Goal: Contribute content: Contribute content

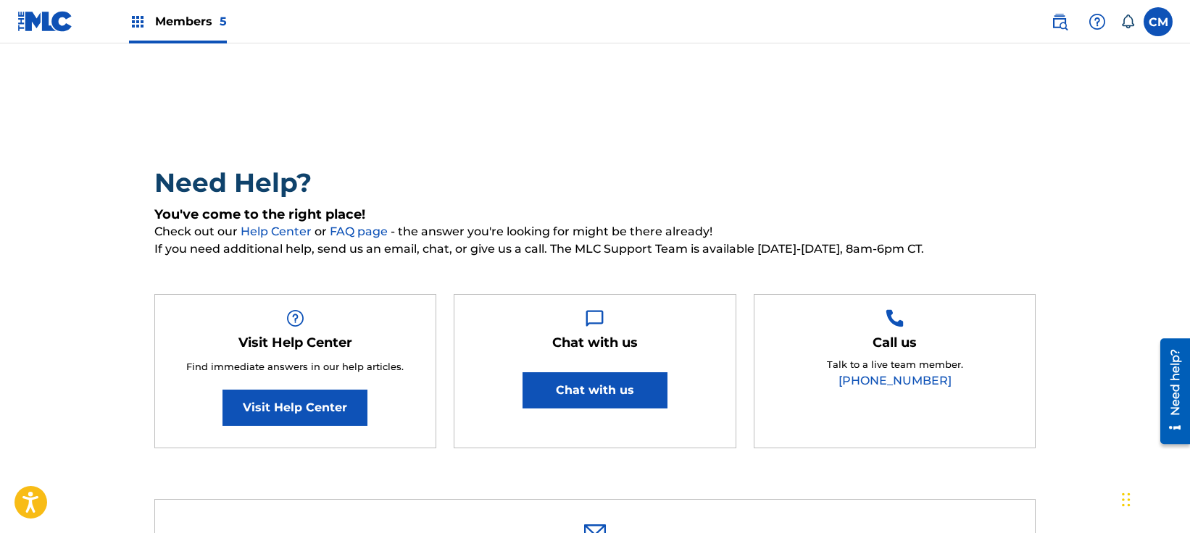
click at [201, 35] on div "Members 5" at bounding box center [178, 21] width 98 height 43
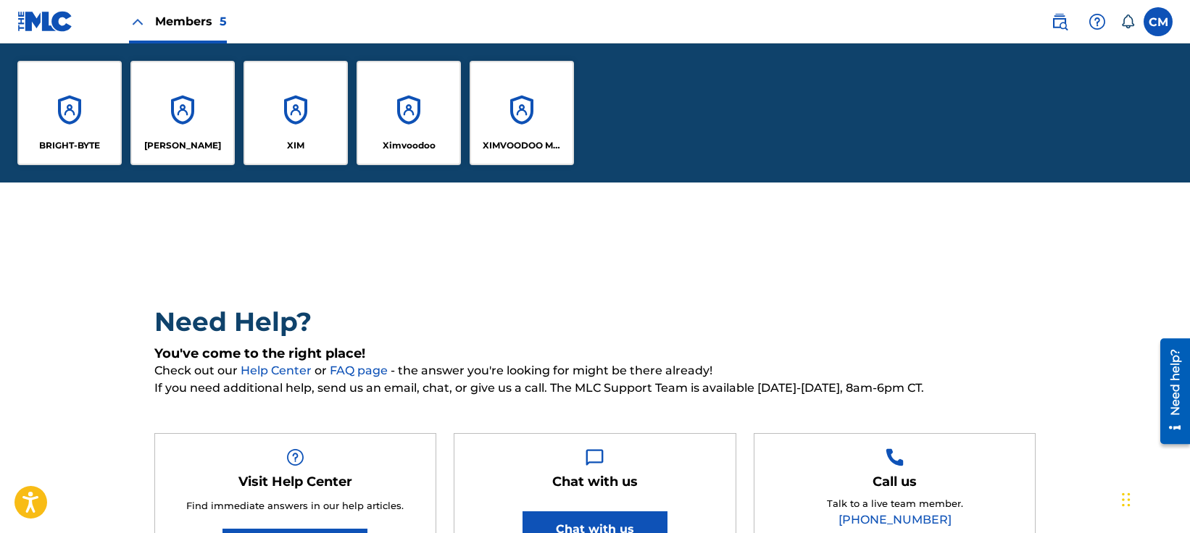
click at [506, 150] on p "XIMVOODOO MUSIC" at bounding box center [522, 145] width 79 height 13
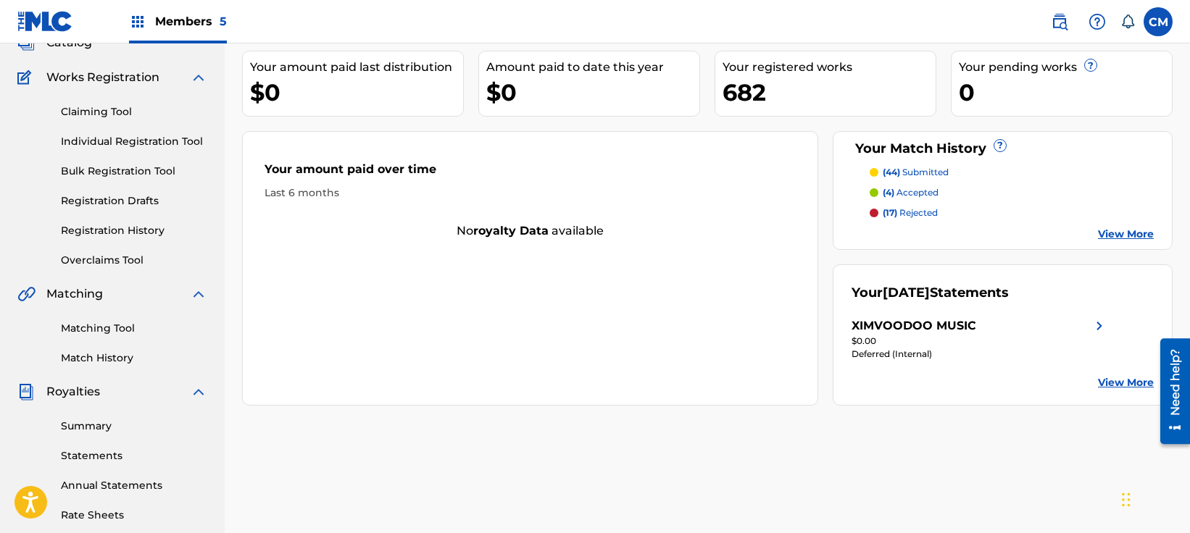
scroll to position [145, 0]
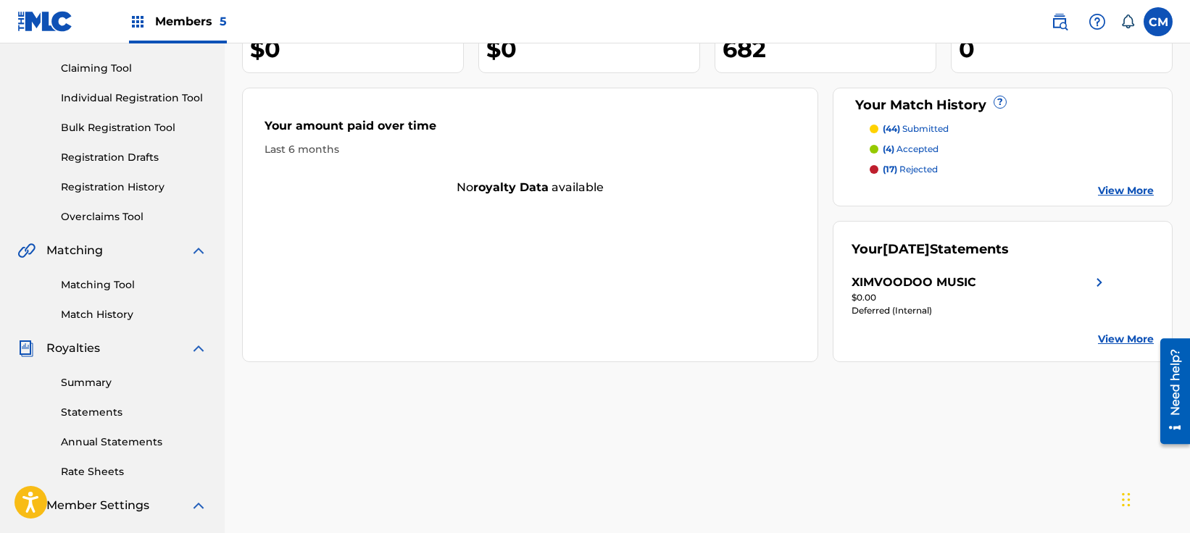
click at [108, 406] on link "Statements" at bounding box center [134, 412] width 146 height 15
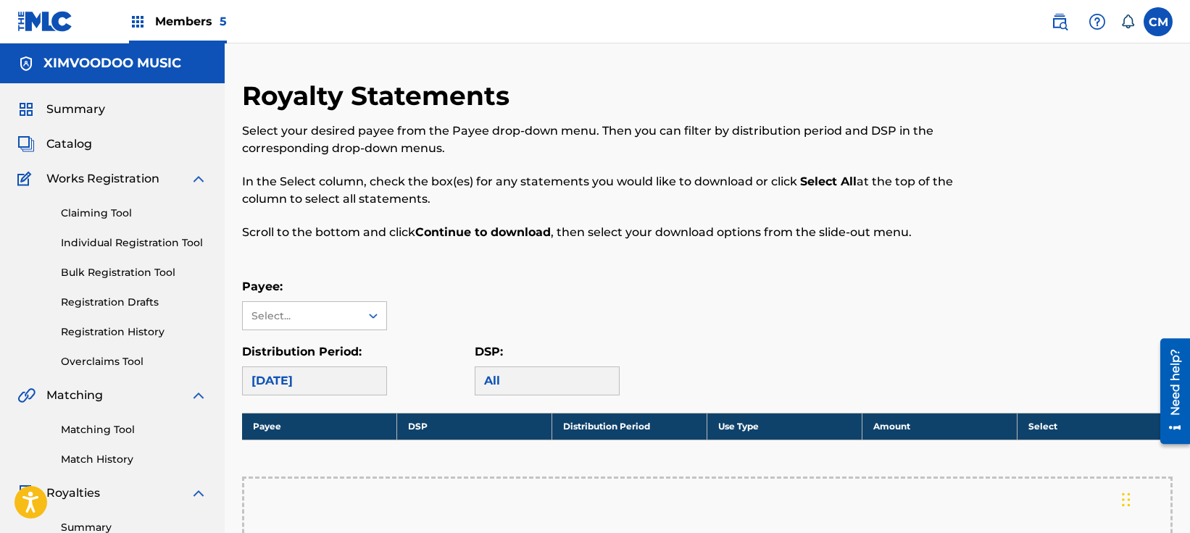
click at [180, 33] on div "Members 5" at bounding box center [178, 21] width 98 height 43
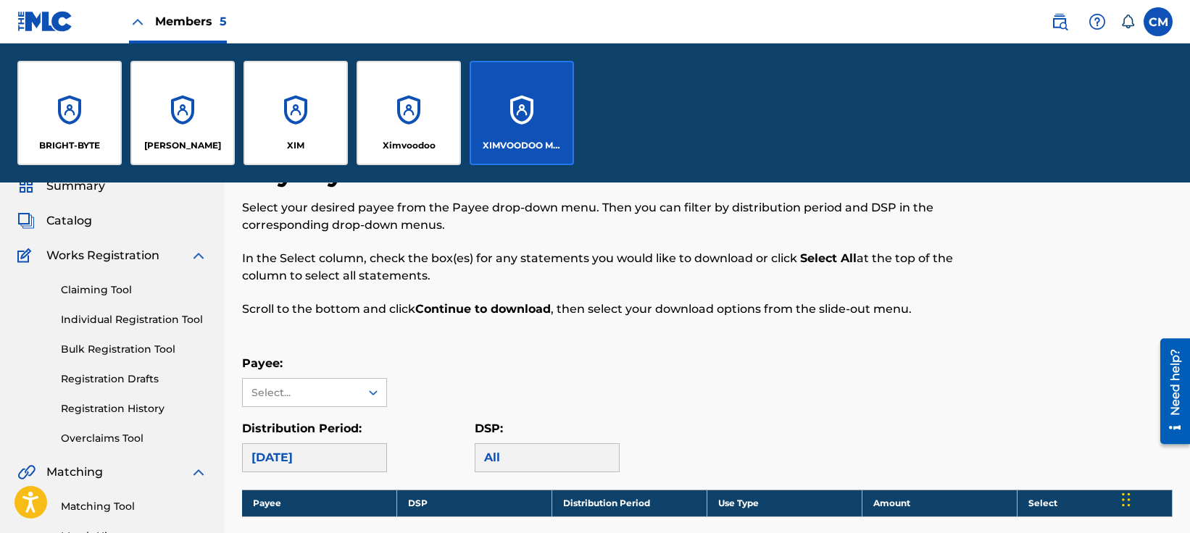
scroll to position [217, 0]
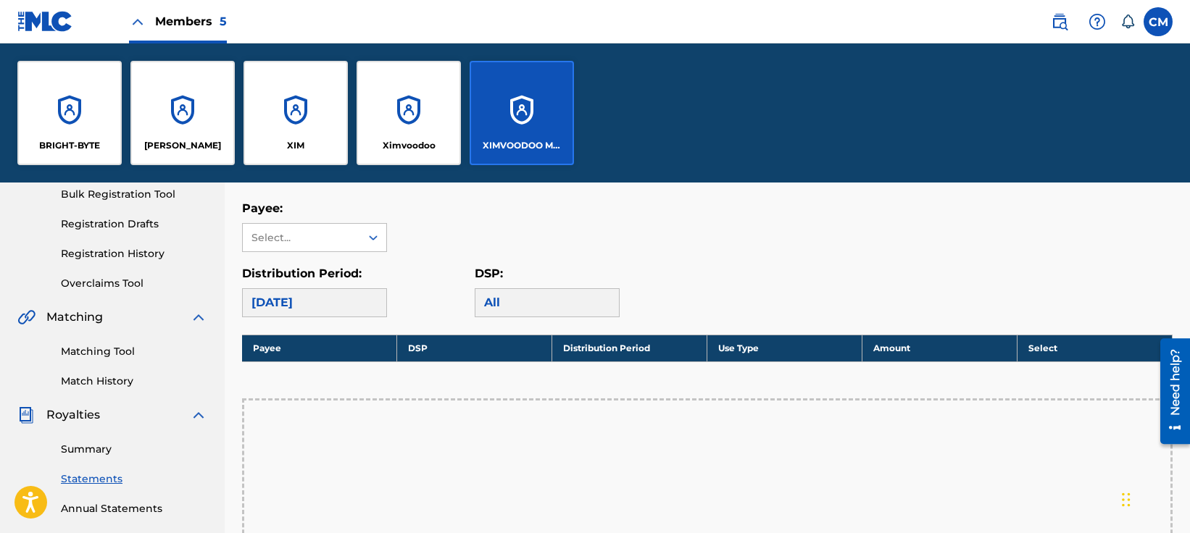
click at [88, 472] on link "Statements" at bounding box center [134, 479] width 146 height 15
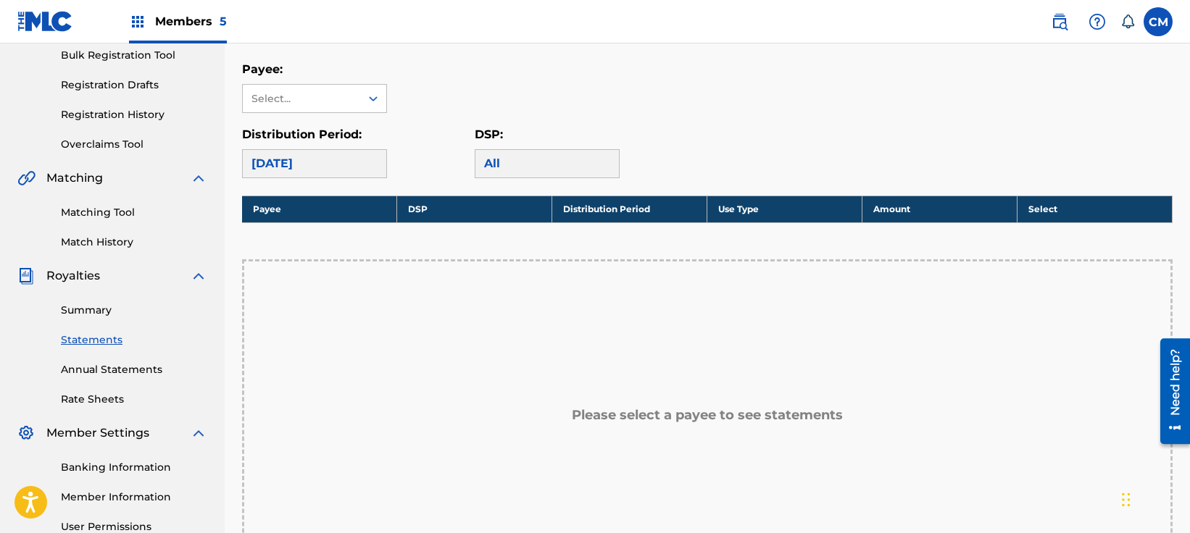
click at [67, 322] on div "Summary Statements Annual Statements Rate Sheets" at bounding box center [112, 346] width 190 height 122
click at [72, 314] on link "Summary" at bounding box center [134, 310] width 146 height 15
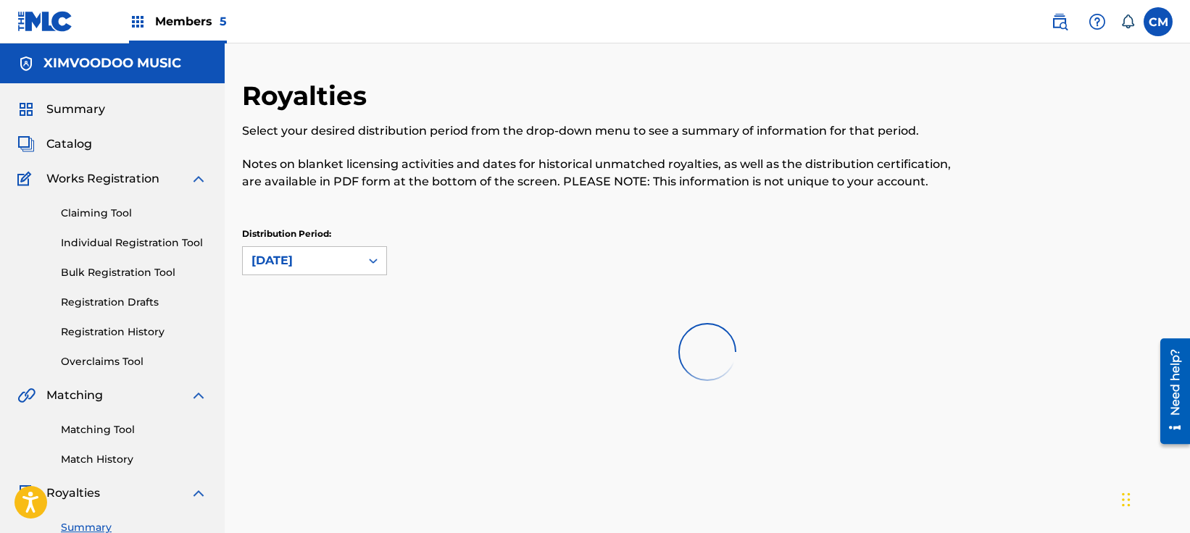
click at [76, 310] on div "Claiming Tool Individual Registration Tool Bulk Registration Tool Registration …" at bounding box center [112, 279] width 190 height 182
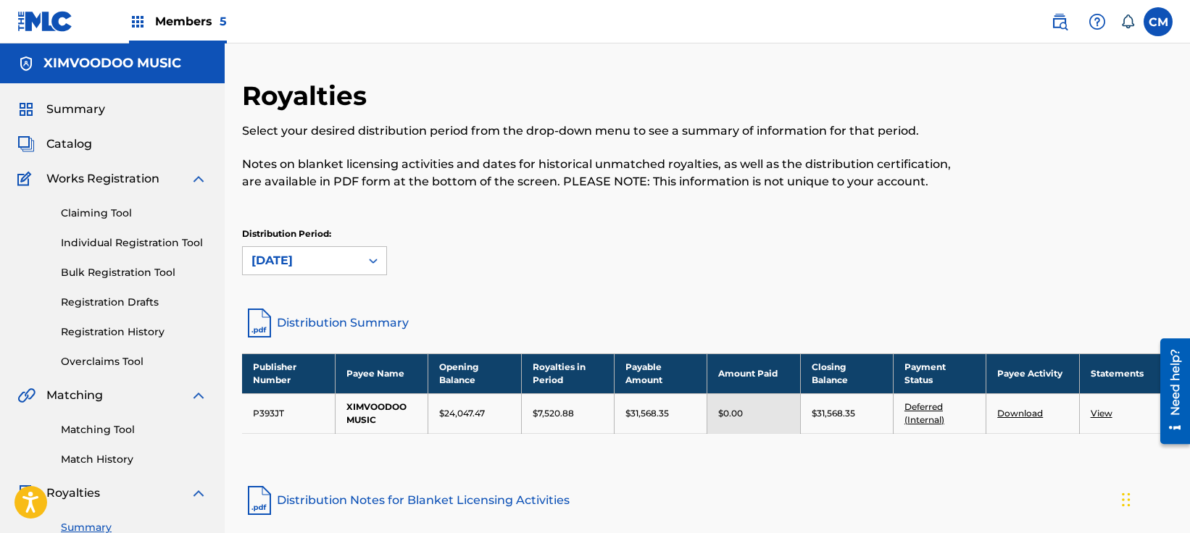
click at [320, 316] on link "Distribution Summary" at bounding box center [707, 323] width 930 height 35
click at [73, 149] on span "Catalog" at bounding box center [69, 143] width 46 height 17
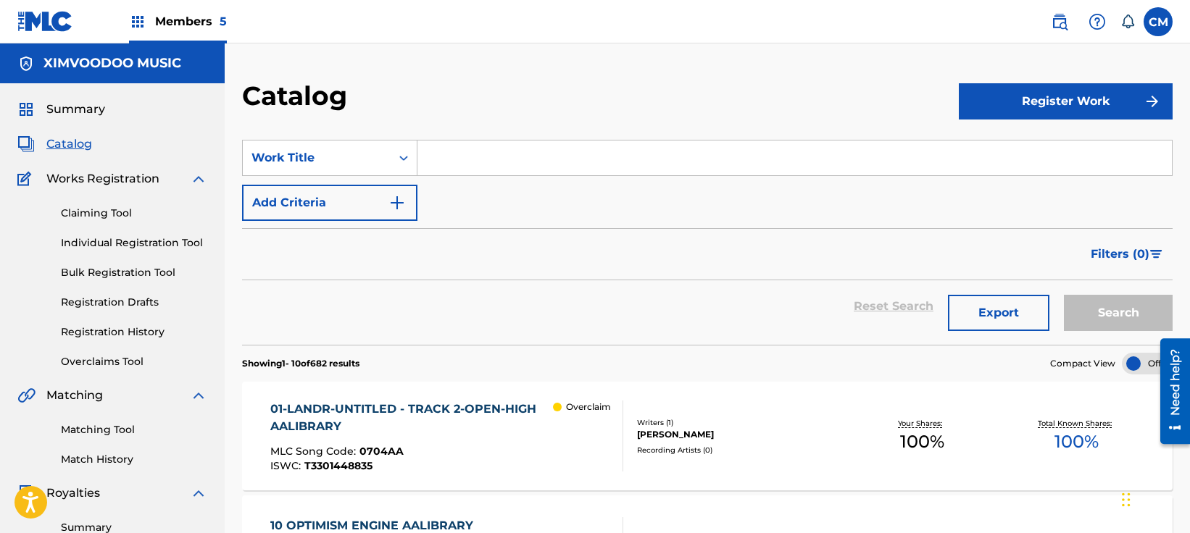
click at [439, 173] on input "Search Form" at bounding box center [794, 158] width 754 height 35
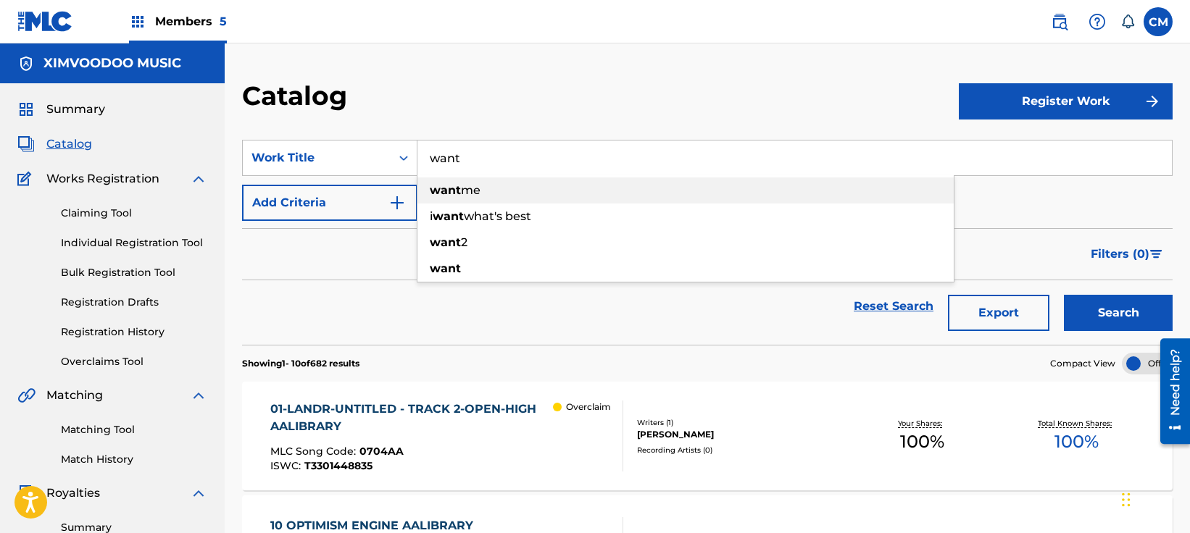
click at [463, 190] on span "me" at bounding box center [471, 190] width 20 height 14
type input "want me"
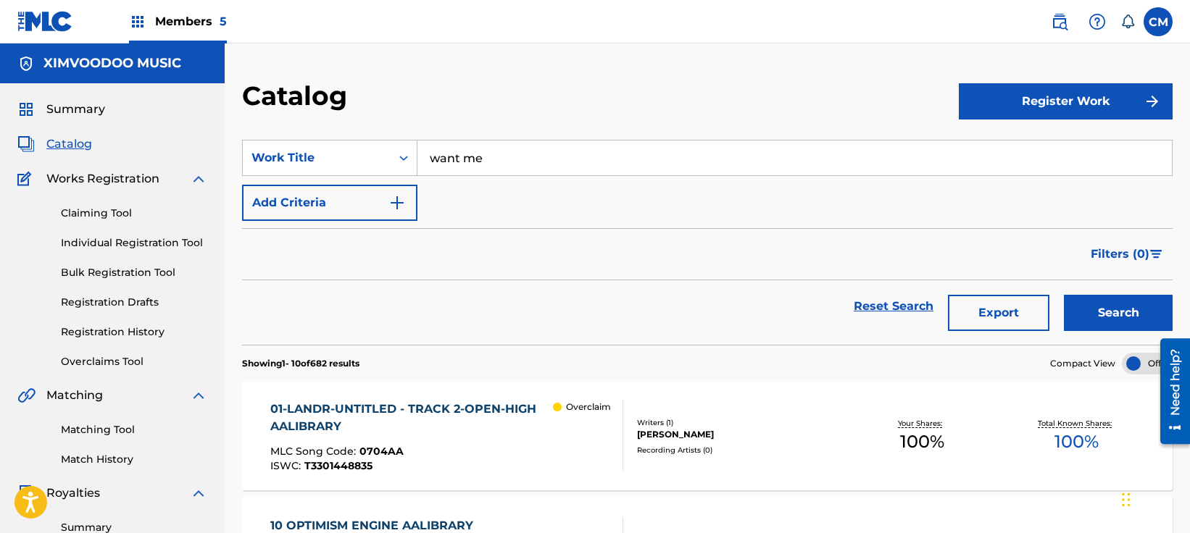
click at [1090, 319] on button "Search" at bounding box center [1118, 313] width 109 height 36
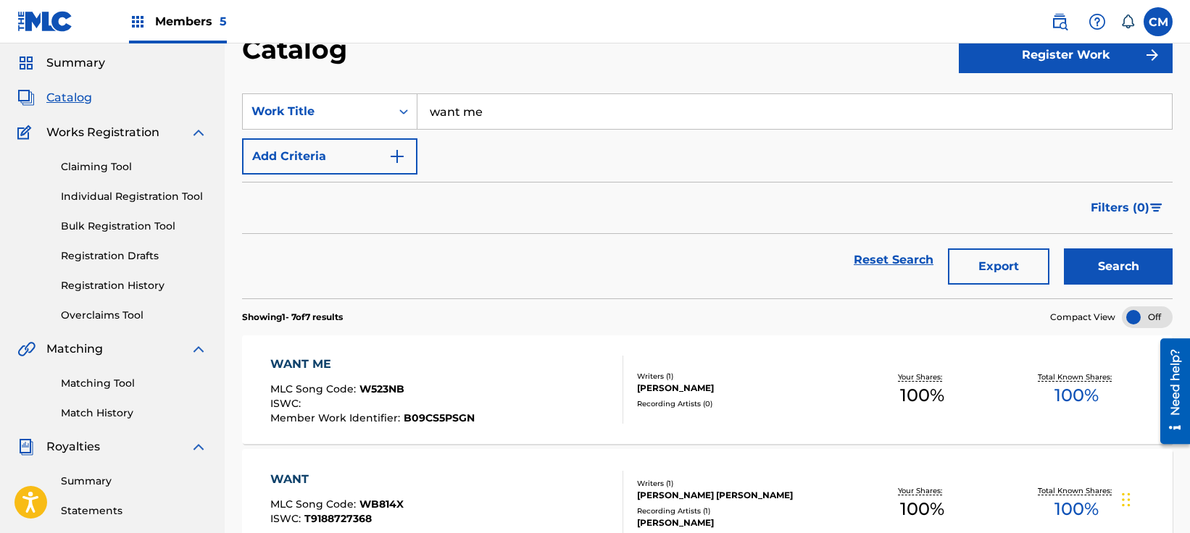
scroll to position [72, 0]
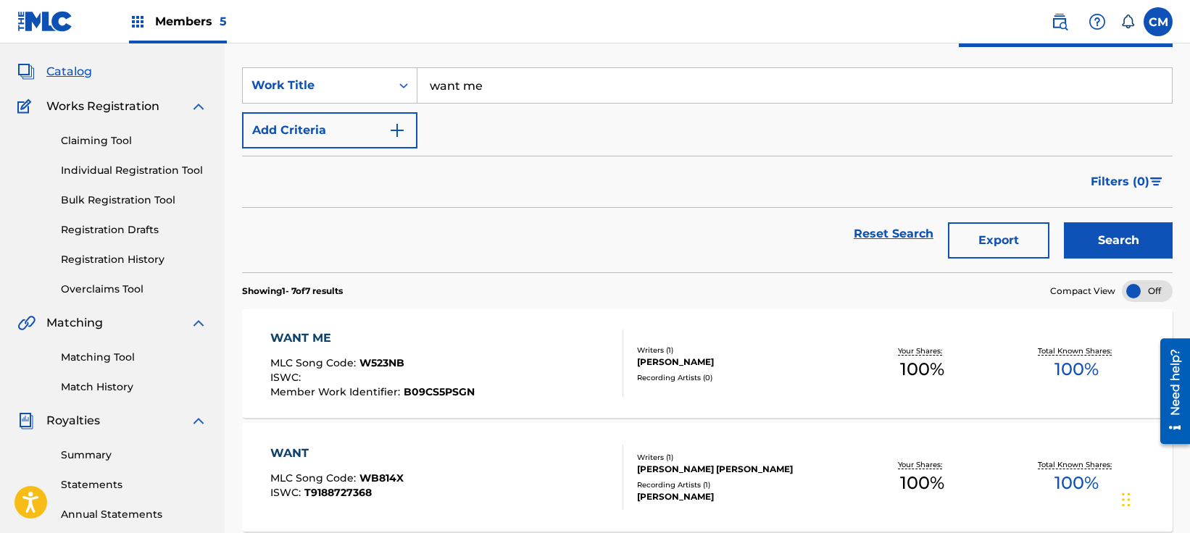
click at [462, 356] on div "WANT ME MLC Song Code : W523NB ISWC : Member Work Identifier : B09CS5PSGN" at bounding box center [372, 364] width 204 height 68
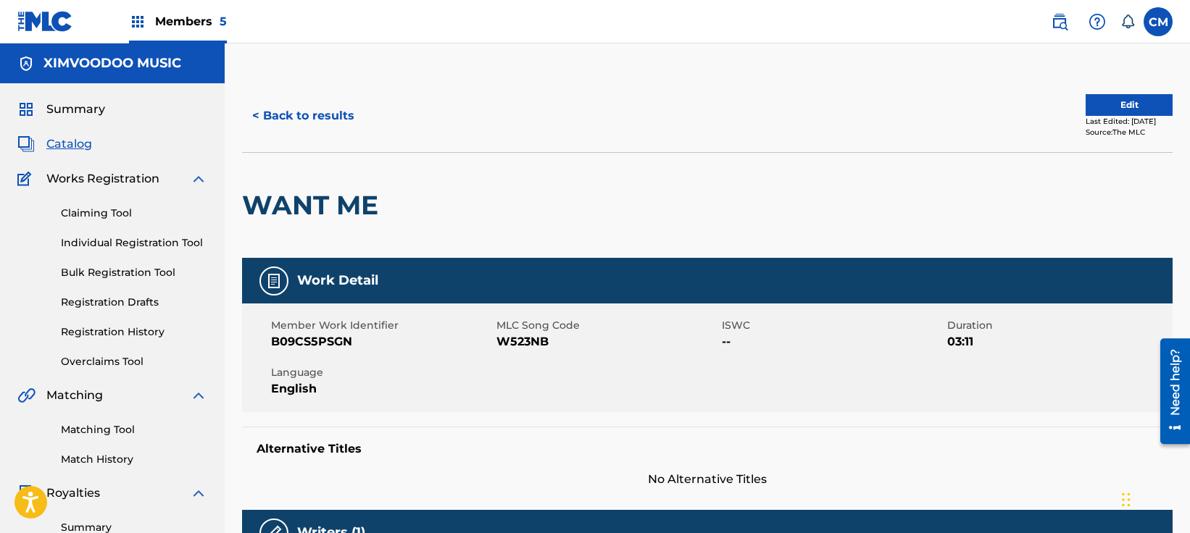
click at [1121, 108] on button "Edit" at bounding box center [1128, 105] width 87 height 22
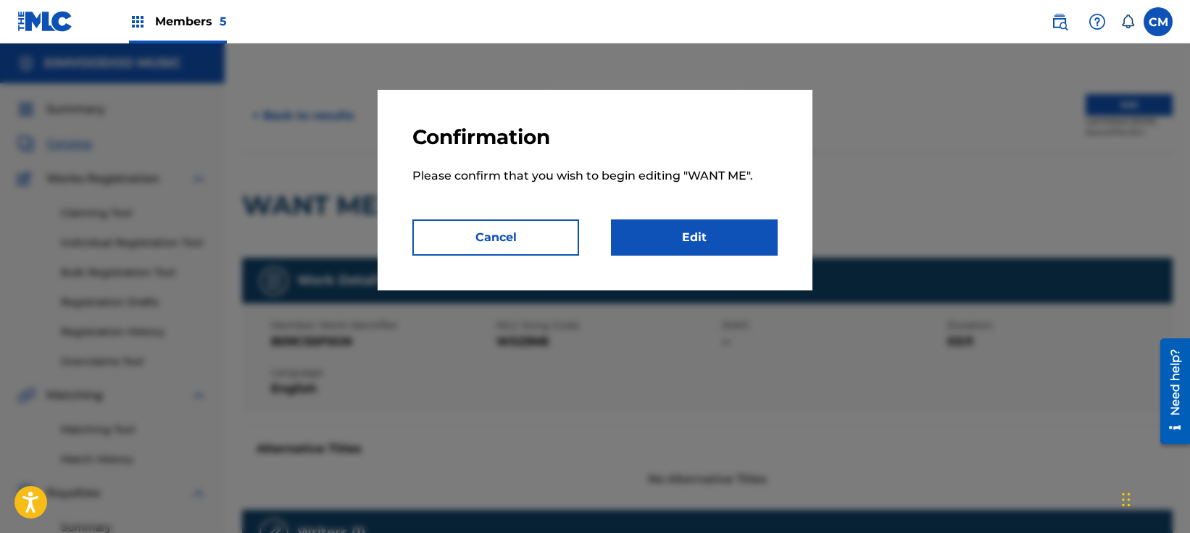
click at [680, 231] on link "Edit" at bounding box center [694, 238] width 167 height 36
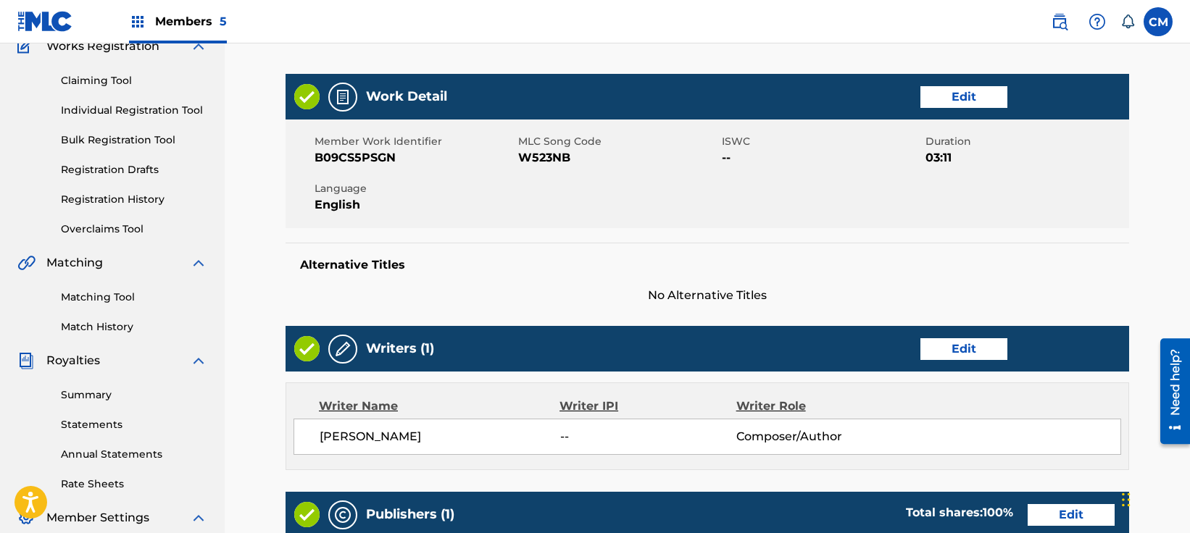
scroll to position [145, 0]
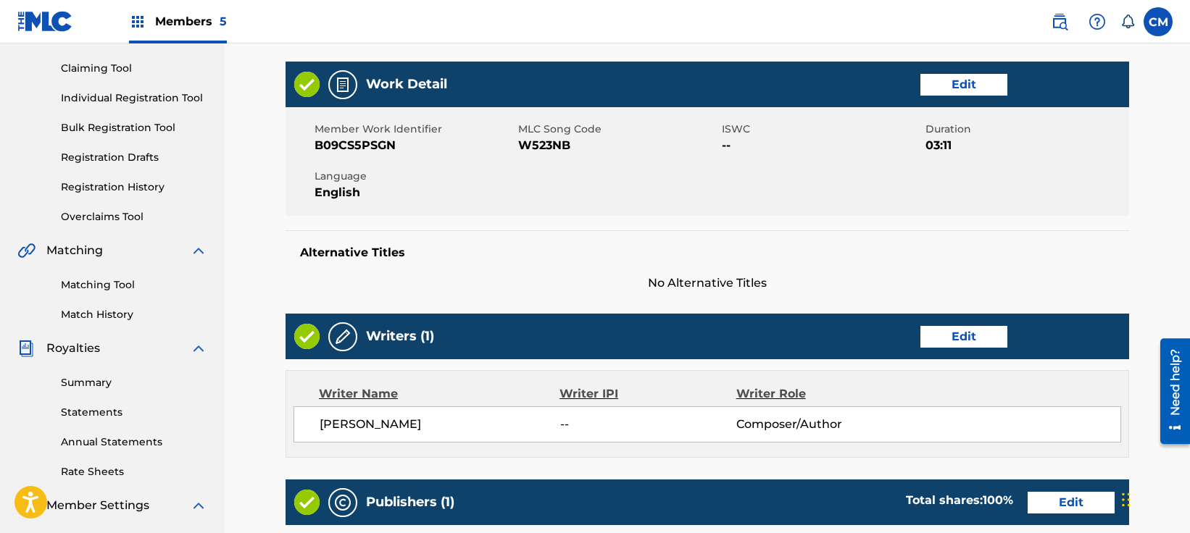
click at [953, 330] on link "Edit" at bounding box center [963, 337] width 87 height 22
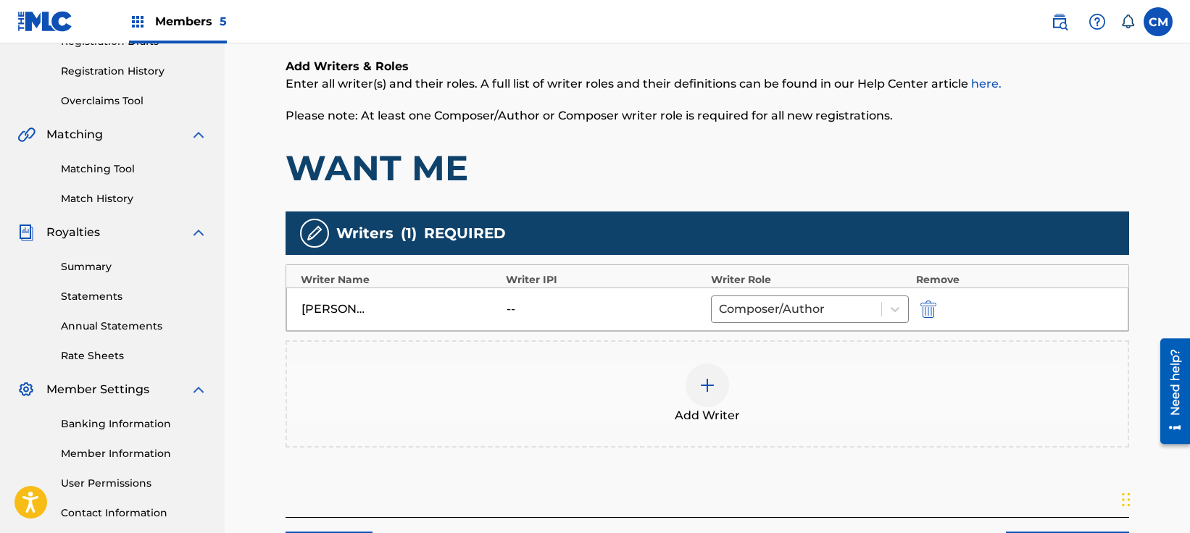
scroll to position [290, 0]
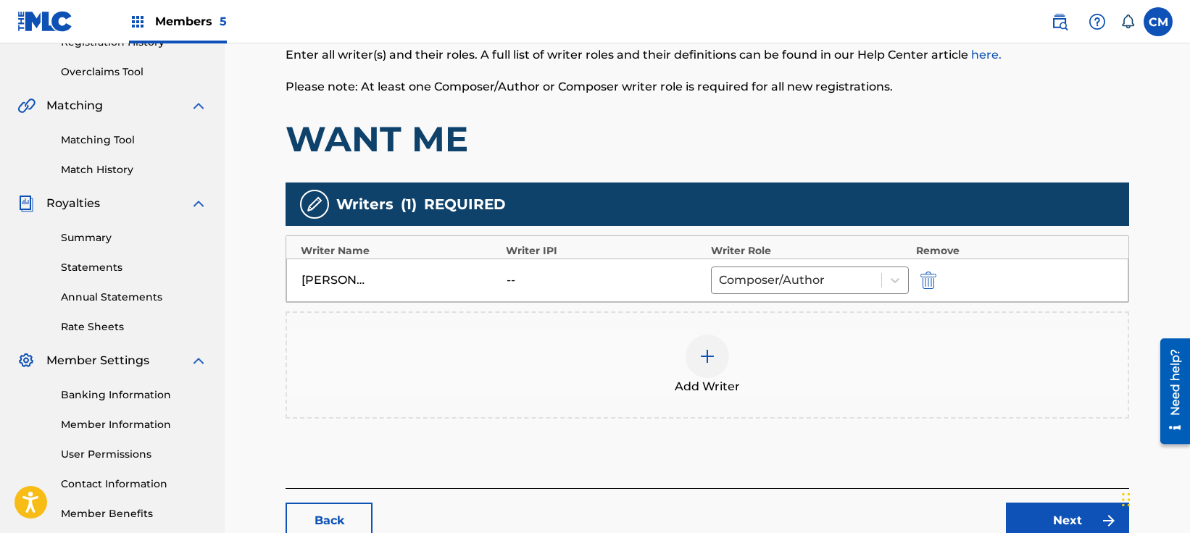
click at [564, 368] on div "Add Writer" at bounding box center [707, 365] width 840 height 61
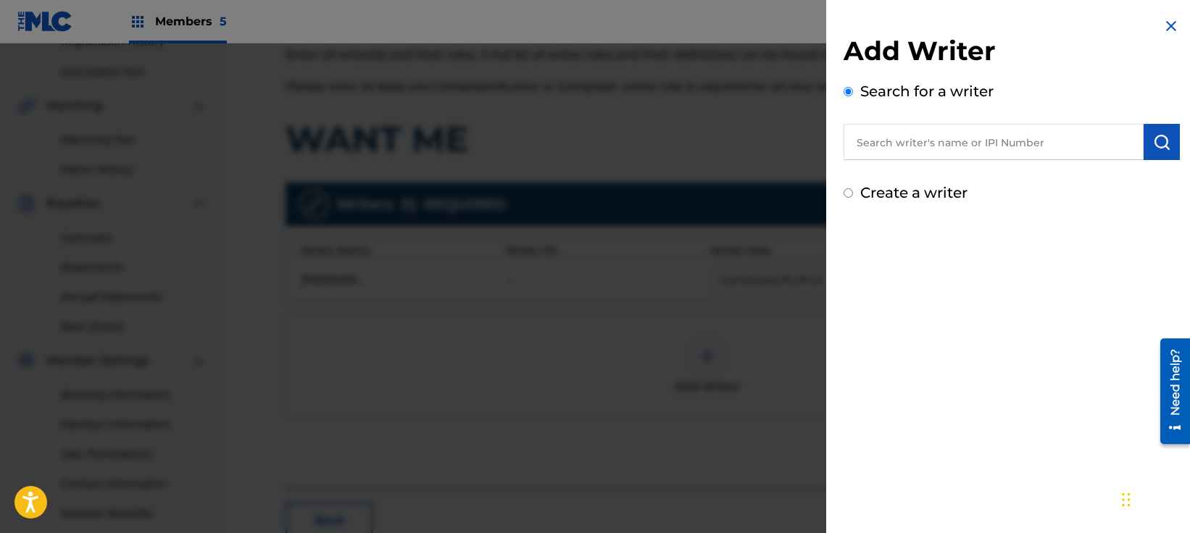
click at [939, 154] on input "text" at bounding box center [993, 142] width 300 height 36
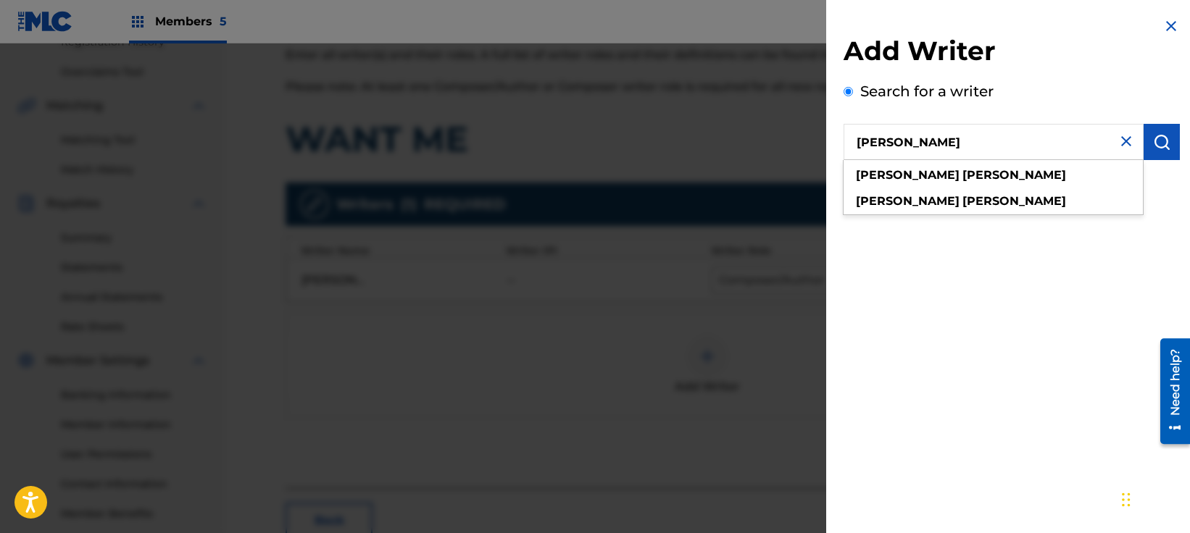
type input "[PERSON_NAME]"
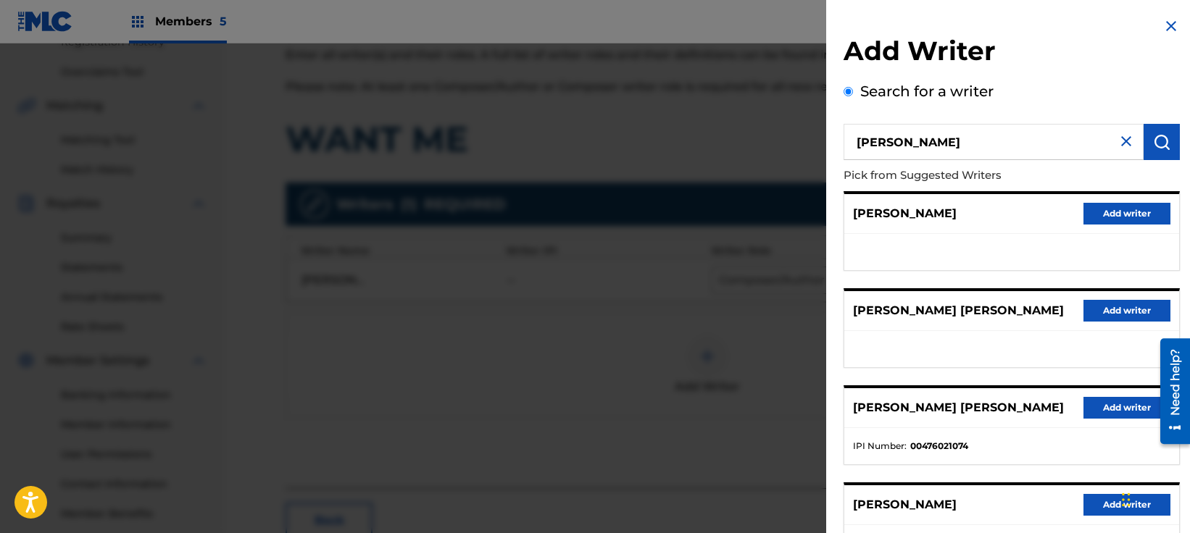
click at [1021, 81] on div "Search for a writer [PERSON_NAME] Pick from Suggested Writers [PERSON_NAME] Add…" at bounding box center [1011, 395] width 336 height 631
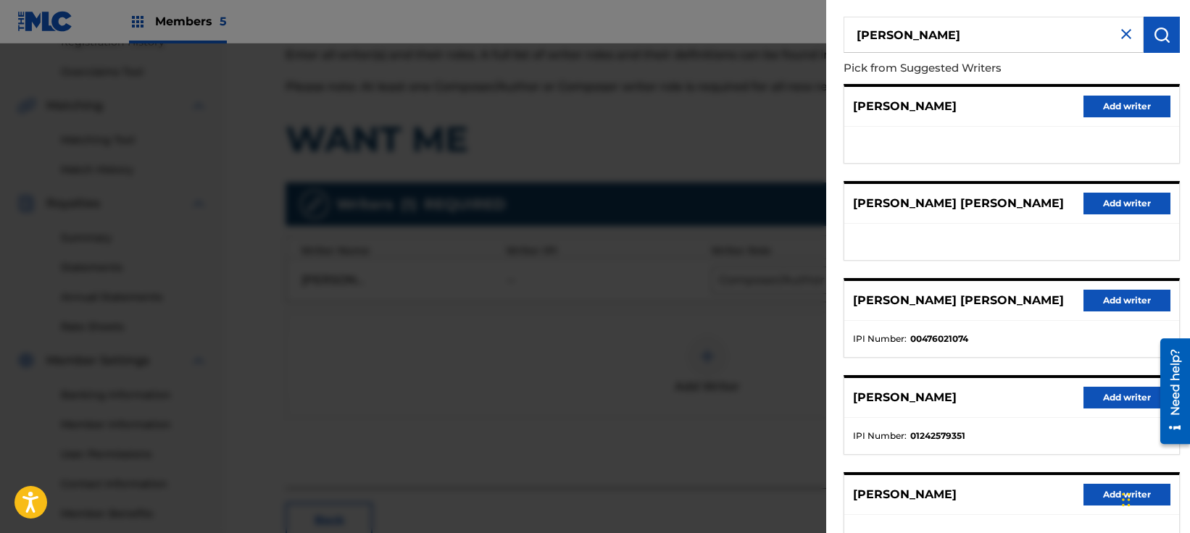
scroll to position [145, 0]
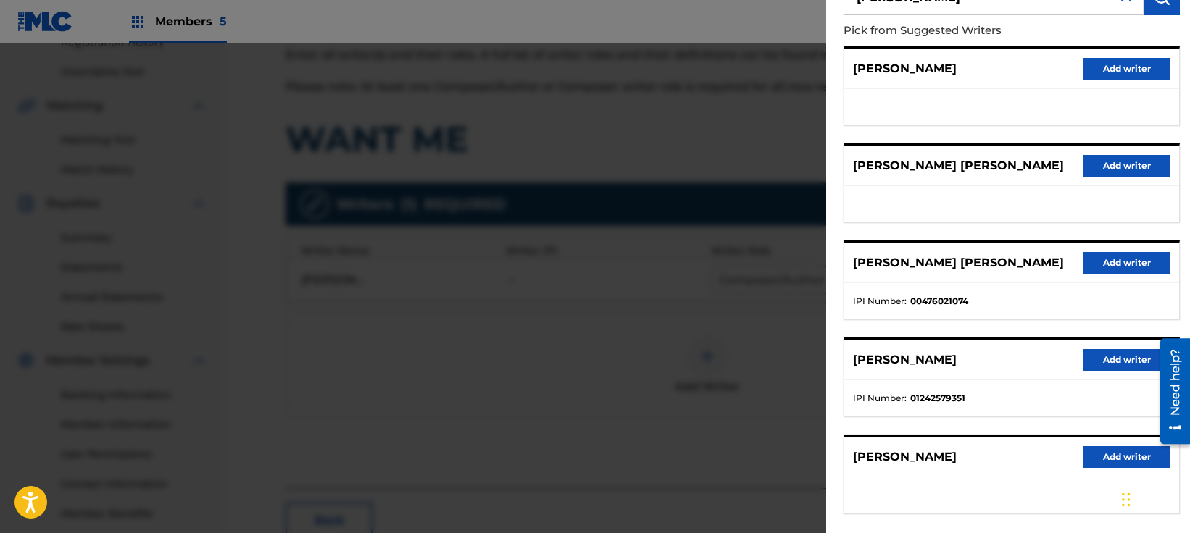
click at [1093, 364] on button "Add writer" at bounding box center [1126, 360] width 87 height 22
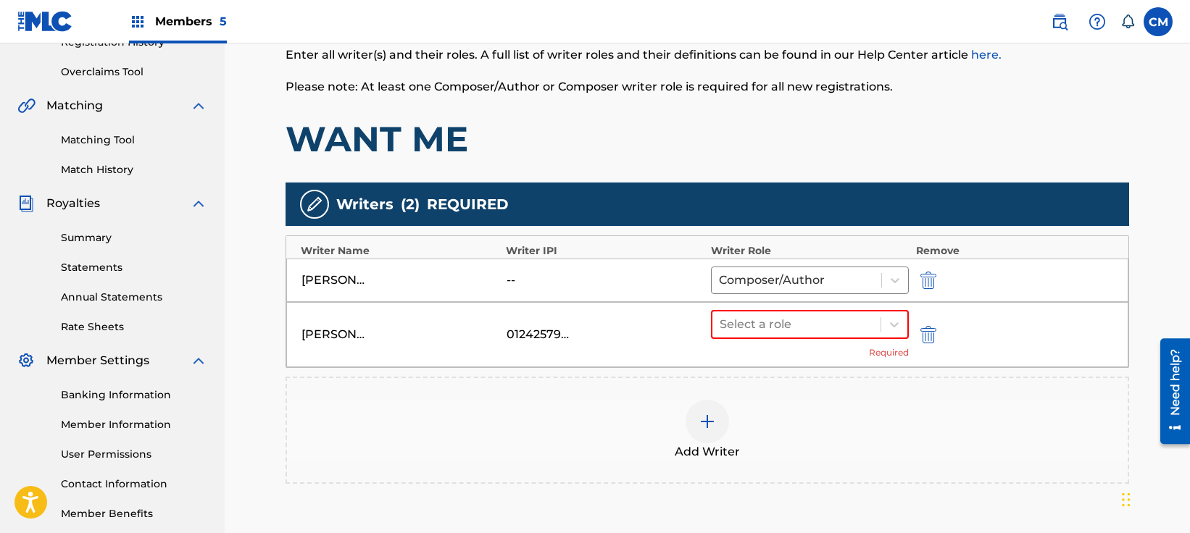
click at [814, 348] on div "Select a role Required" at bounding box center [810, 334] width 198 height 49
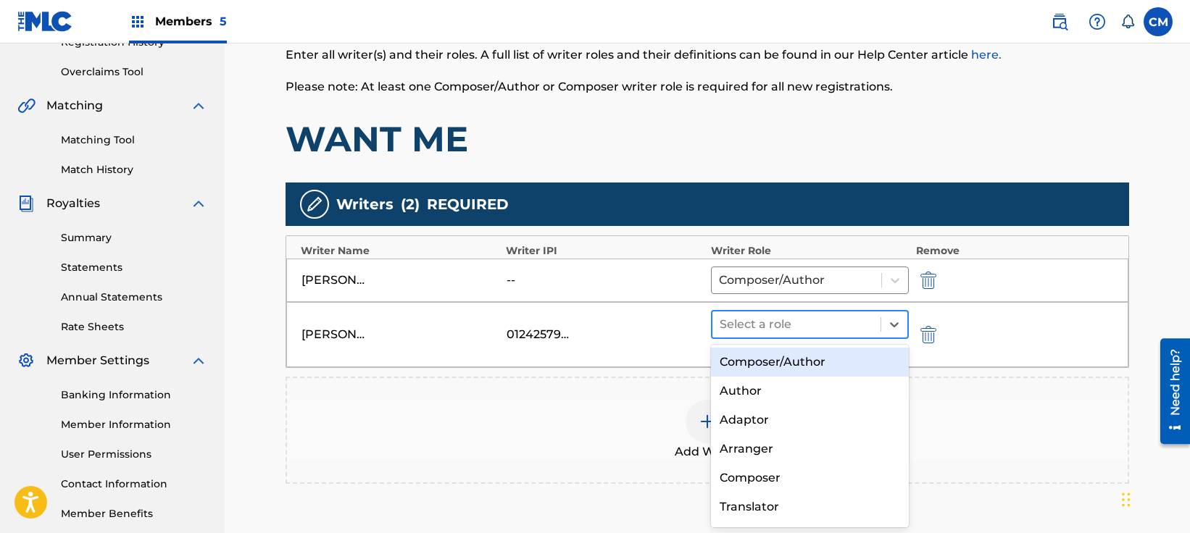
click at [808, 331] on div at bounding box center [796, 324] width 154 height 20
click at [758, 359] on div "Composer/Author" at bounding box center [810, 362] width 198 height 29
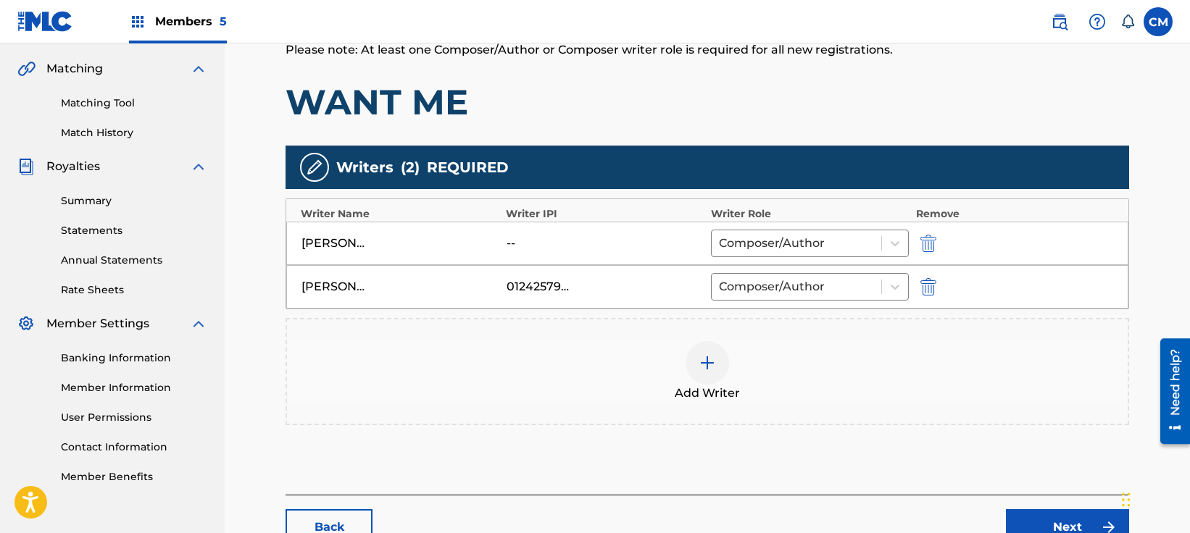
scroll to position [430, 0]
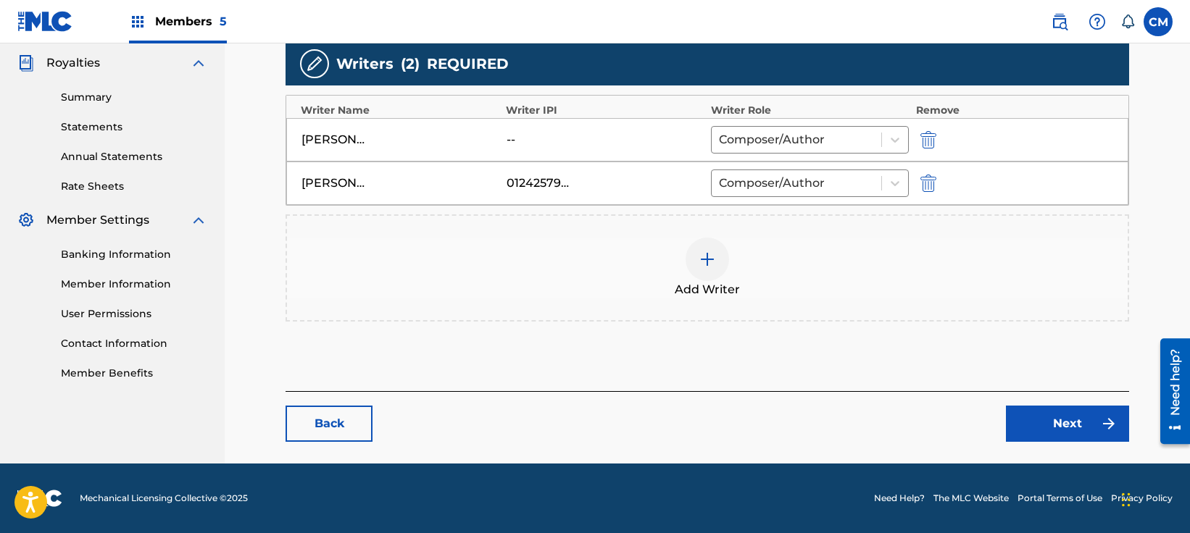
click at [1031, 430] on link "Next" at bounding box center [1067, 424] width 123 height 36
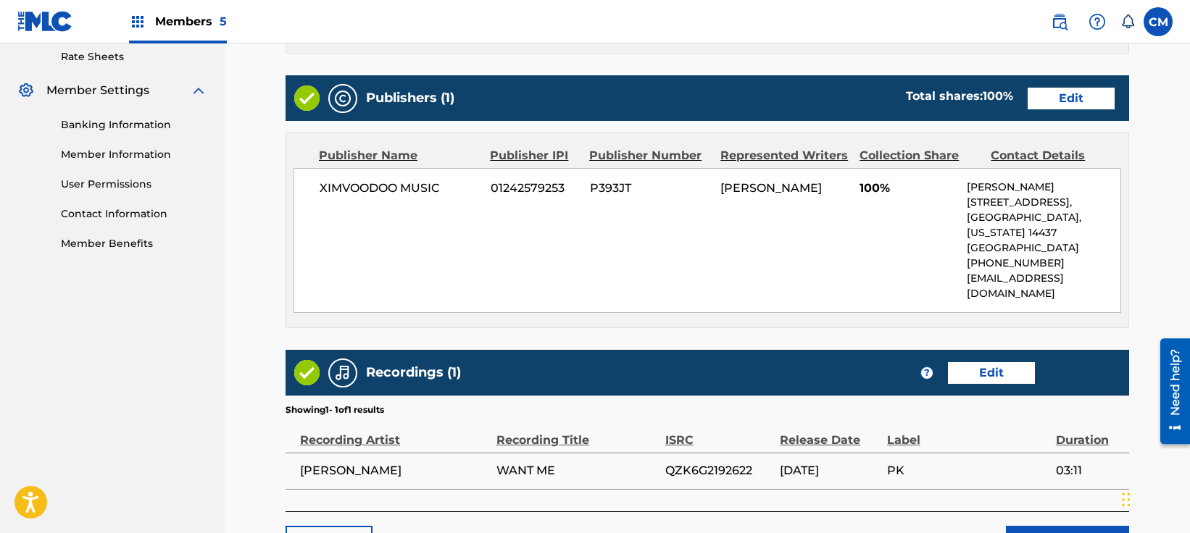
scroll to position [580, 0]
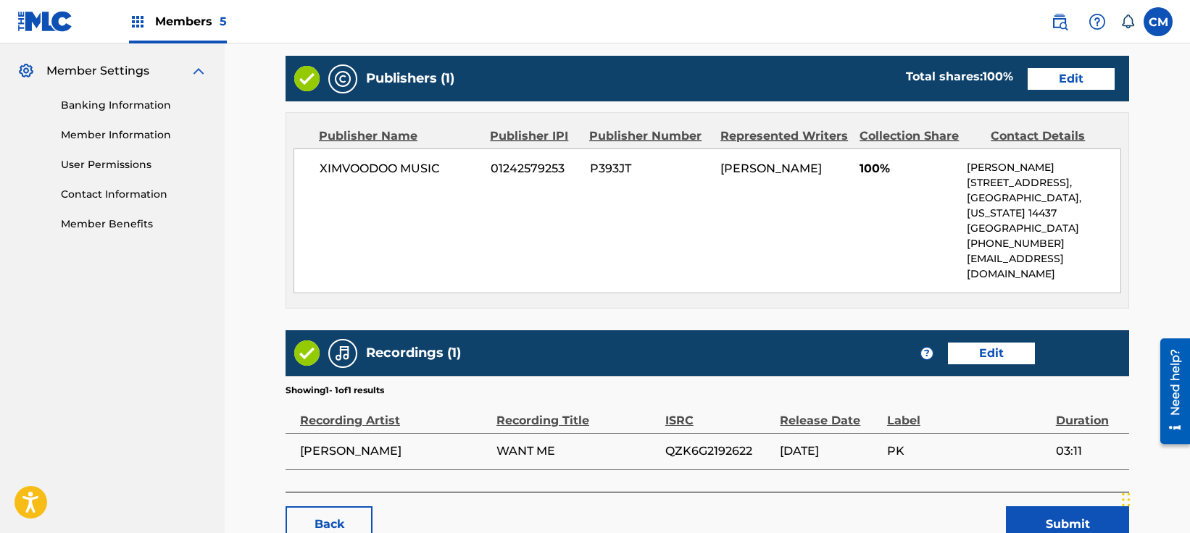
click at [1082, 85] on link "Edit" at bounding box center [1070, 79] width 87 height 22
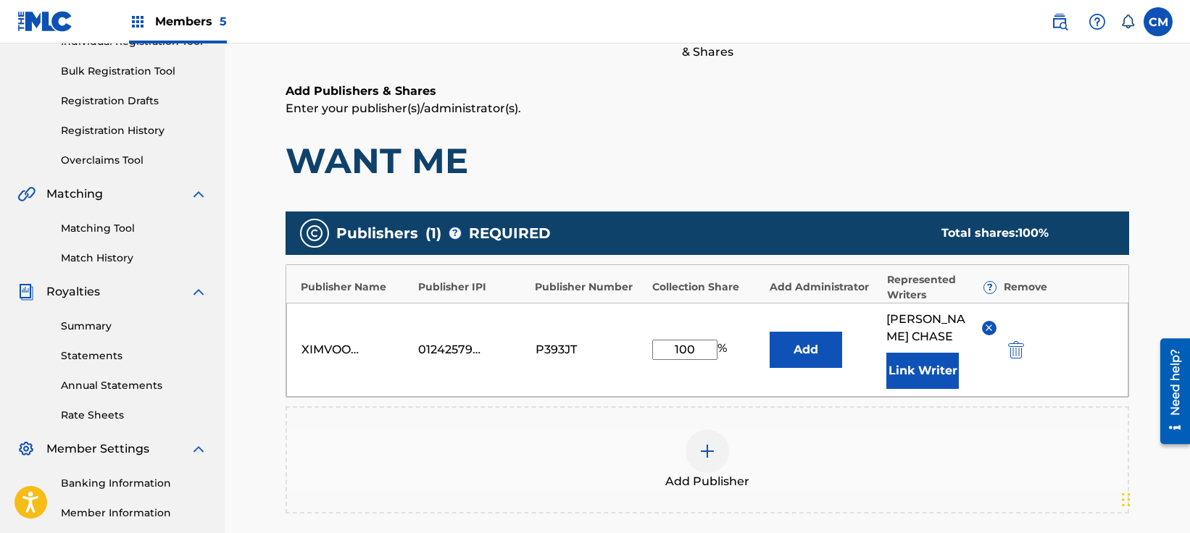
scroll to position [217, 0]
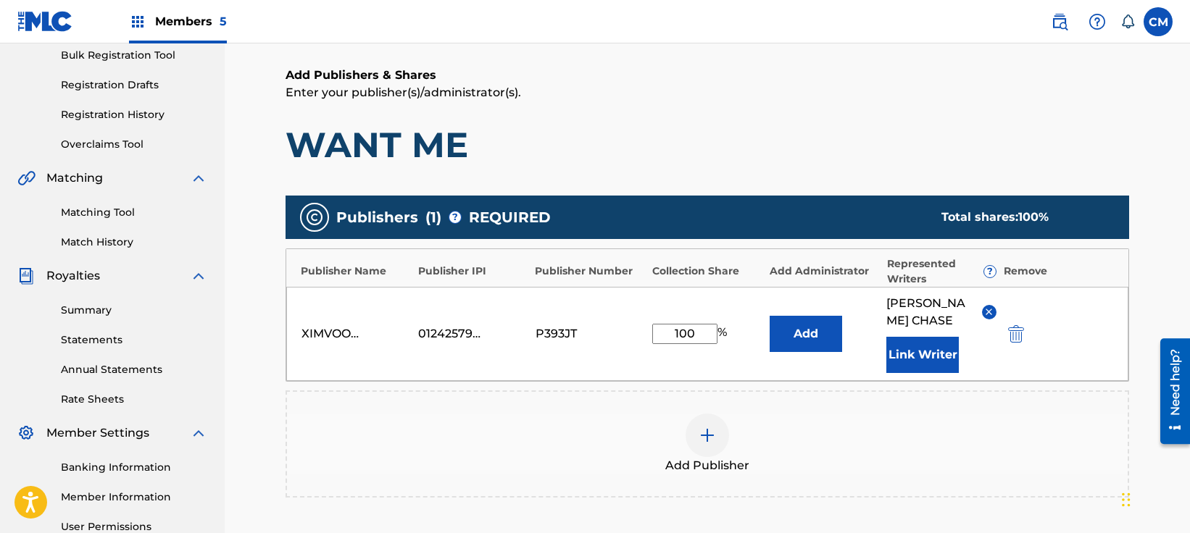
click at [914, 372] on button "Link Writer" at bounding box center [922, 355] width 72 height 36
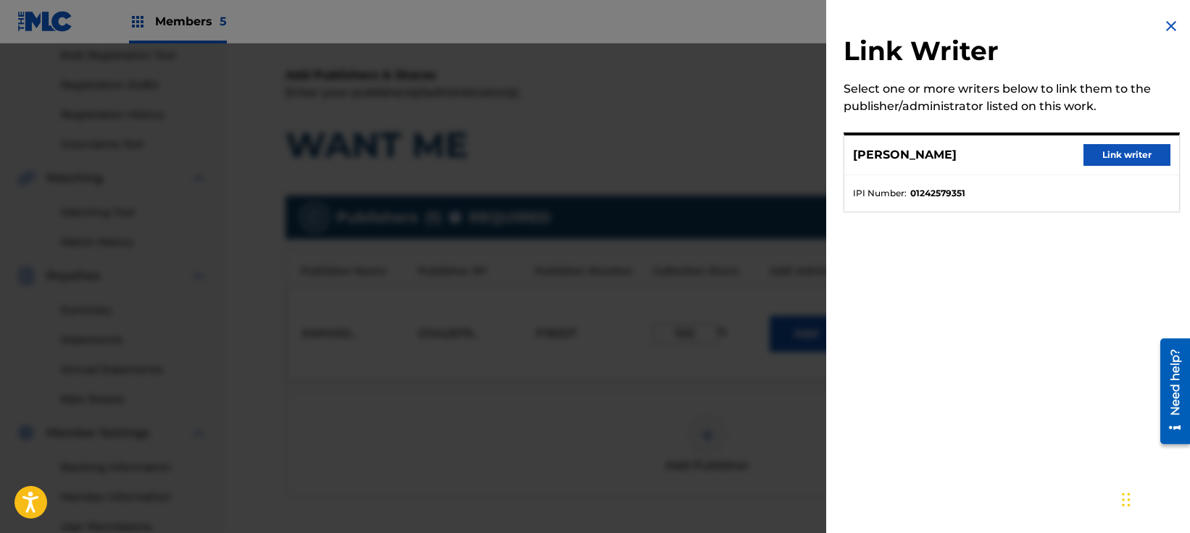
click at [1094, 159] on button "Link writer" at bounding box center [1126, 155] width 87 height 22
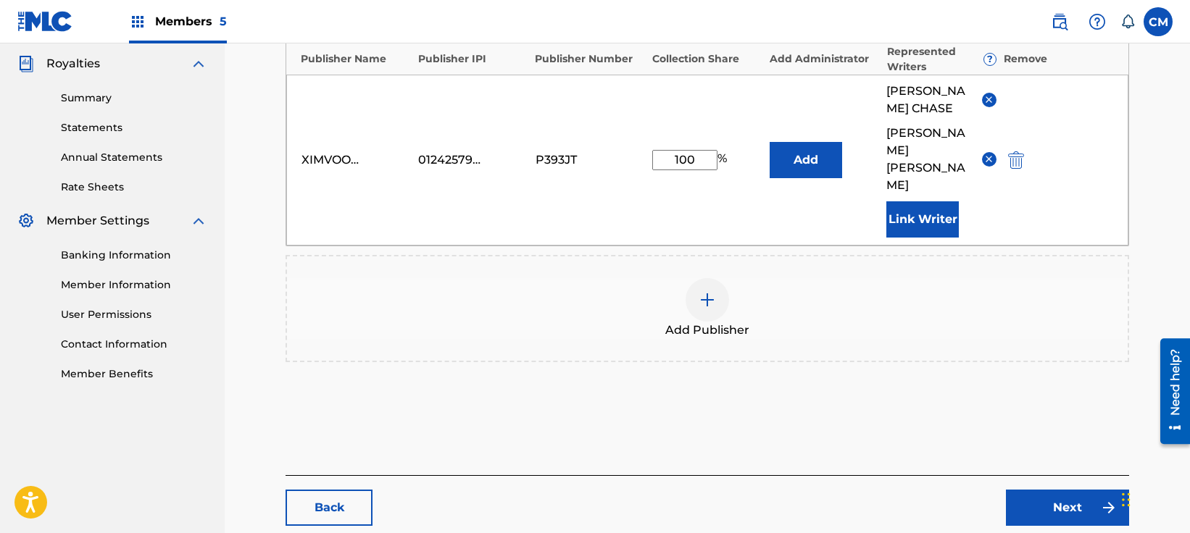
scroll to position [479, 0]
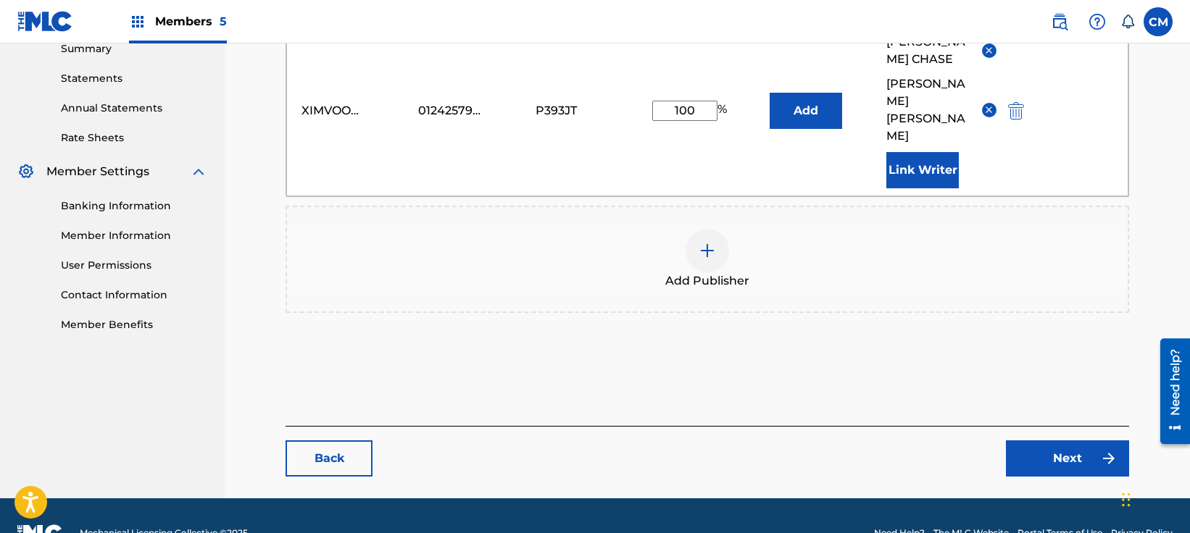
click at [1031, 441] on link "Next" at bounding box center [1067, 459] width 123 height 36
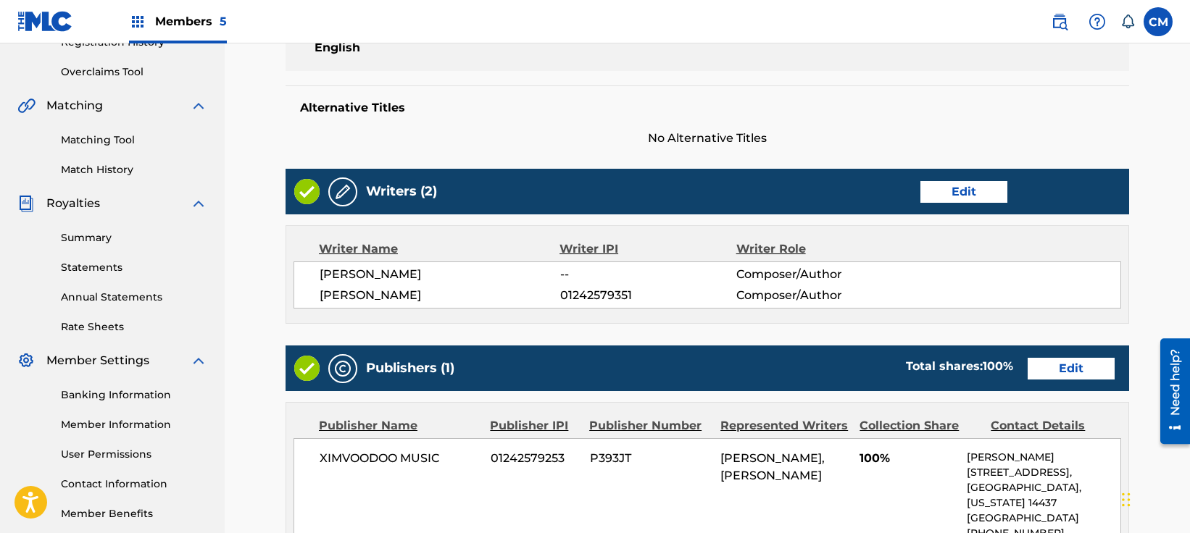
scroll to position [650, 0]
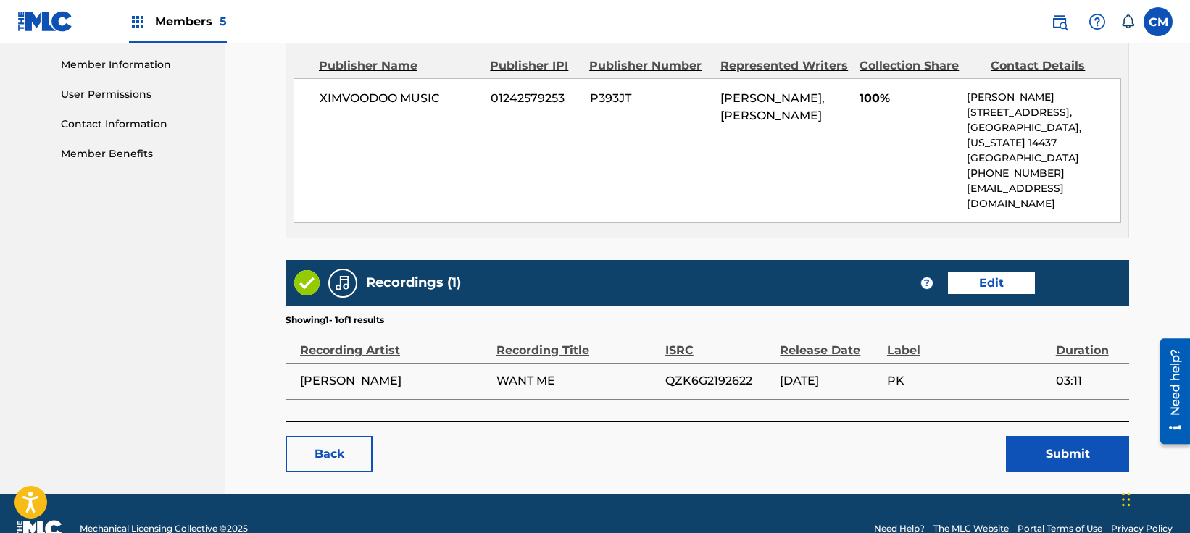
click at [1067, 436] on button "Submit" at bounding box center [1067, 454] width 123 height 36
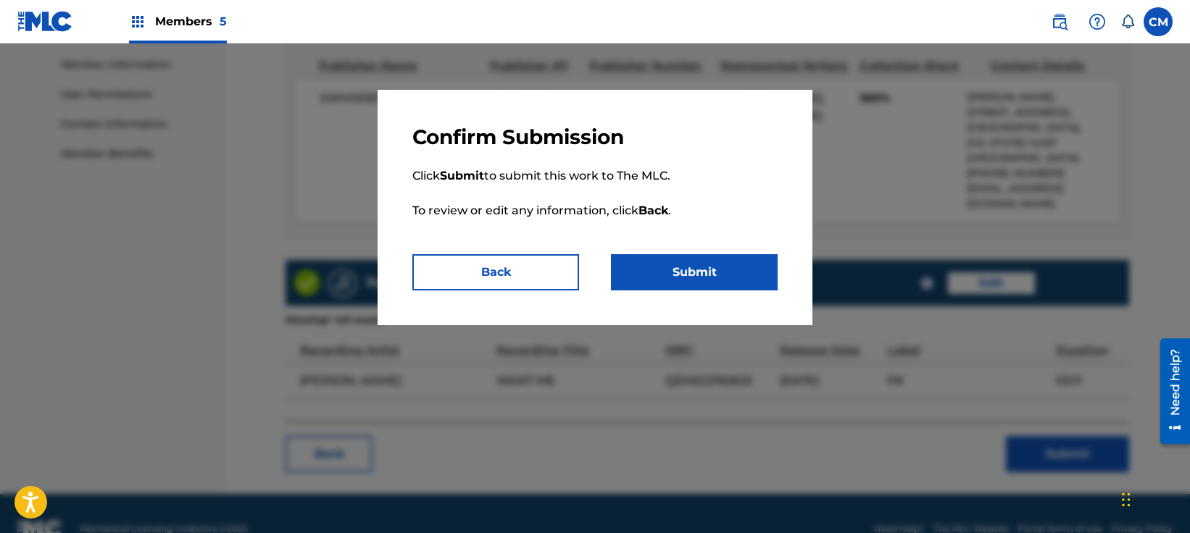
click at [695, 288] on button "Submit" at bounding box center [694, 272] width 167 height 36
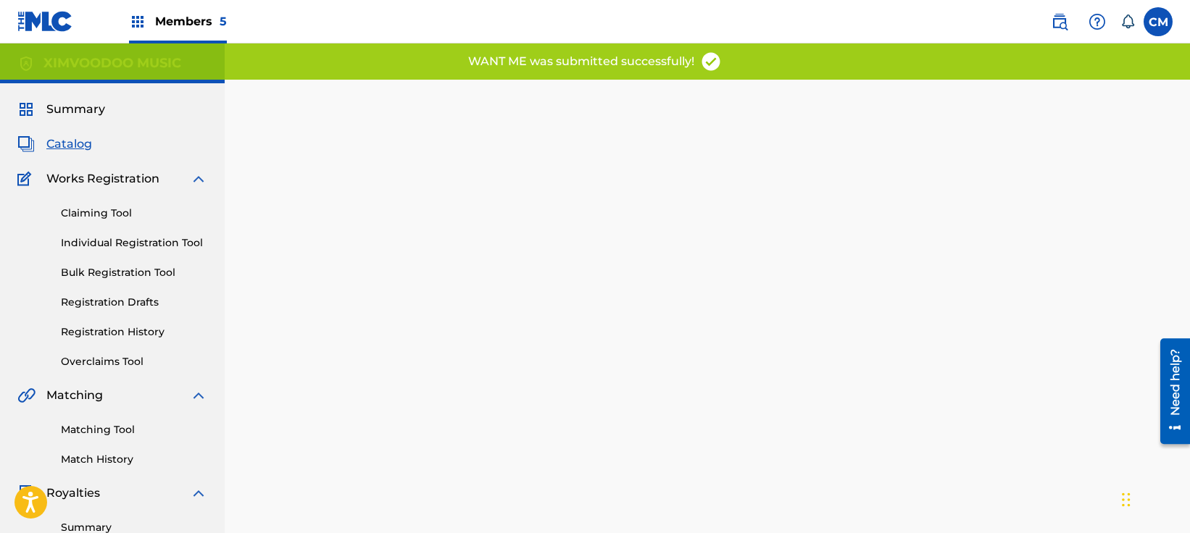
click at [196, 26] on span "Members 5" at bounding box center [191, 21] width 72 height 17
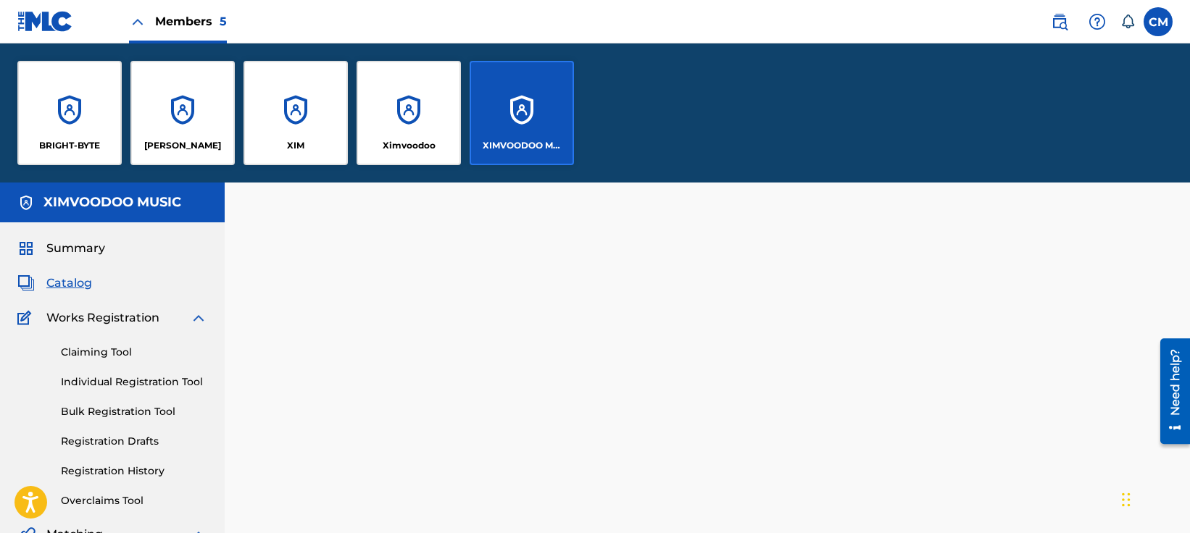
click at [287, 156] on div "XIM" at bounding box center [295, 113] width 104 height 104
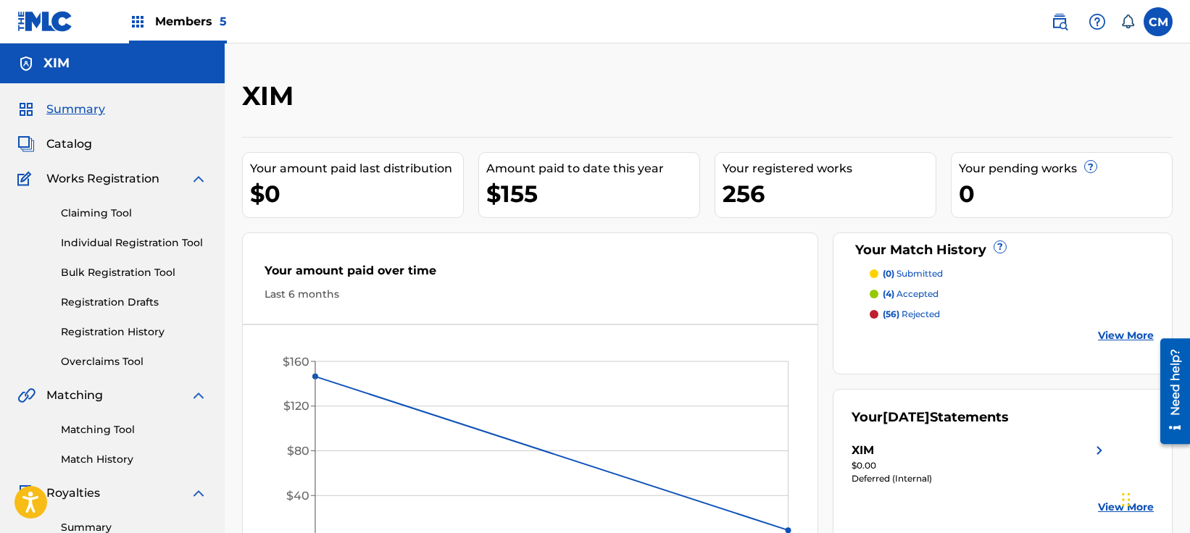
click at [72, 146] on span "Catalog" at bounding box center [69, 143] width 46 height 17
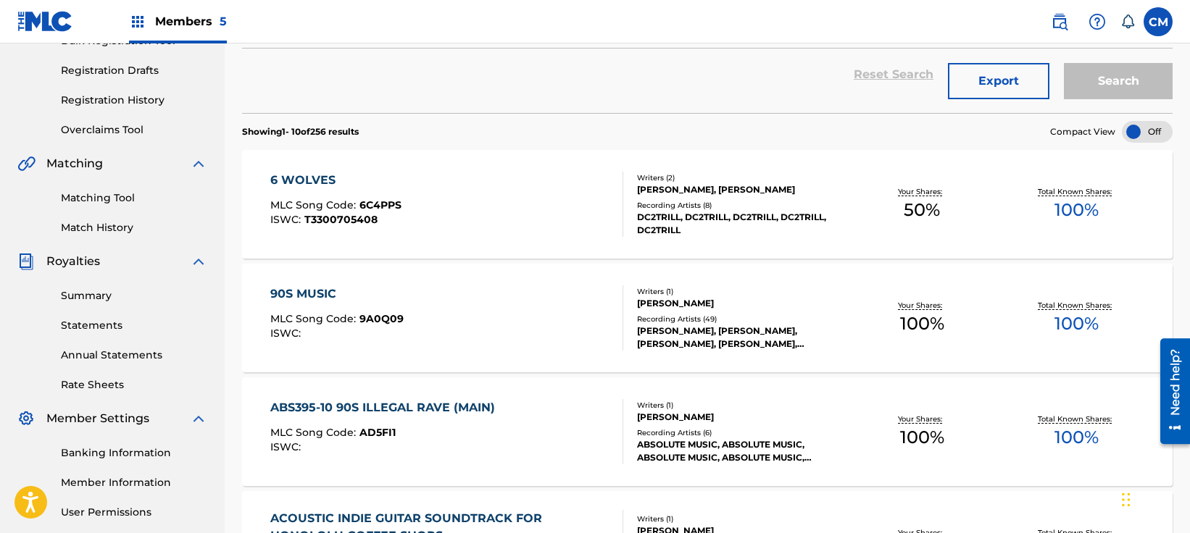
scroll to position [217, 0]
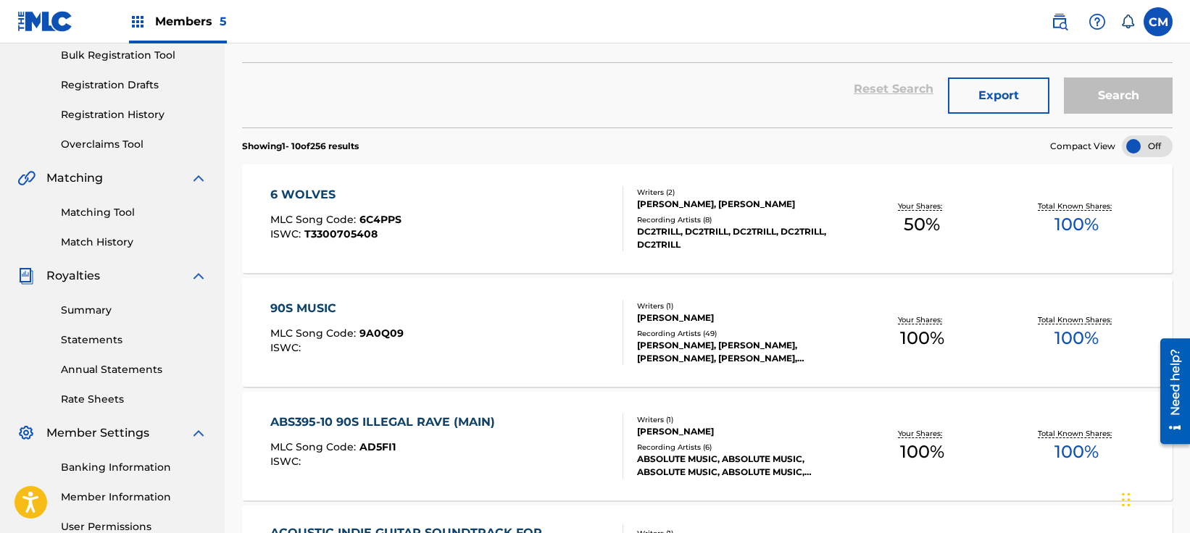
click at [103, 309] on link "Summary" at bounding box center [134, 310] width 146 height 15
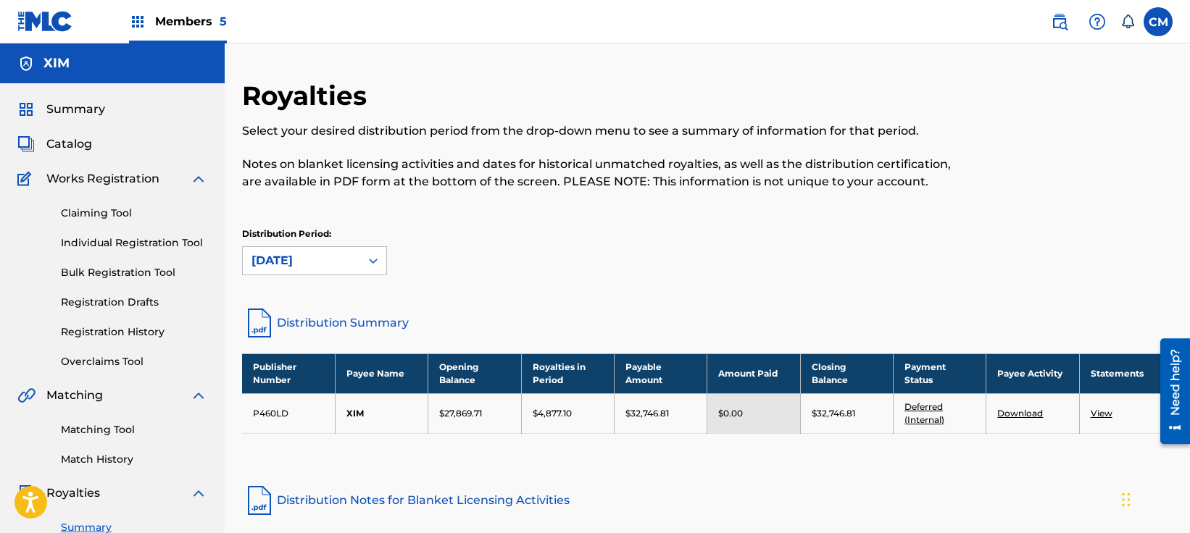
click at [350, 316] on link "Distribution Summary" at bounding box center [707, 323] width 930 height 35
click at [75, 147] on span "Catalog" at bounding box center [69, 143] width 46 height 17
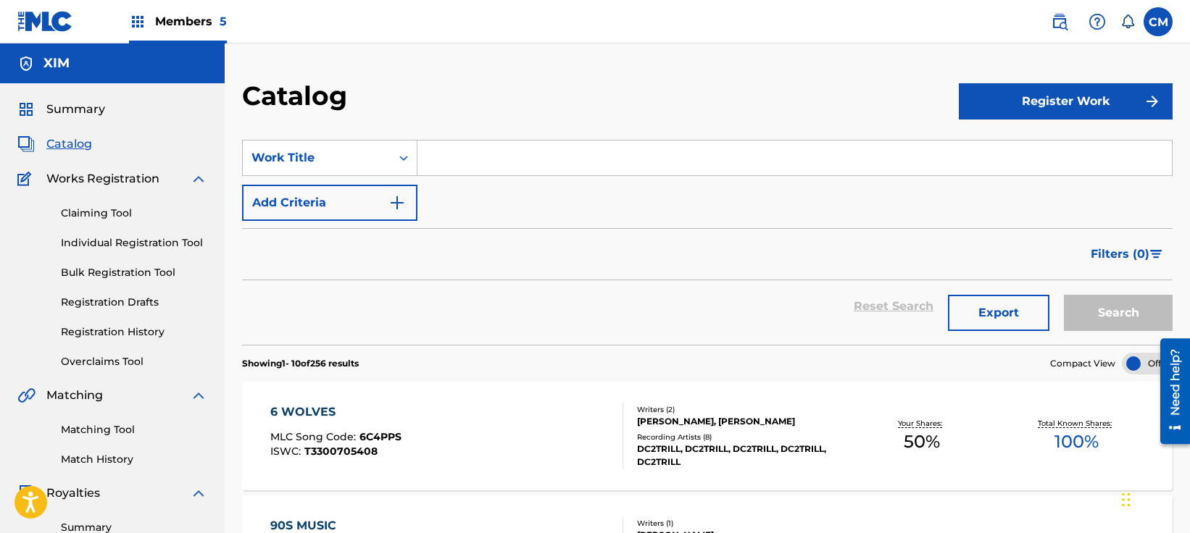
click at [529, 175] on input "Search Form" at bounding box center [794, 158] width 754 height 35
click at [532, 162] on input "Search Form" at bounding box center [794, 158] width 754 height 35
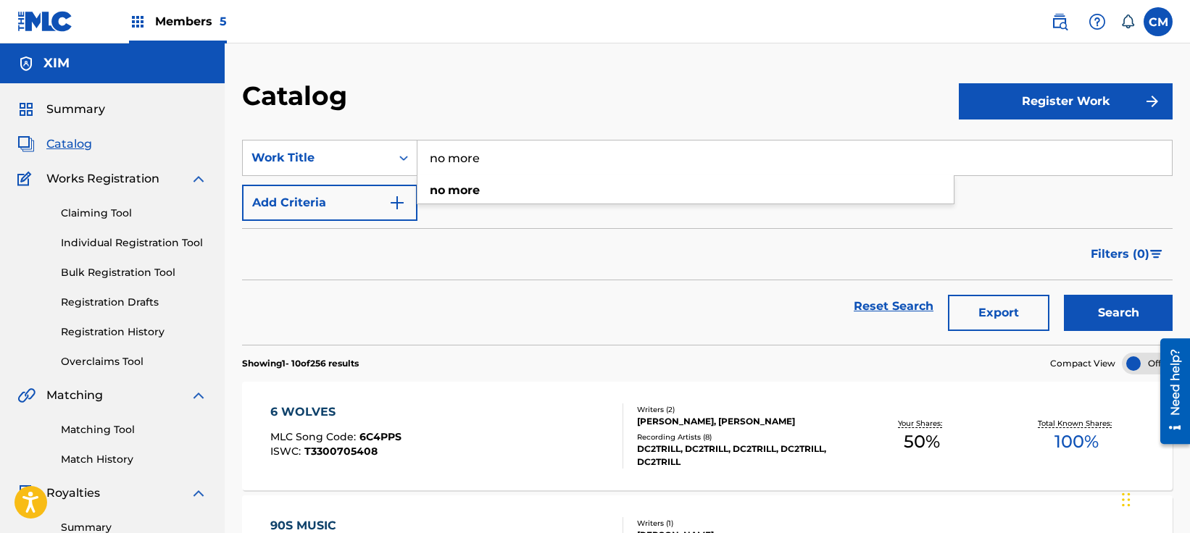
type input "no more"
click at [487, 187] on div "no more" at bounding box center [685, 191] width 536 height 26
click at [1064, 310] on div "Search" at bounding box center [1114, 306] width 116 height 52
click at [1084, 310] on button "Search" at bounding box center [1118, 313] width 109 height 36
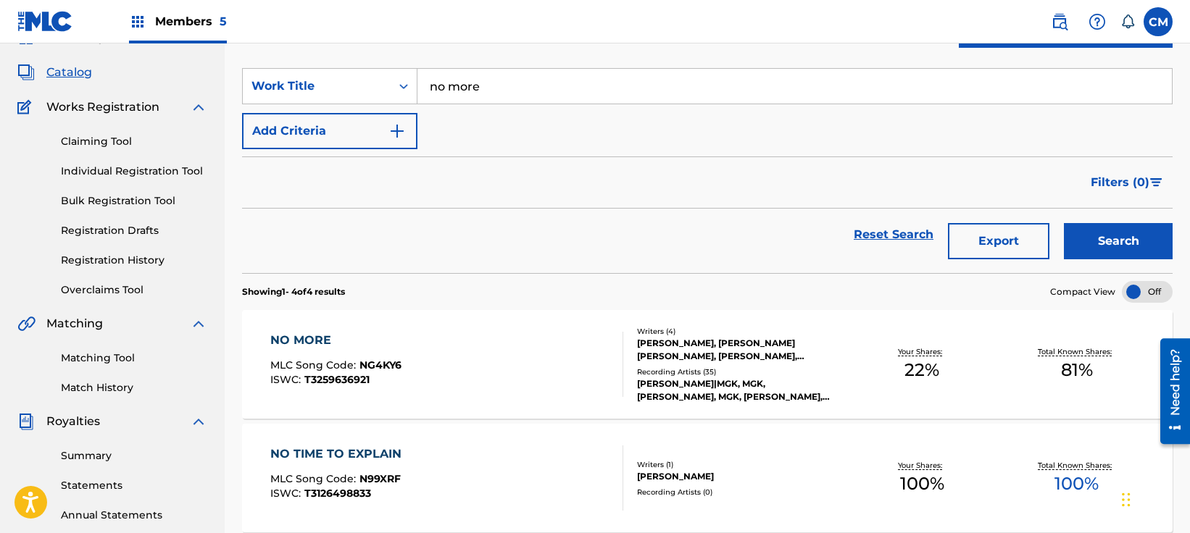
scroll to position [72, 0]
click at [417, 370] on div "NO MORE MLC Song Code : NG4KY6 ISWC : T3259636921" at bounding box center [447, 363] width 354 height 65
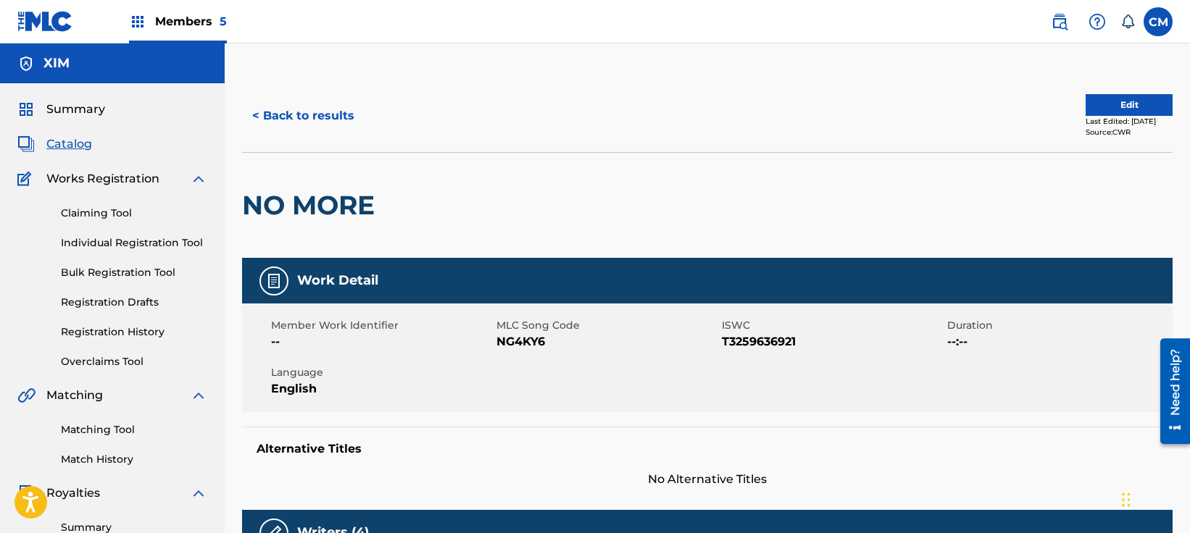
click at [1125, 101] on button "Edit" at bounding box center [1128, 105] width 87 height 22
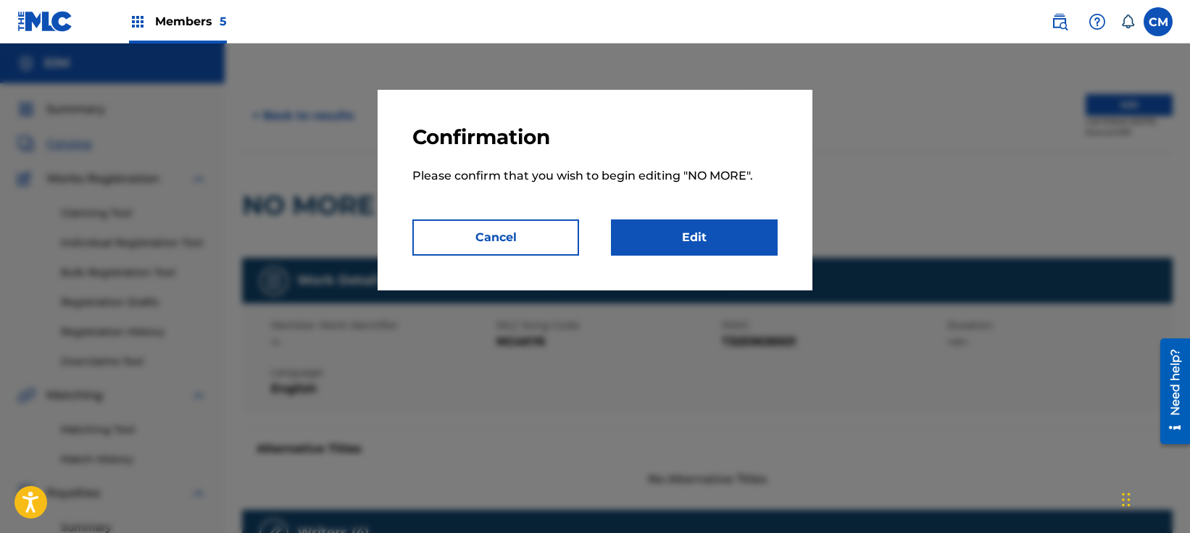
click at [599, 241] on div "Cancel Edit" at bounding box center [594, 238] width 365 height 36
drag, startPoint x: 599, startPoint y: 241, endPoint x: 610, endPoint y: 241, distance: 10.9
click at [600, 241] on div "Cancel Edit" at bounding box center [594, 238] width 365 height 36
click at [610, 241] on div "Cancel Edit" at bounding box center [594, 238] width 365 height 36
click at [660, 251] on link "Edit" at bounding box center [694, 238] width 167 height 36
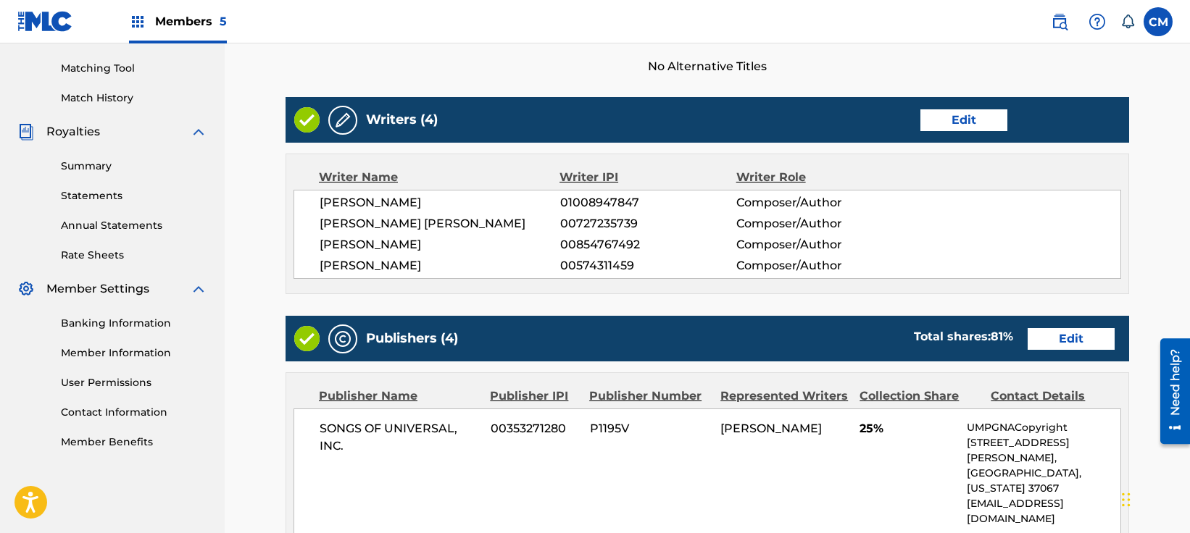
scroll to position [362, 0]
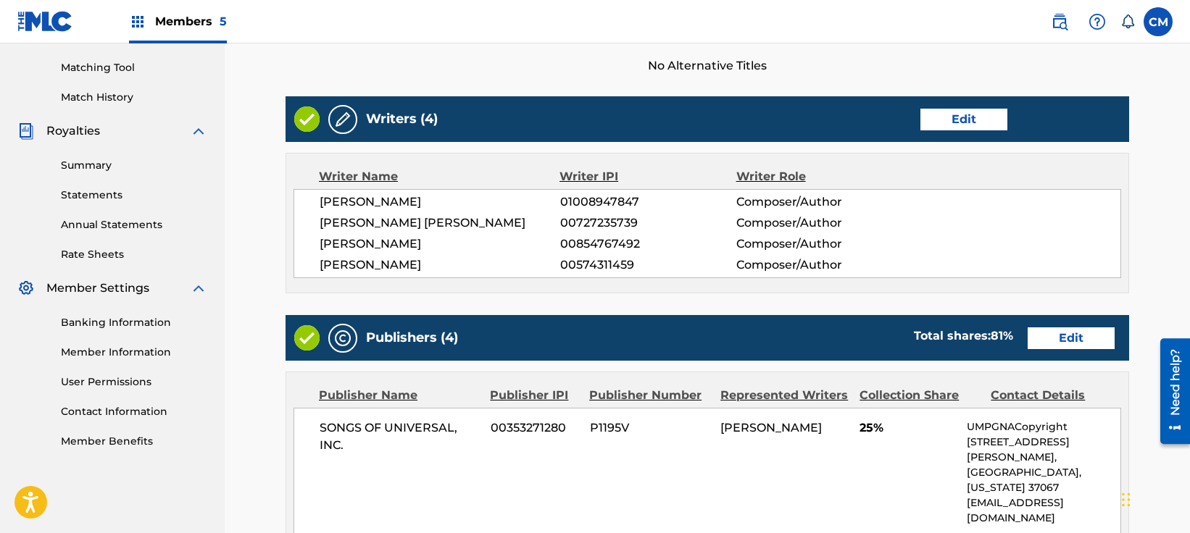
click at [960, 125] on link "Edit" at bounding box center [963, 120] width 87 height 22
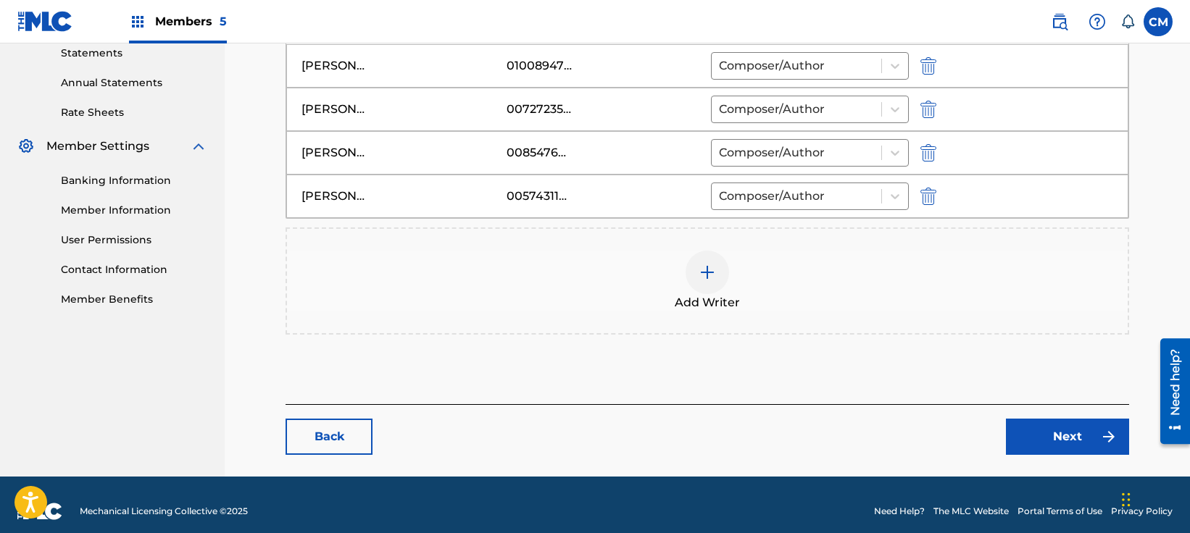
scroll to position [507, 0]
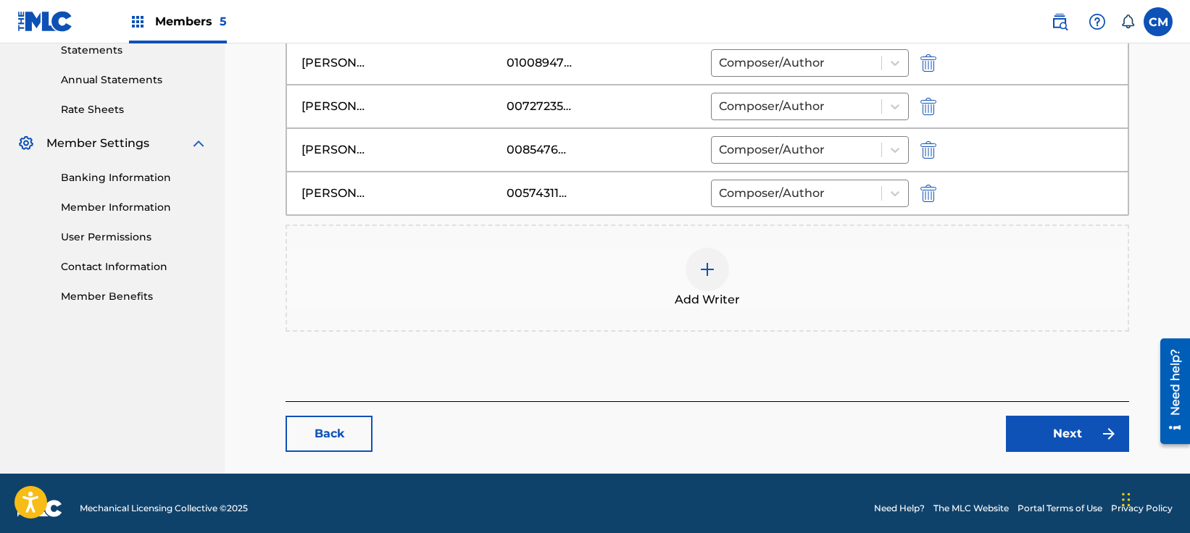
click at [721, 293] on span "Add Writer" at bounding box center [707, 299] width 65 height 17
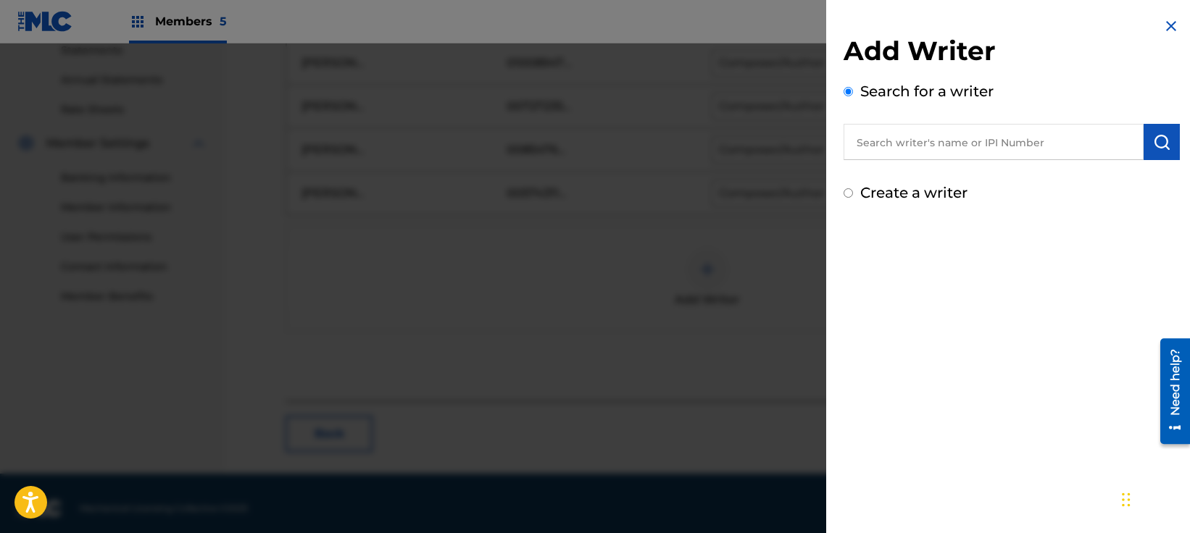
click at [951, 133] on input "text" at bounding box center [993, 142] width 300 height 36
click at [947, 142] on input "text" at bounding box center [993, 142] width 300 height 36
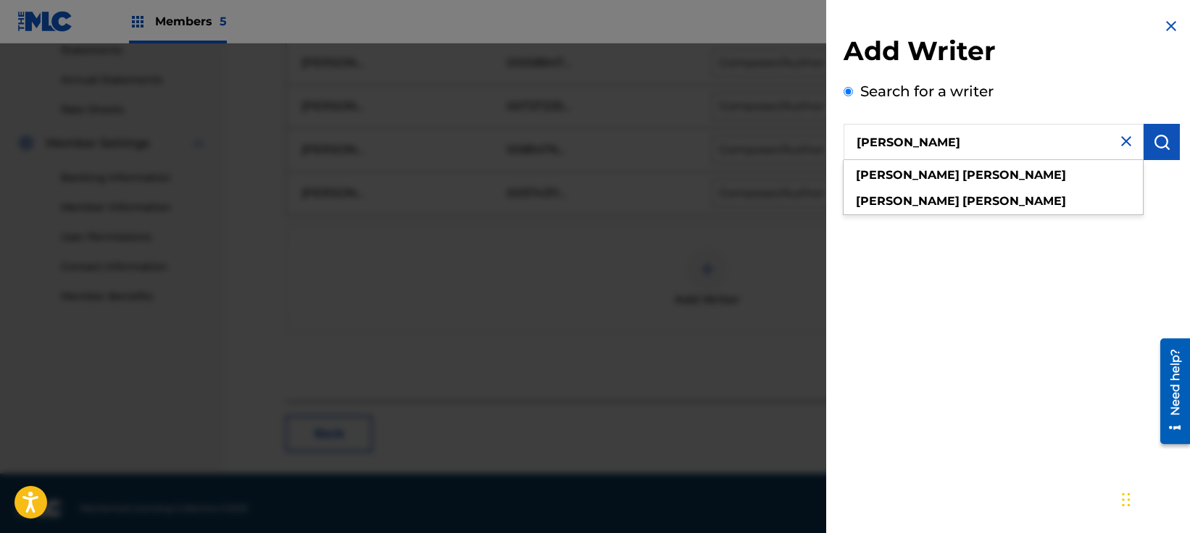
type input "[PERSON_NAME]"
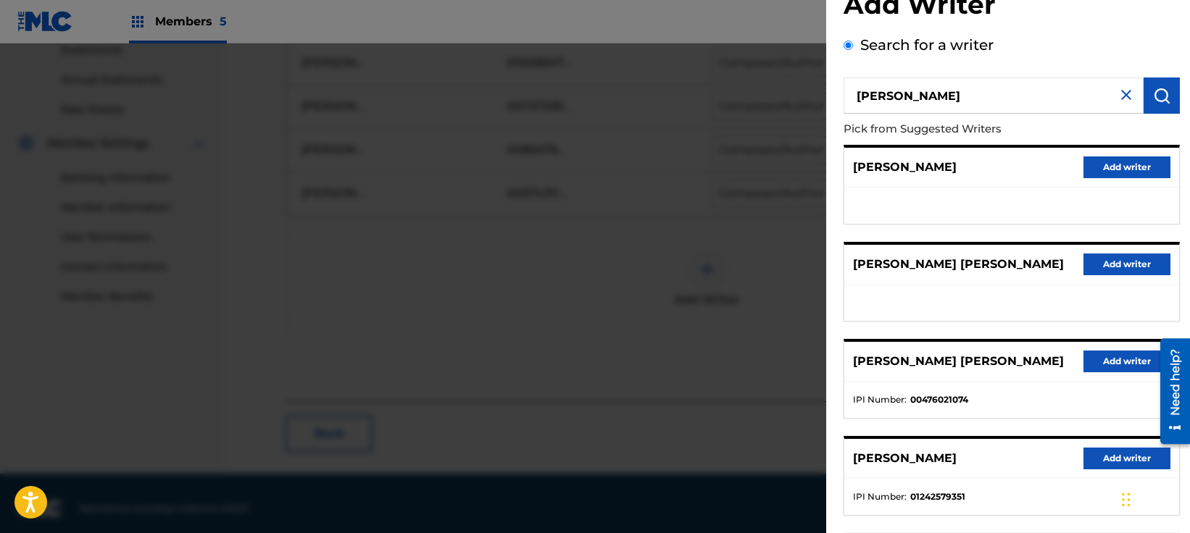
scroll to position [72, 0]
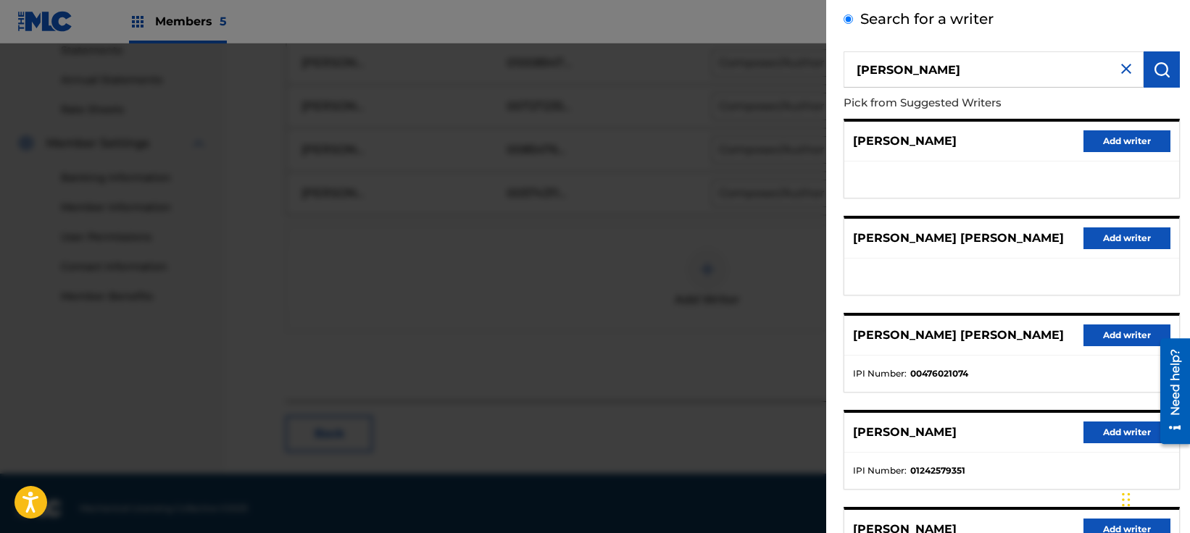
click at [1096, 426] on button "Add writer" at bounding box center [1126, 433] width 87 height 22
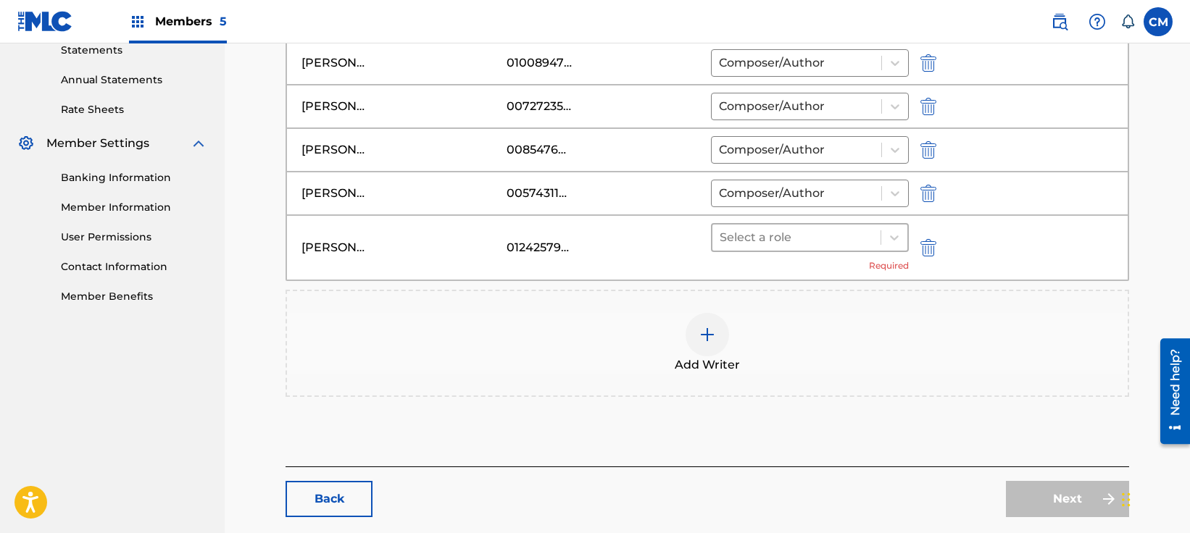
click at [846, 233] on div at bounding box center [796, 238] width 154 height 20
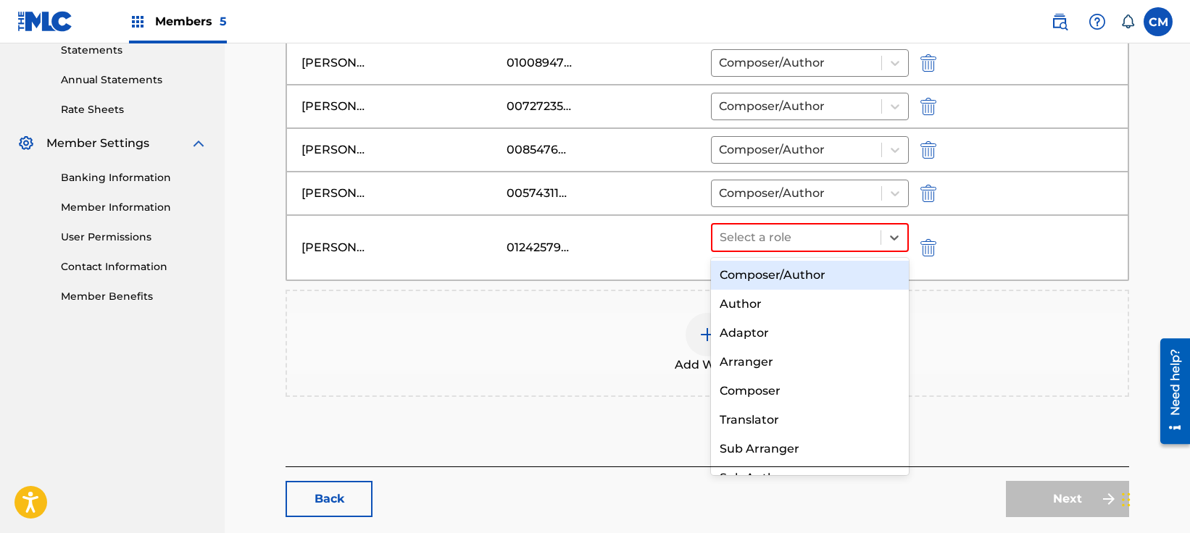
click at [805, 271] on div "Composer/Author" at bounding box center [810, 275] width 198 height 29
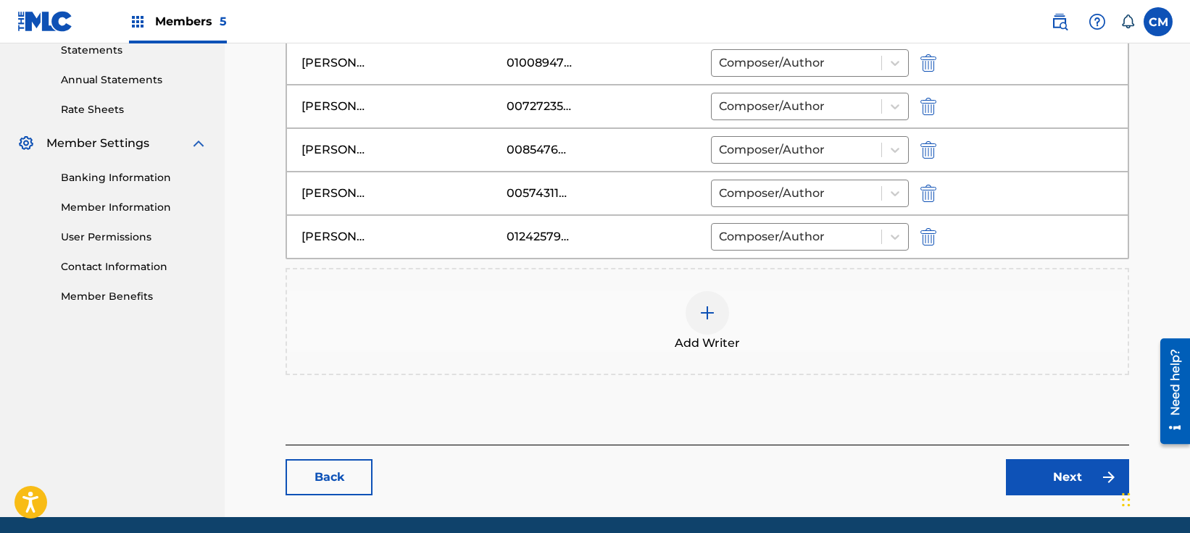
scroll to position [561, 0]
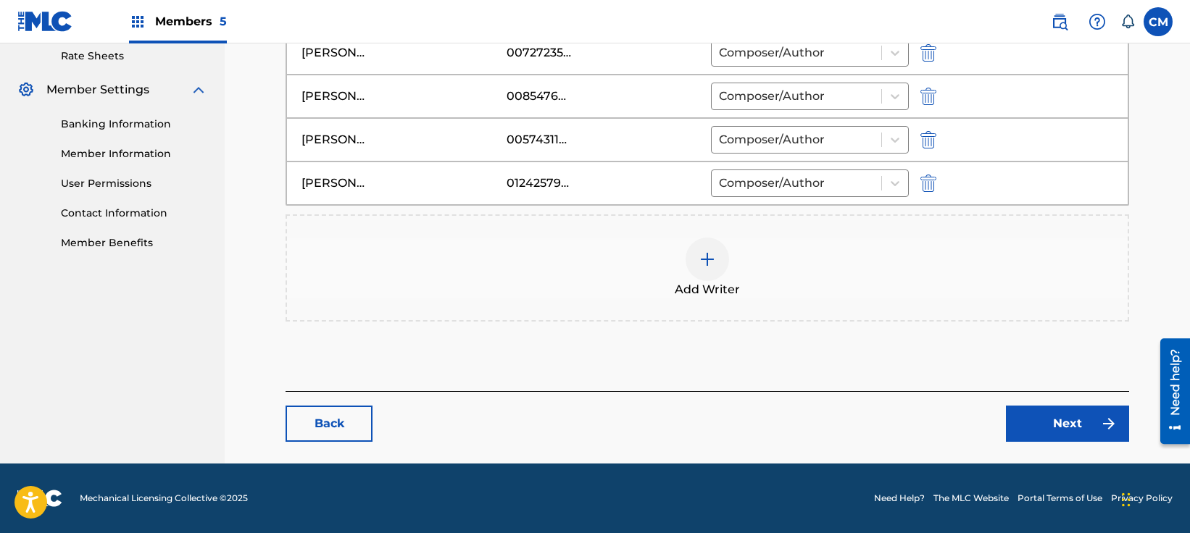
click at [1068, 420] on link "Next" at bounding box center [1067, 424] width 123 height 36
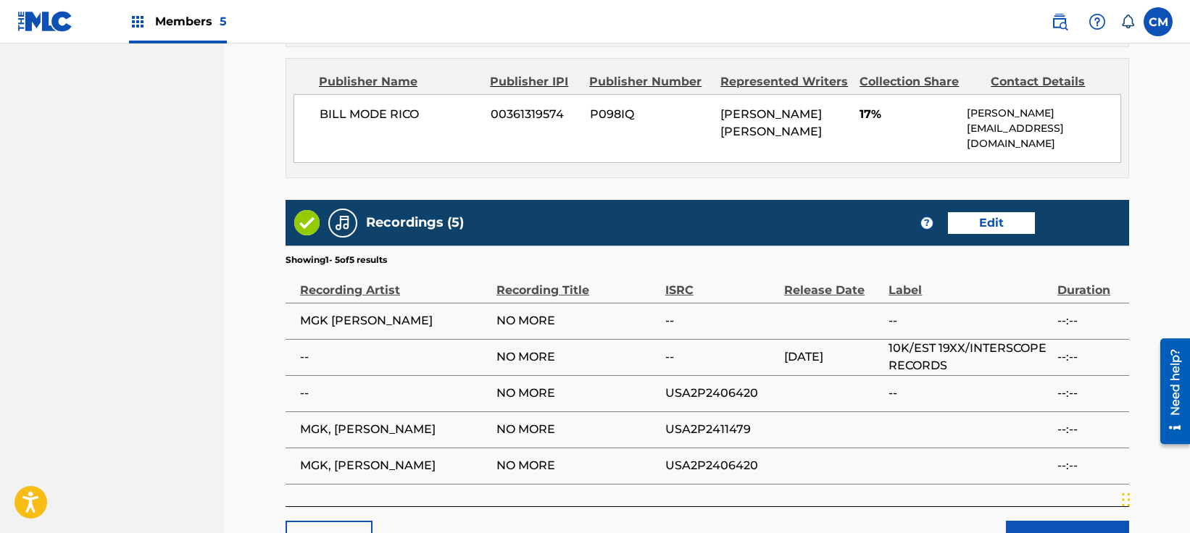
scroll to position [1210, 0]
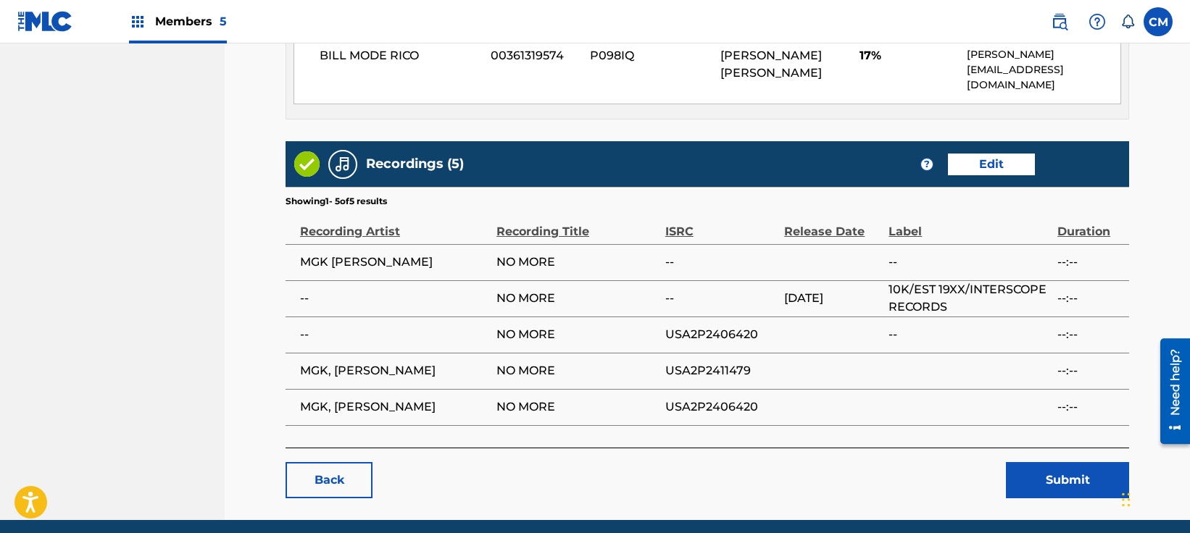
click at [1069, 462] on button "Submit" at bounding box center [1067, 480] width 123 height 36
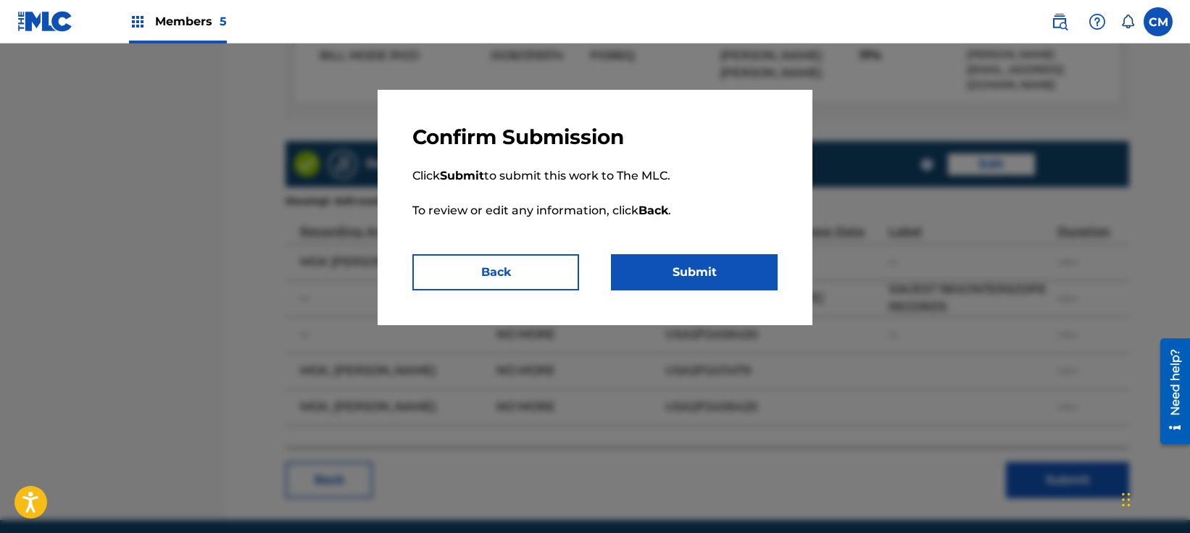
click at [681, 275] on button "Submit" at bounding box center [694, 272] width 167 height 36
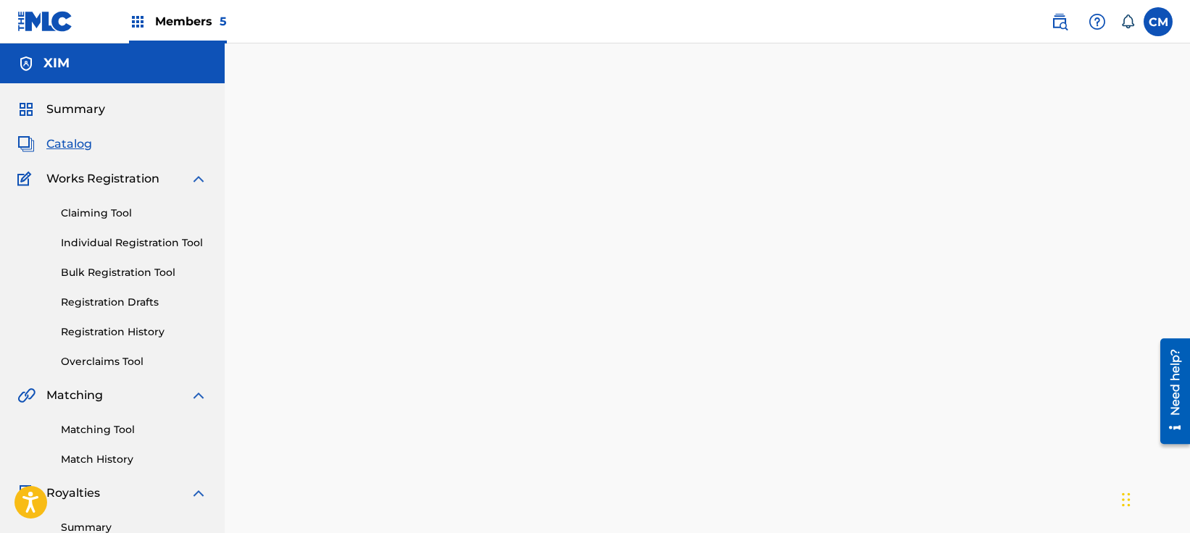
click at [65, 147] on span "Catalog" at bounding box center [69, 143] width 46 height 17
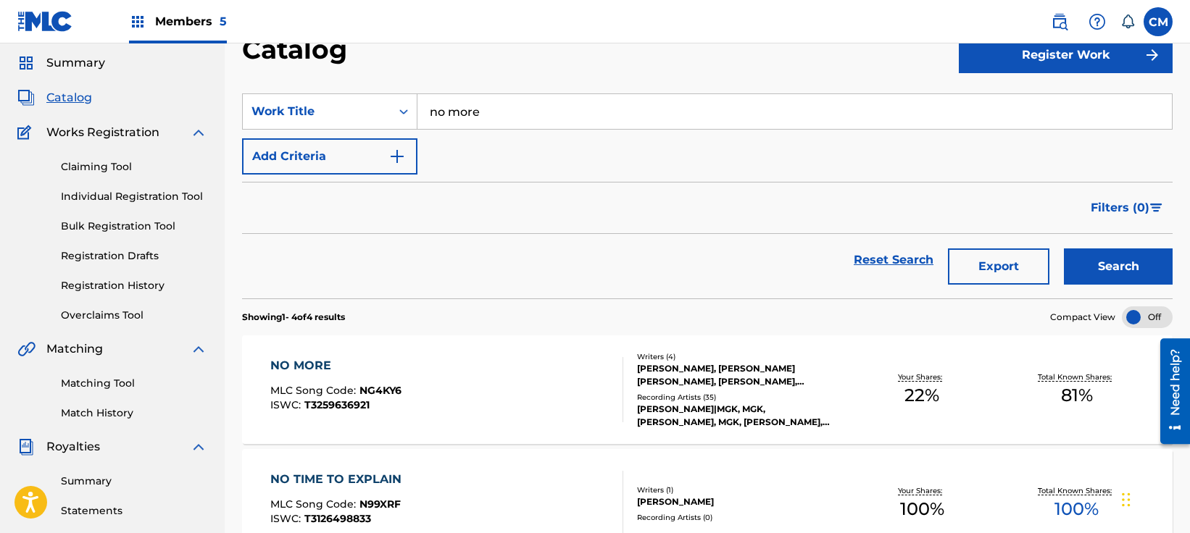
scroll to position [72, 0]
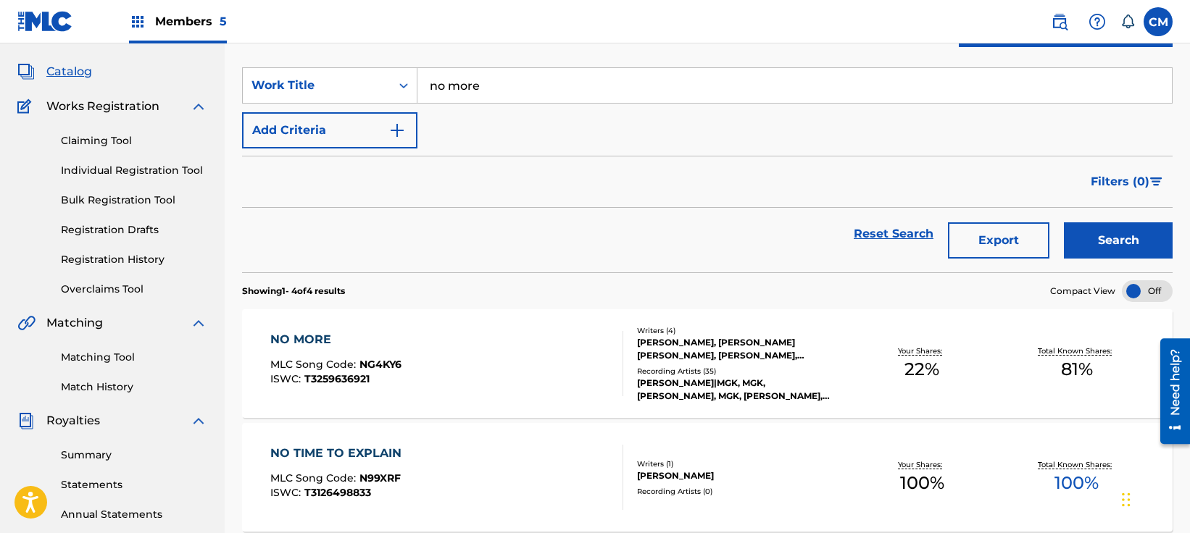
click at [476, 91] on input "no more" at bounding box center [794, 85] width 754 height 35
click at [475, 121] on strong "dow" at bounding box center [473, 118] width 26 height 14
type input "man down"
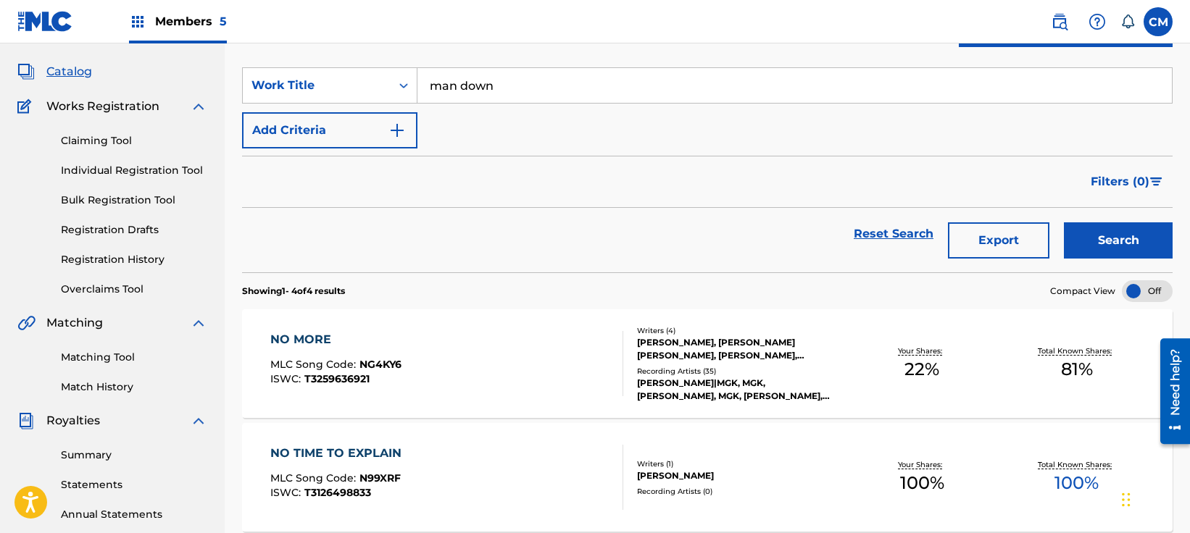
click at [1104, 238] on button "Search" at bounding box center [1118, 240] width 109 height 36
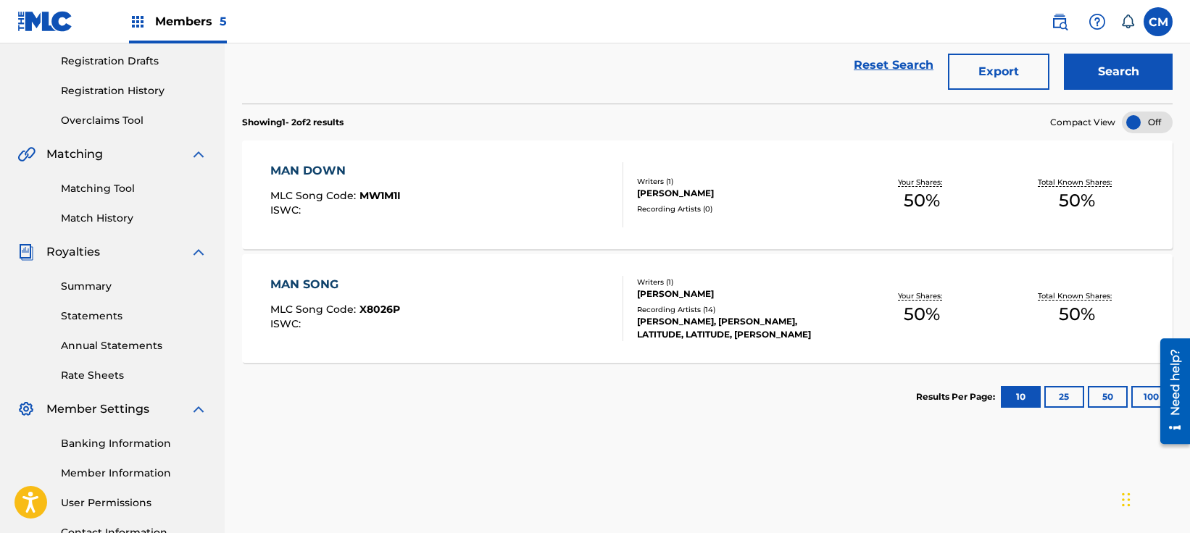
scroll to position [217, 0]
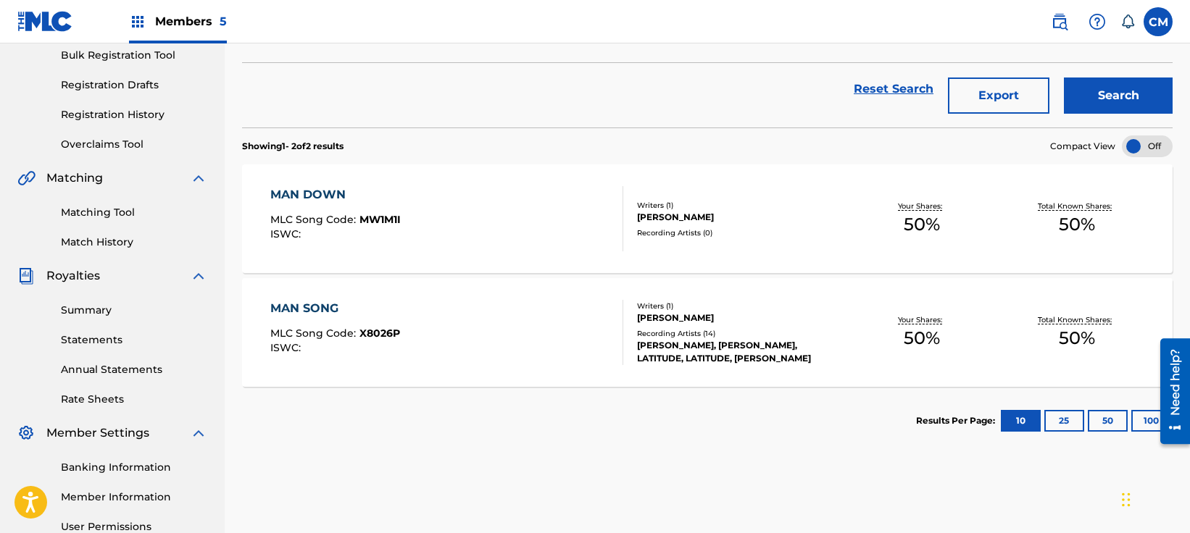
click at [540, 262] on div "MAN DOWN MLC Song Code : MW1M1I ISWC : Writers ( 1 ) [PERSON_NAME] Recording Ar…" at bounding box center [707, 218] width 930 height 109
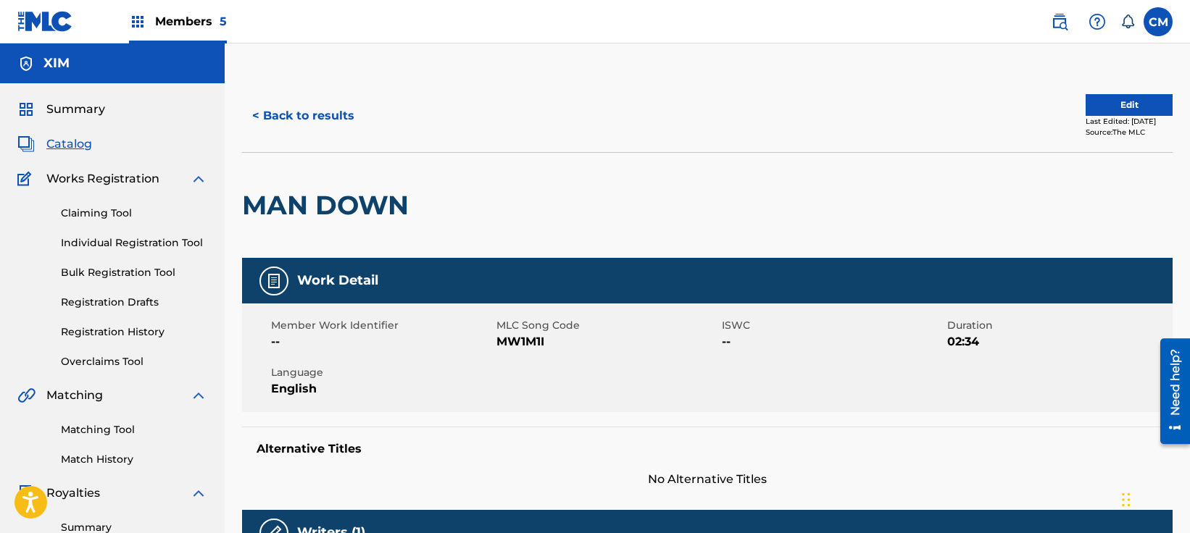
click at [1106, 118] on div "Last Edited: [DATE]" at bounding box center [1128, 121] width 87 height 11
click at [1103, 109] on button "Edit" at bounding box center [1128, 105] width 87 height 22
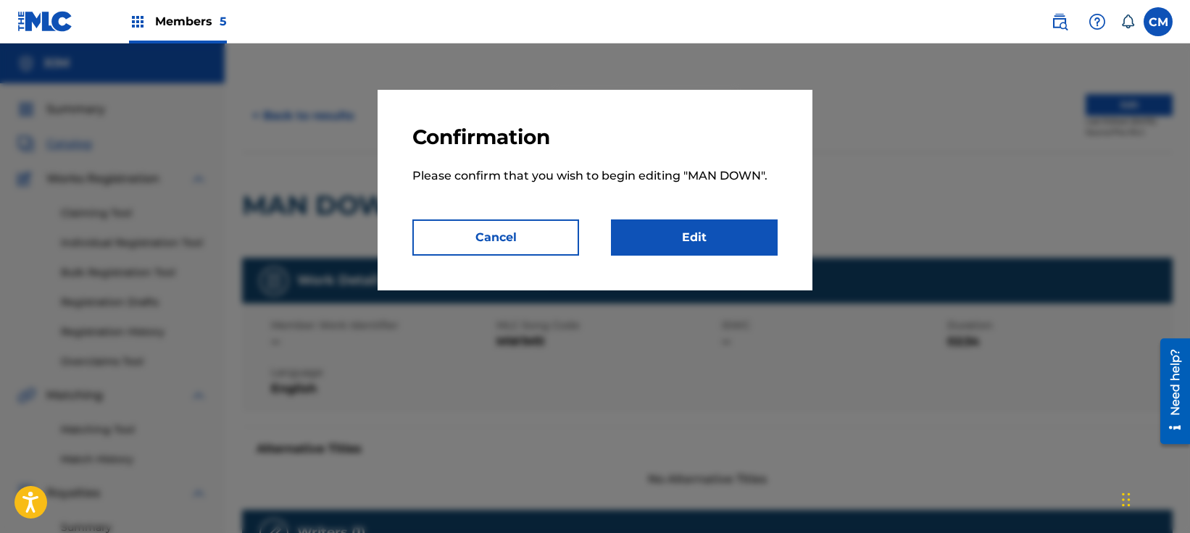
click at [661, 239] on link "Edit" at bounding box center [694, 238] width 167 height 36
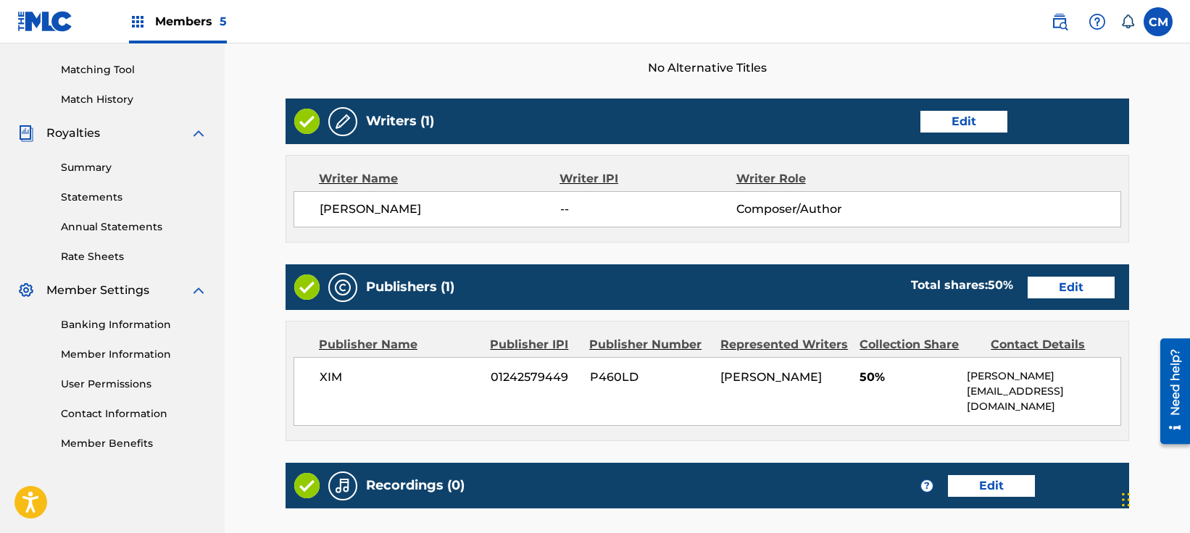
scroll to position [362, 0]
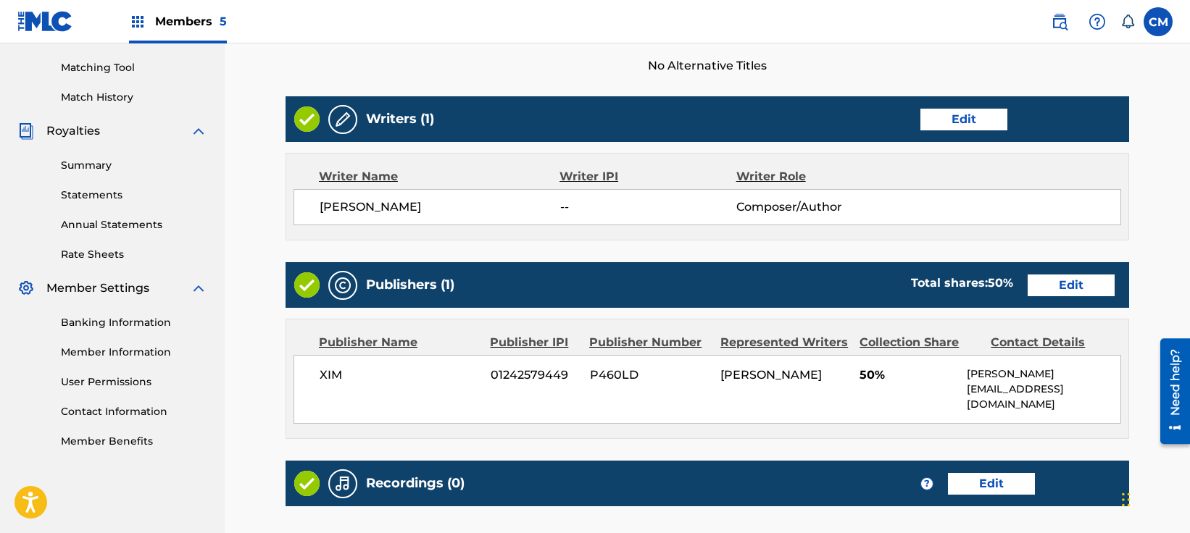
click at [955, 117] on link "Edit" at bounding box center [963, 120] width 87 height 22
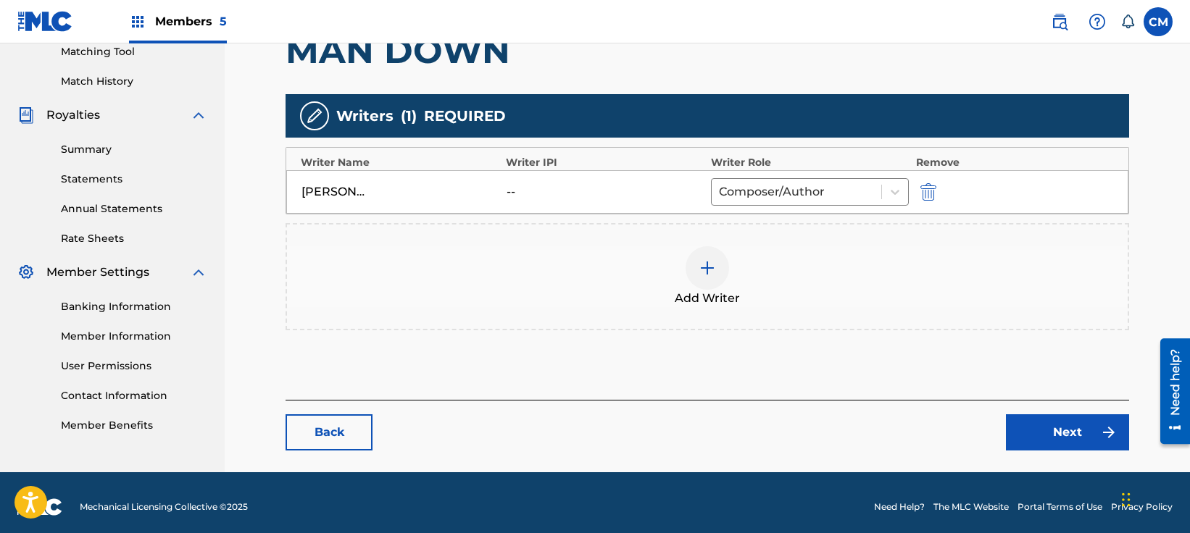
scroll to position [387, 0]
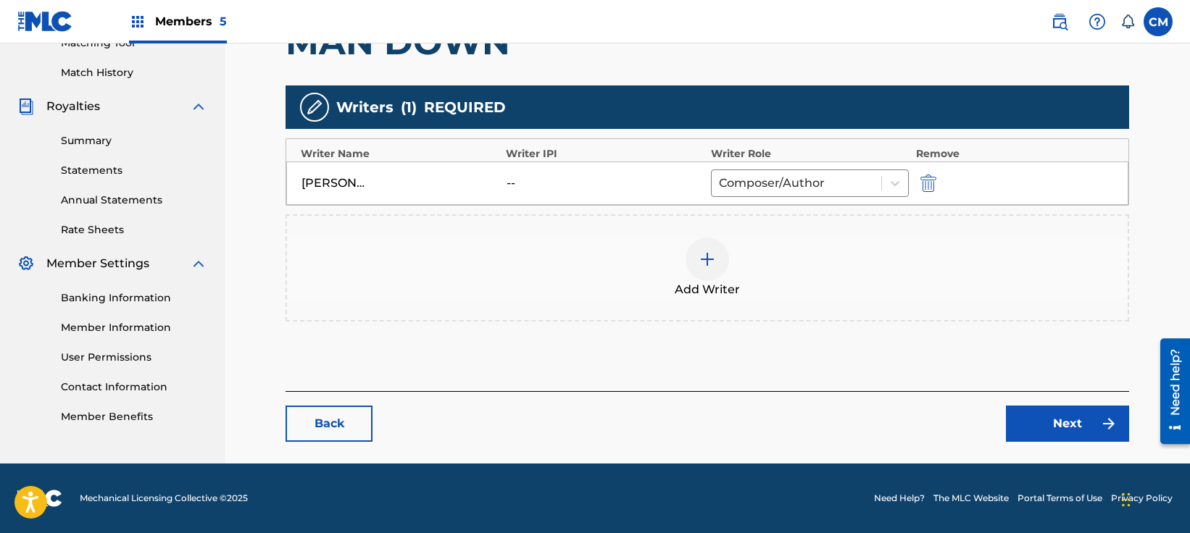
click at [715, 246] on div at bounding box center [706, 259] width 43 height 43
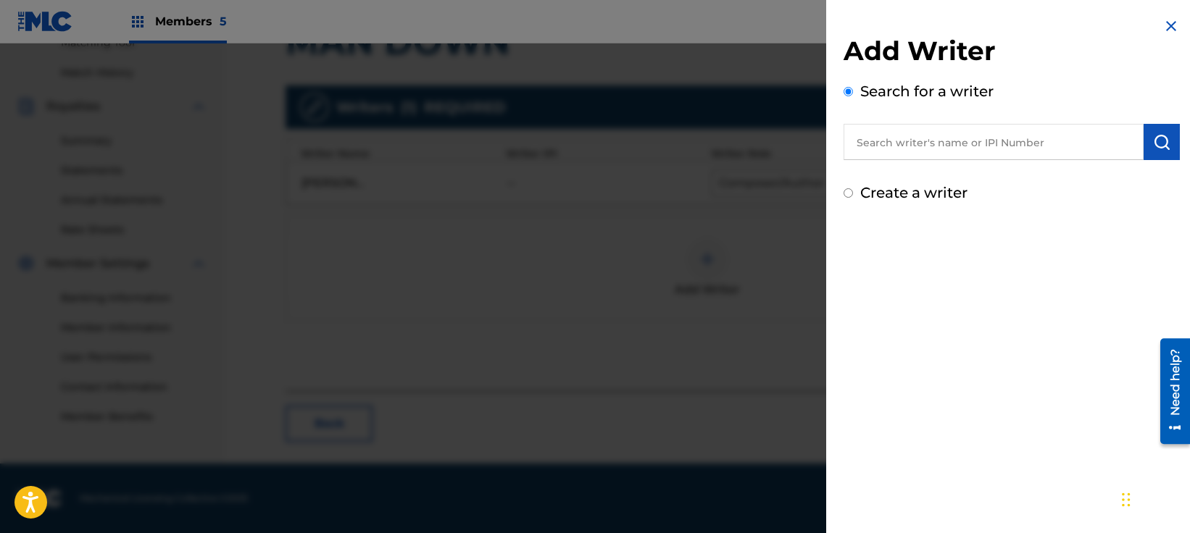
click at [938, 149] on input "text" at bounding box center [993, 142] width 300 height 36
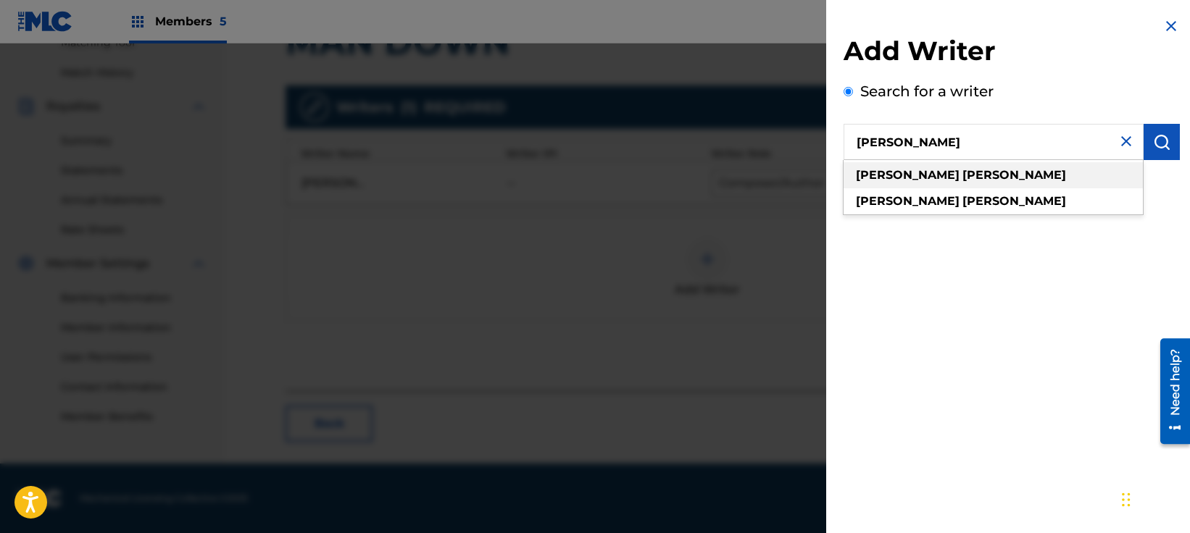
type input "[PERSON_NAME]"
click at [1083, 172] on div "[PERSON_NAME]" at bounding box center [992, 175] width 299 height 26
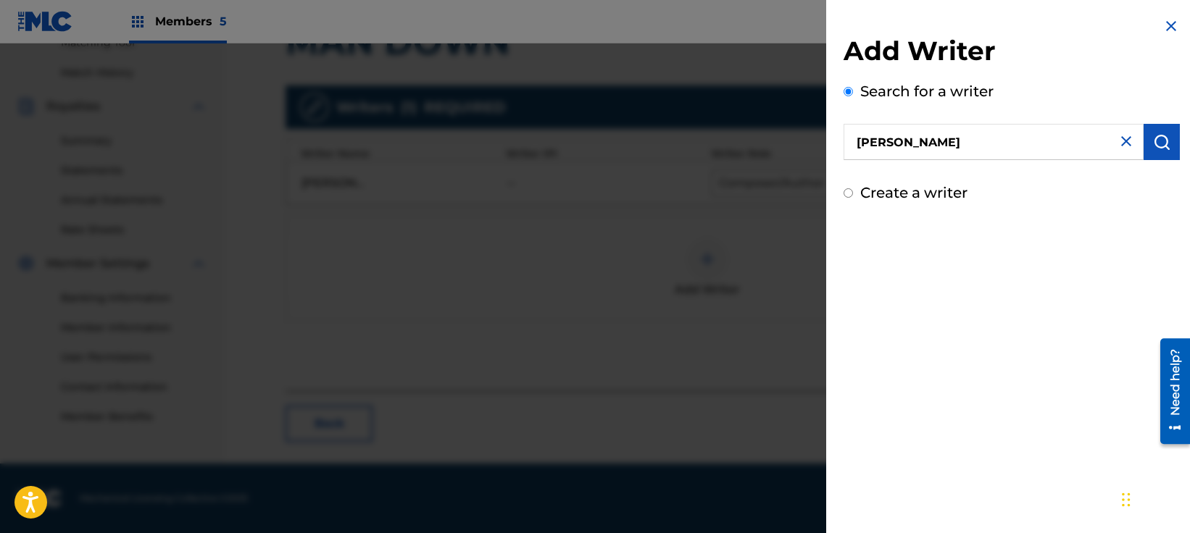
click at [1169, 148] on button "submit" at bounding box center [1161, 142] width 36 height 36
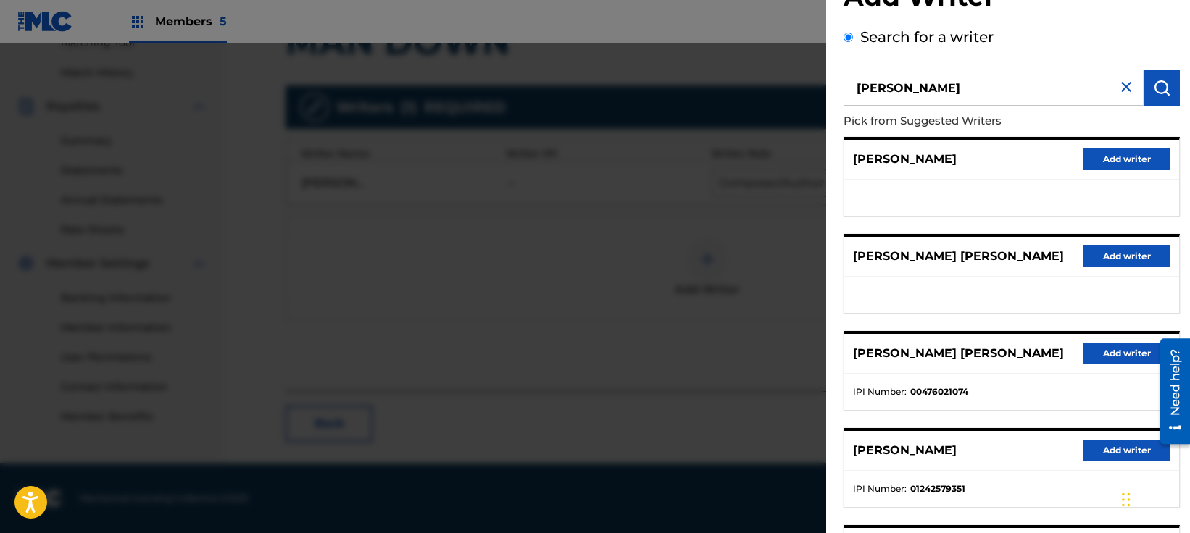
scroll to position [145, 0]
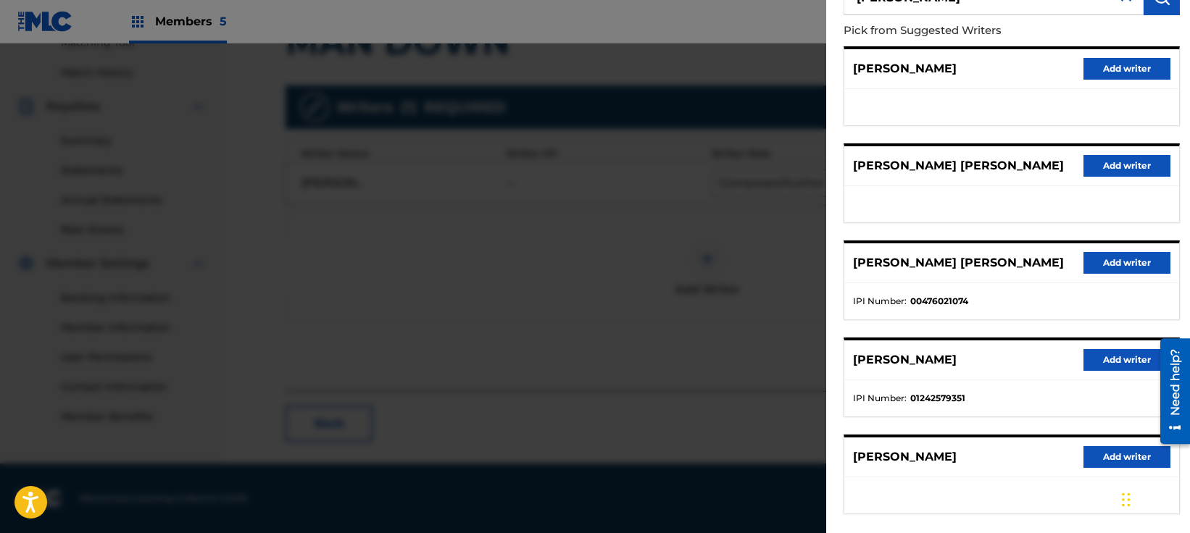
click at [1101, 367] on button "Add writer" at bounding box center [1126, 360] width 87 height 22
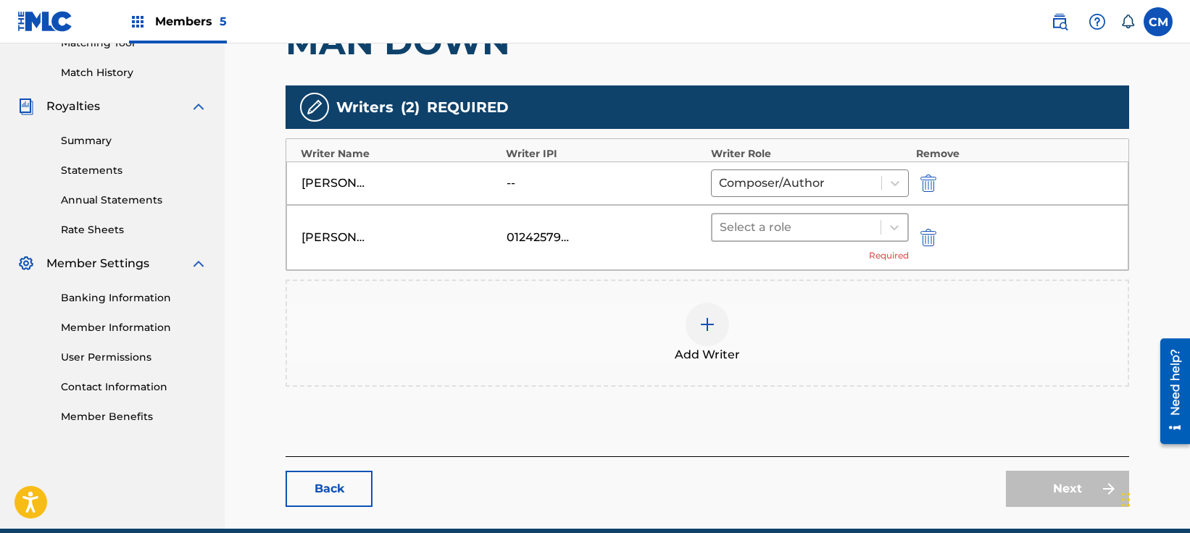
click at [802, 233] on div at bounding box center [796, 227] width 154 height 20
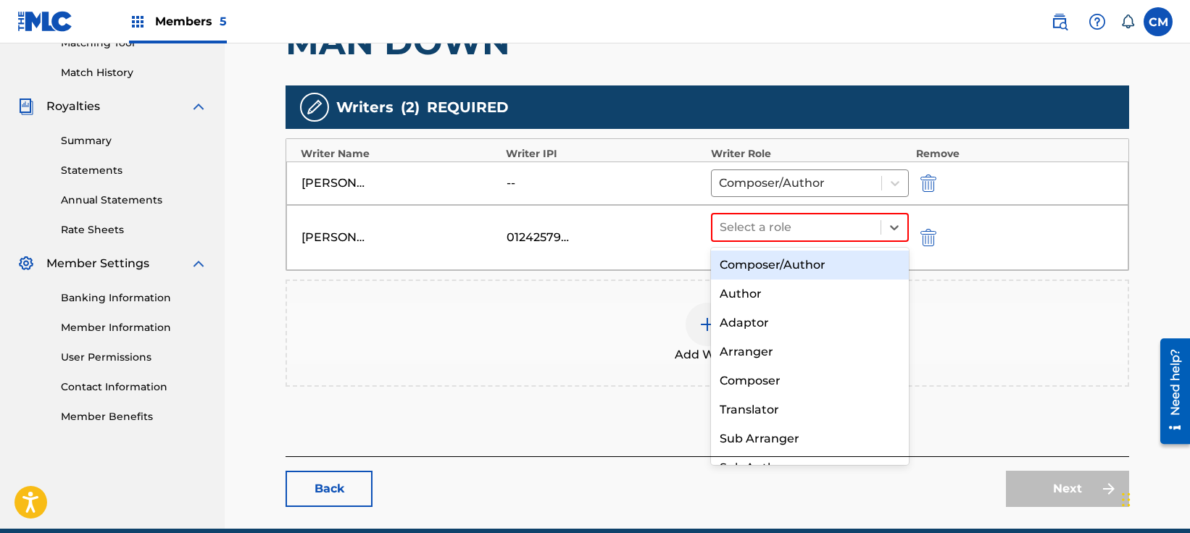
click at [784, 266] on div "Composer/Author" at bounding box center [810, 265] width 198 height 29
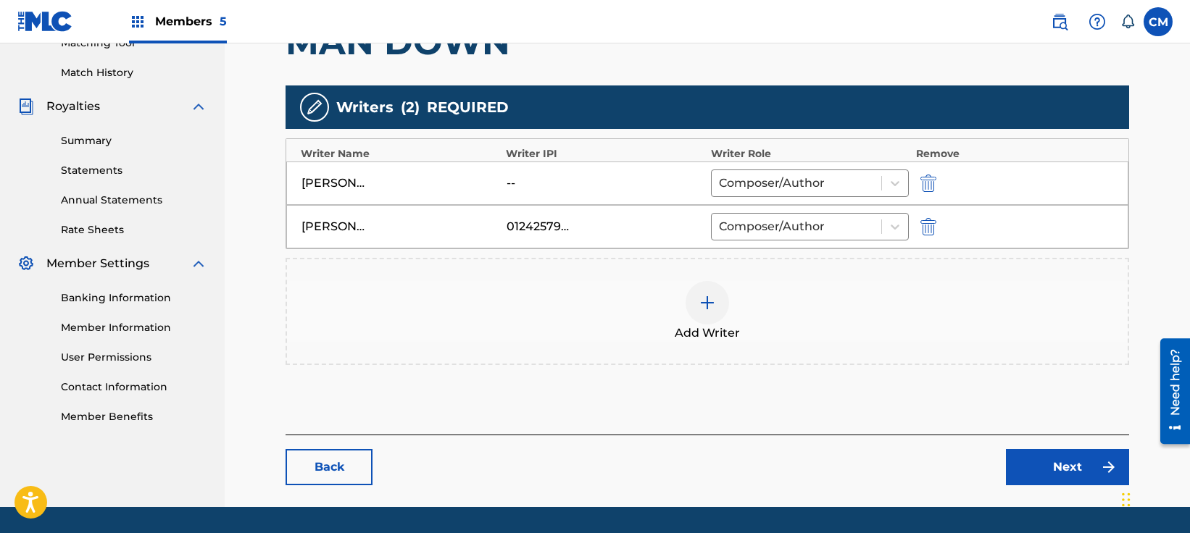
click at [1056, 451] on link "Next" at bounding box center [1067, 467] width 123 height 36
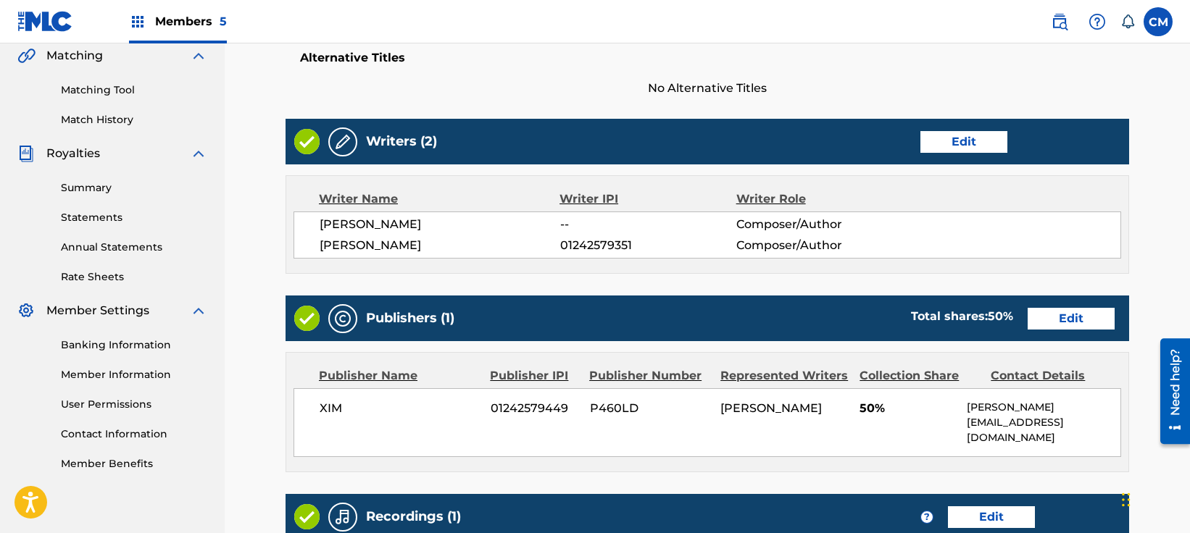
scroll to position [362, 0]
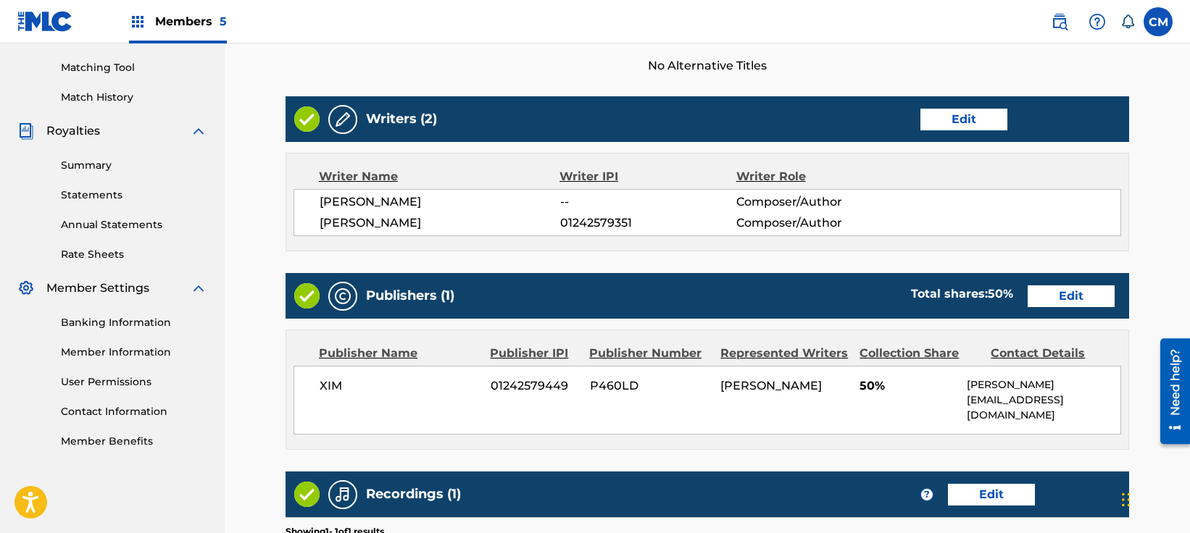
click at [1067, 301] on link "Edit" at bounding box center [1070, 296] width 87 height 22
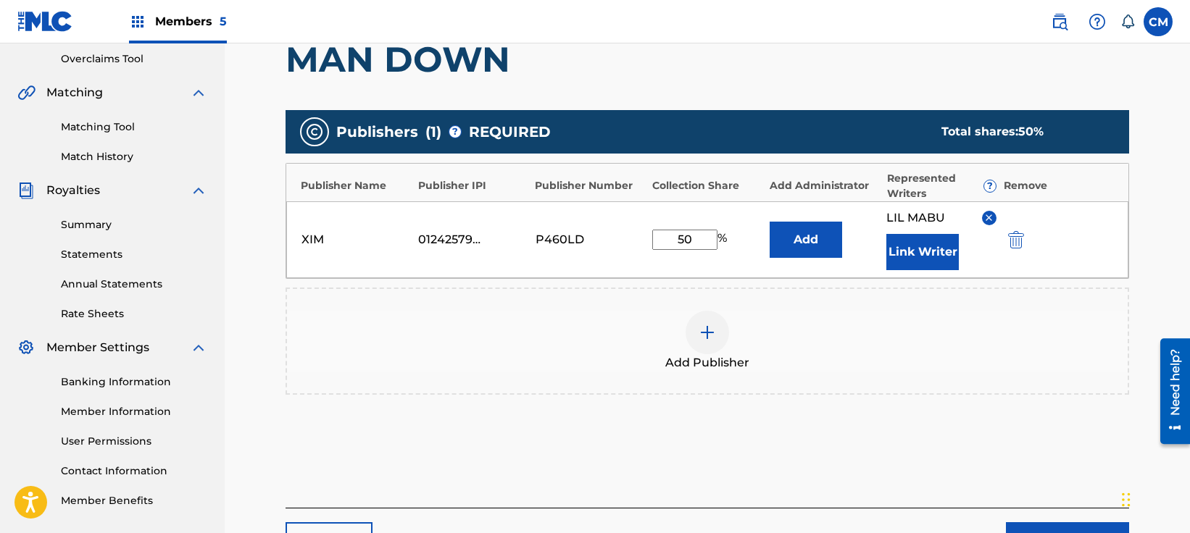
scroll to position [362, 0]
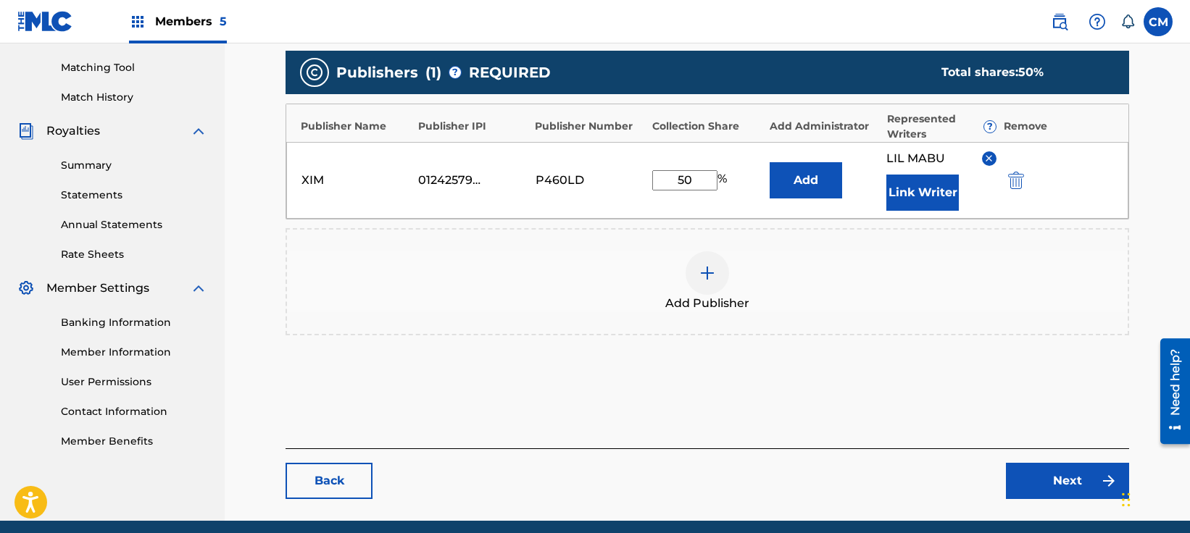
click at [915, 210] on button "Link Writer" at bounding box center [922, 193] width 72 height 36
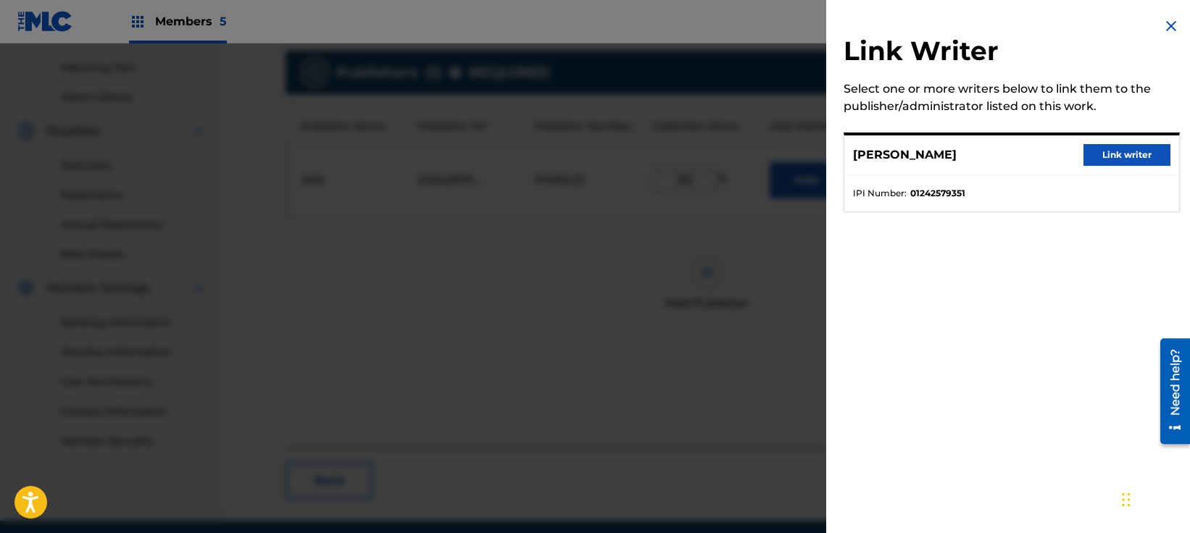
click at [1090, 159] on button "Link writer" at bounding box center [1126, 155] width 87 height 22
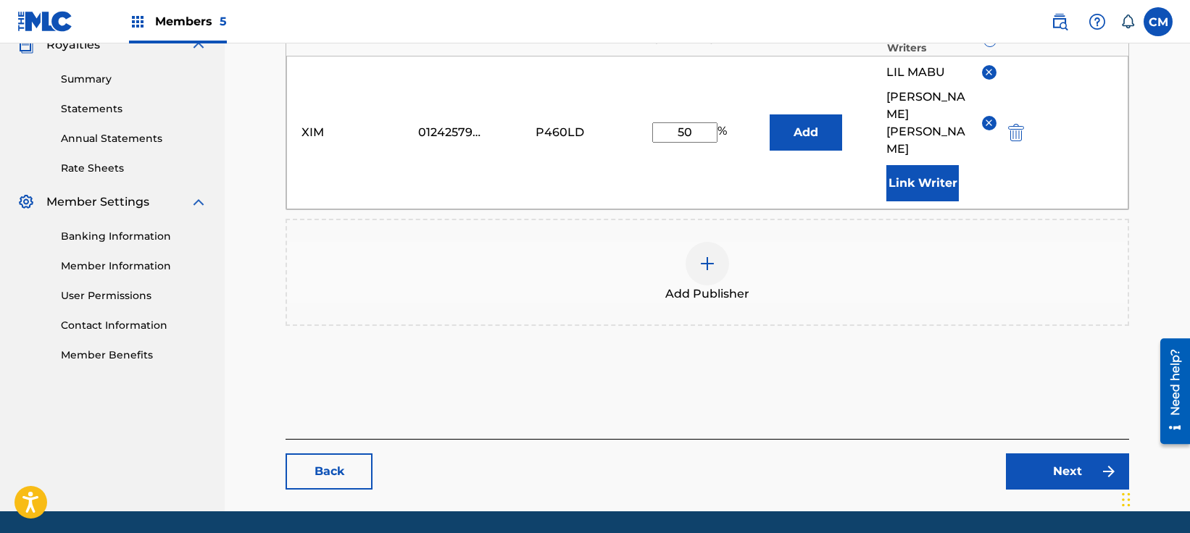
scroll to position [462, 0]
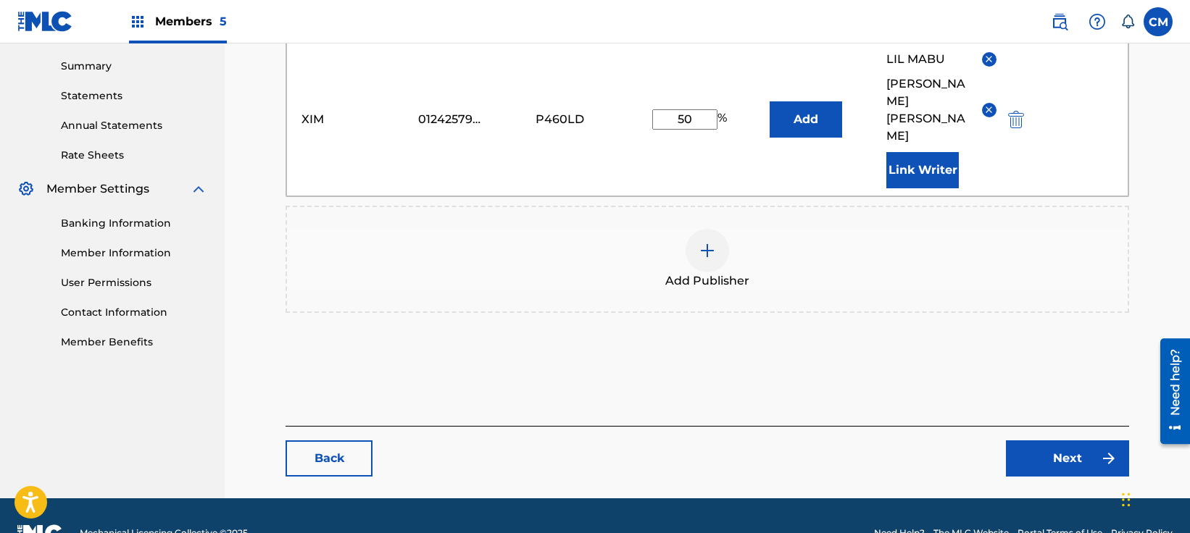
click at [1033, 441] on link "Next" at bounding box center [1067, 459] width 123 height 36
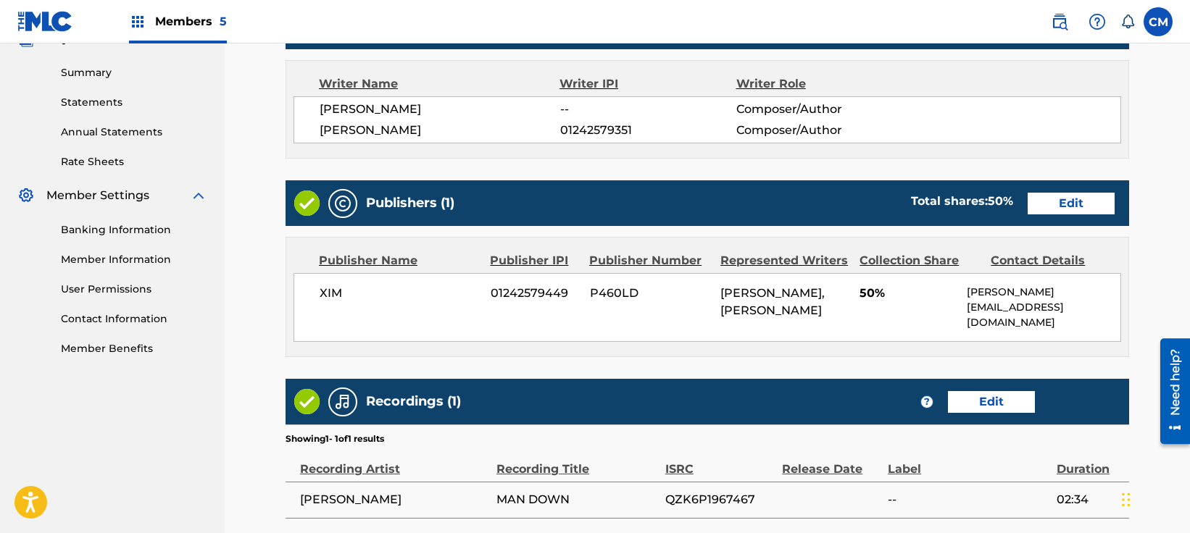
scroll to position [593, 0]
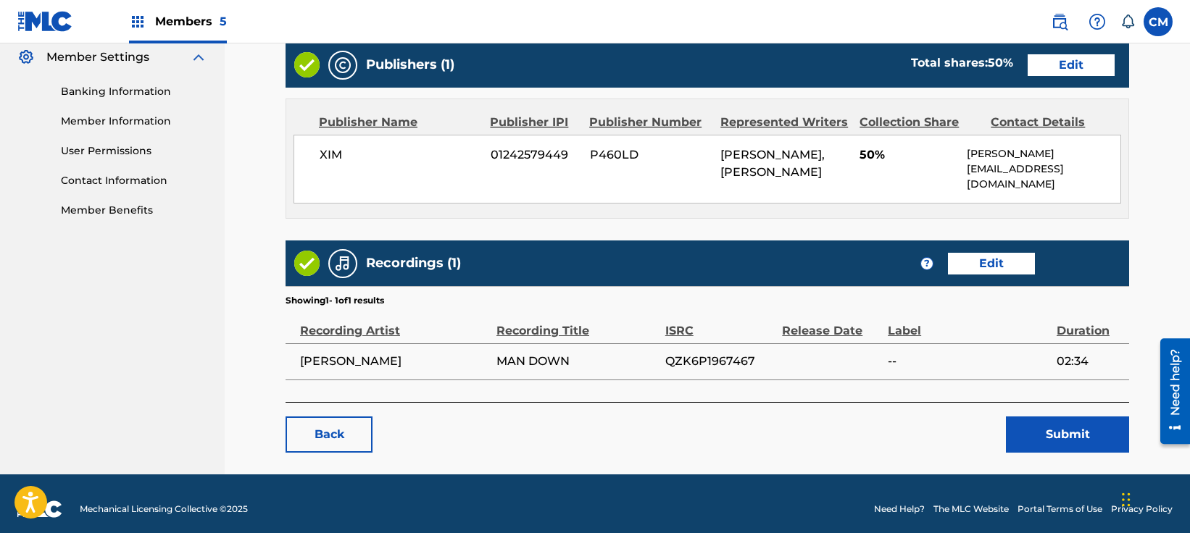
click at [1047, 417] on button "Submit" at bounding box center [1067, 435] width 123 height 36
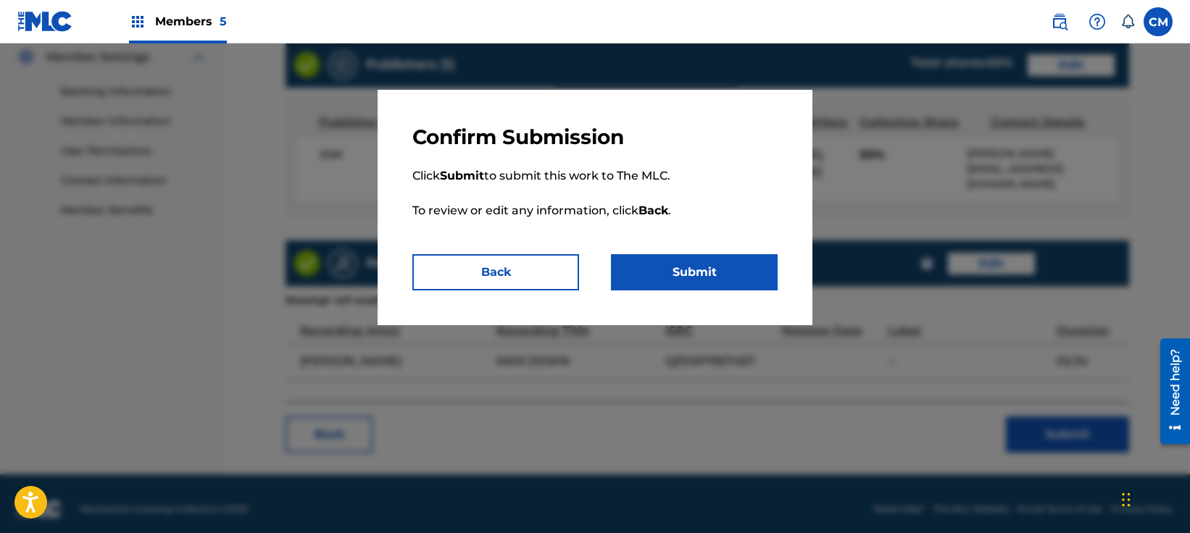
click at [757, 296] on div "Confirm Submission Click Submit to submit this work to The MLC. To review or ed…" at bounding box center [594, 207] width 435 height 235
click at [742, 285] on button "Submit" at bounding box center [694, 272] width 167 height 36
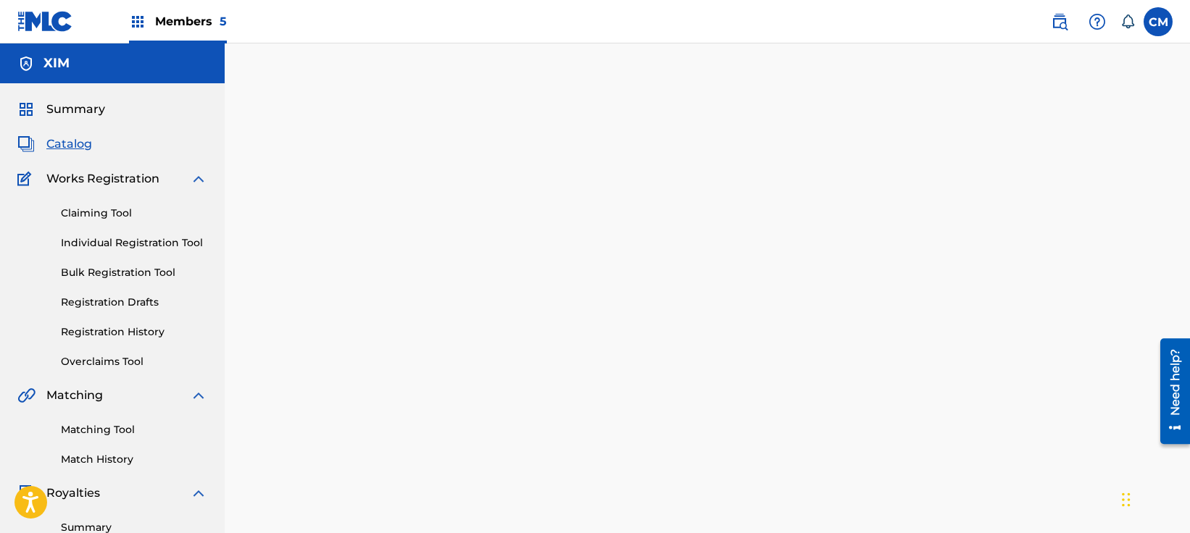
click at [78, 146] on span "Catalog" at bounding box center [69, 143] width 46 height 17
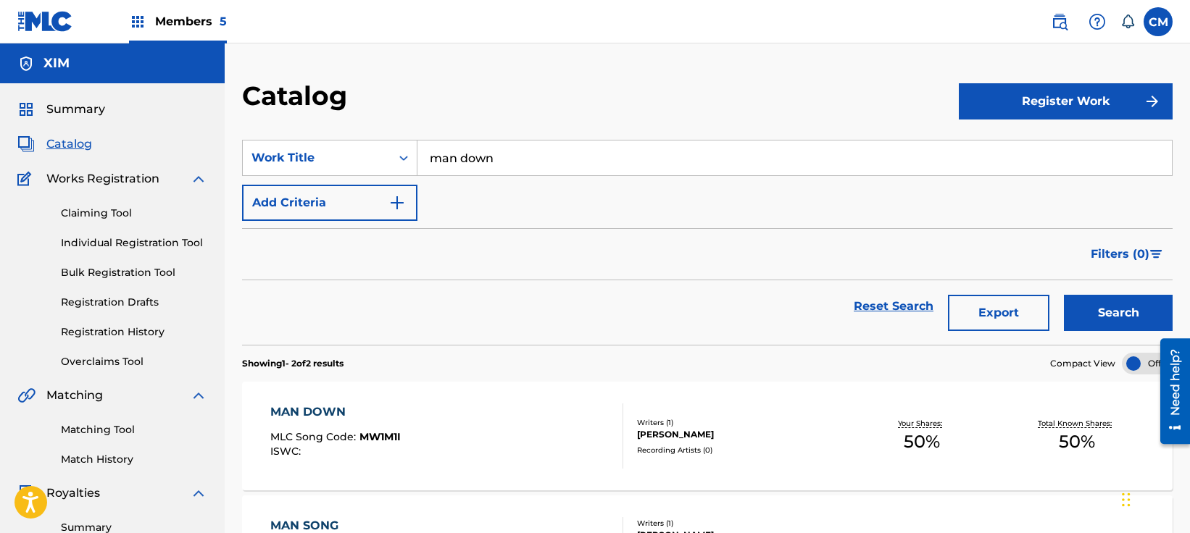
click at [512, 168] on input "man down" at bounding box center [794, 158] width 754 height 35
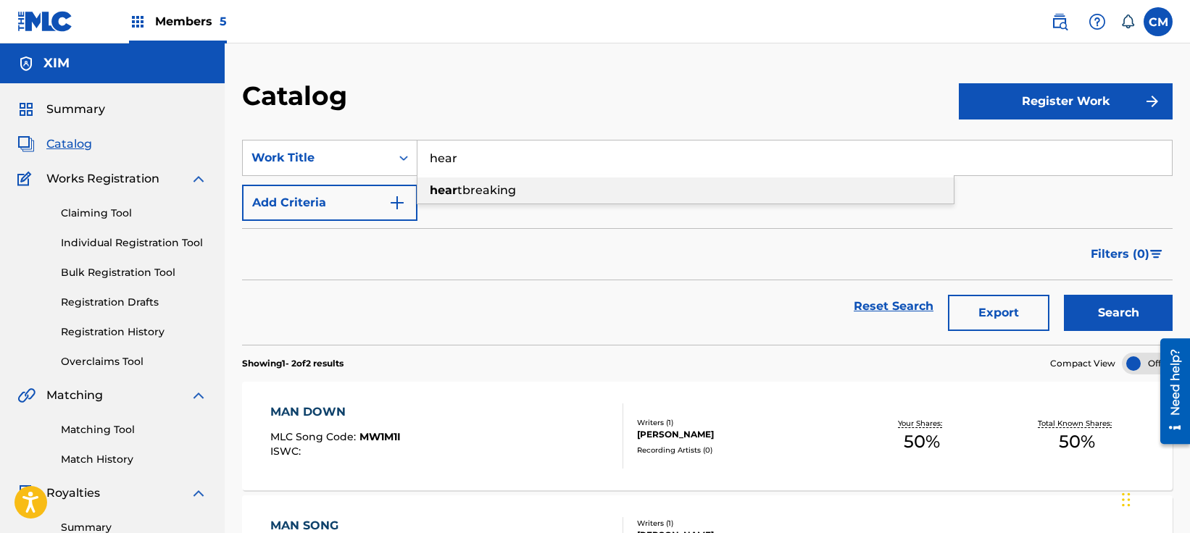
click at [514, 180] on div "hear tbreaking" at bounding box center [685, 191] width 536 height 26
type input "heartbreaking"
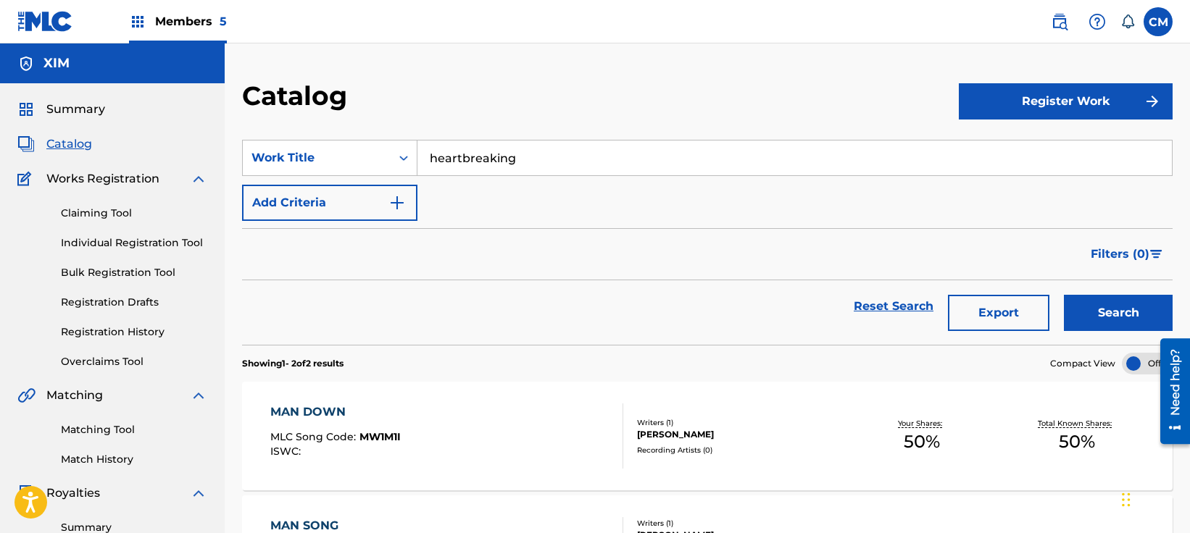
click at [1077, 304] on button "Search" at bounding box center [1118, 313] width 109 height 36
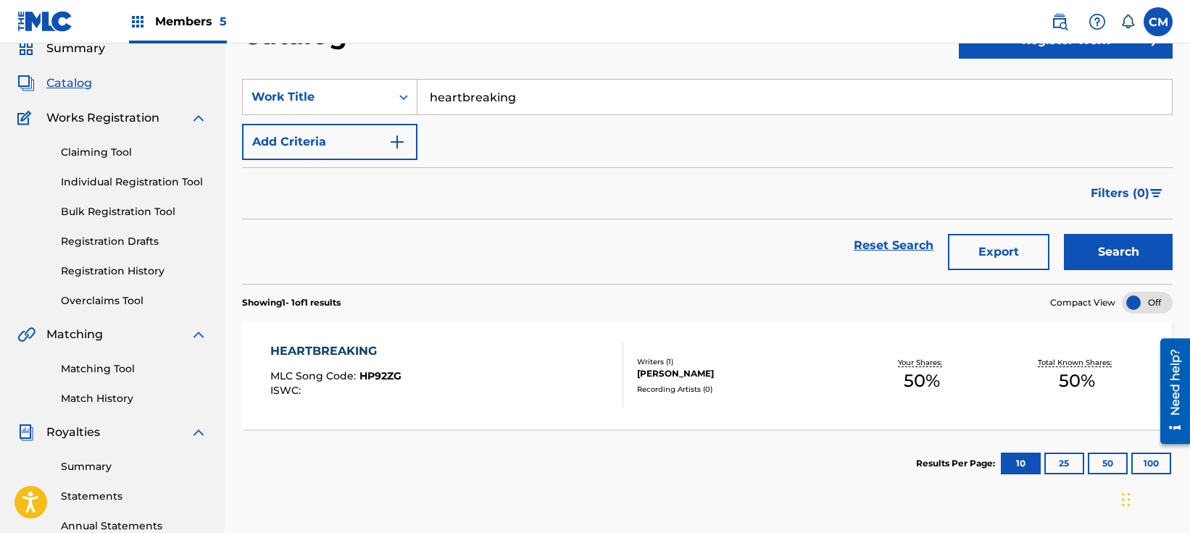
scroll to position [145, 0]
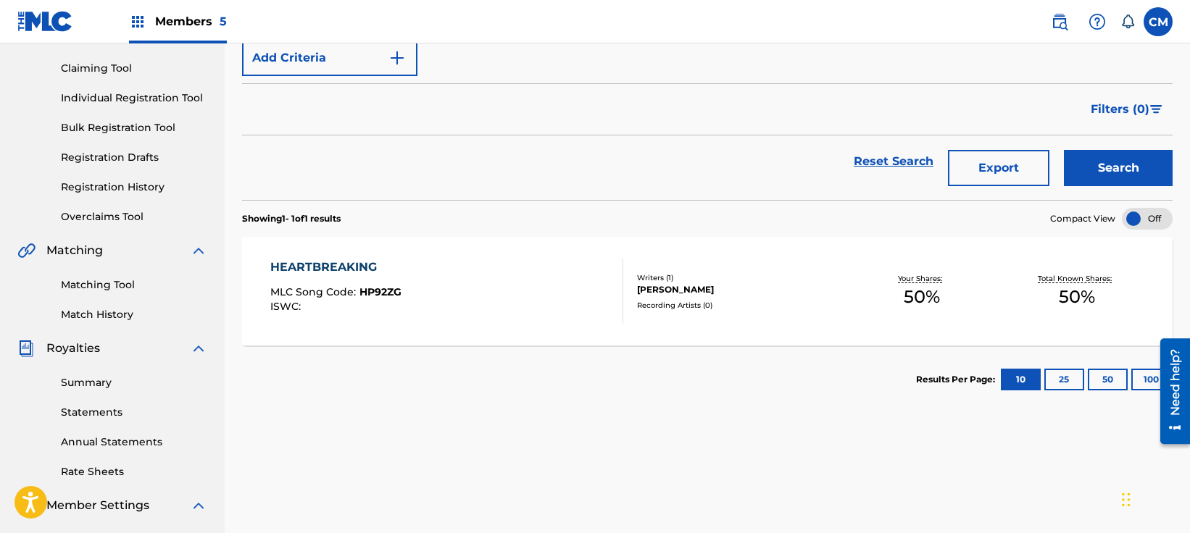
click at [332, 274] on div "HEARTBREAKING" at bounding box center [335, 267] width 131 height 17
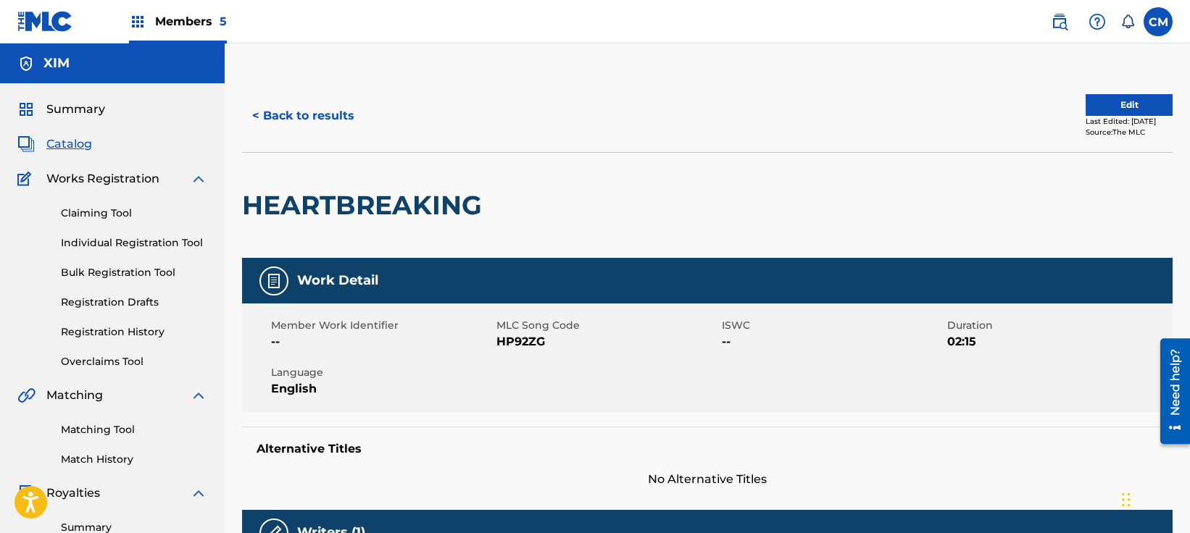
click at [1122, 109] on button "Edit" at bounding box center [1128, 105] width 87 height 22
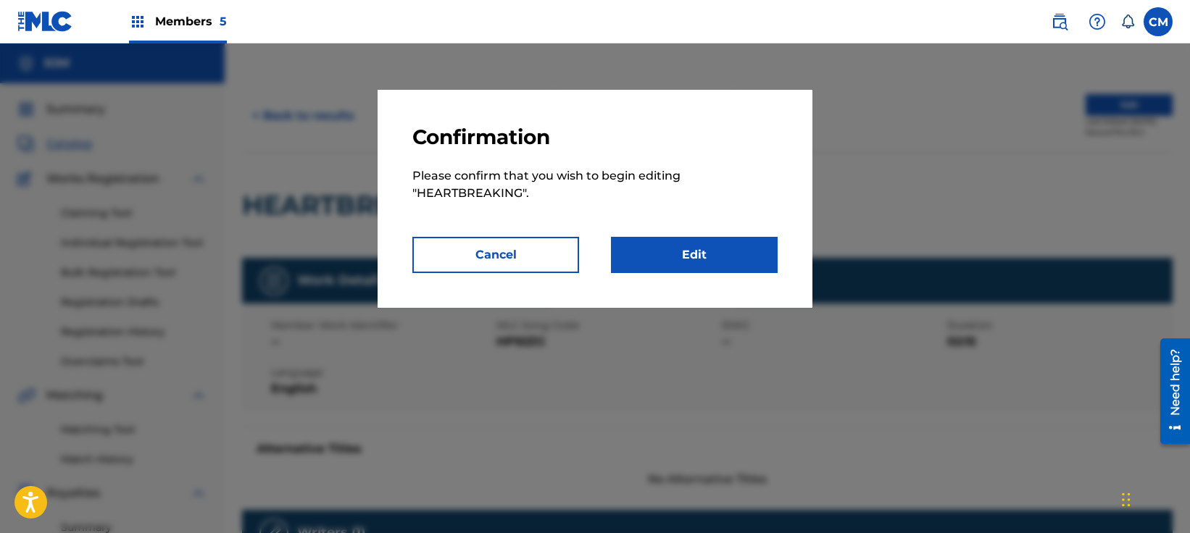
click at [701, 262] on link "Edit" at bounding box center [694, 255] width 167 height 36
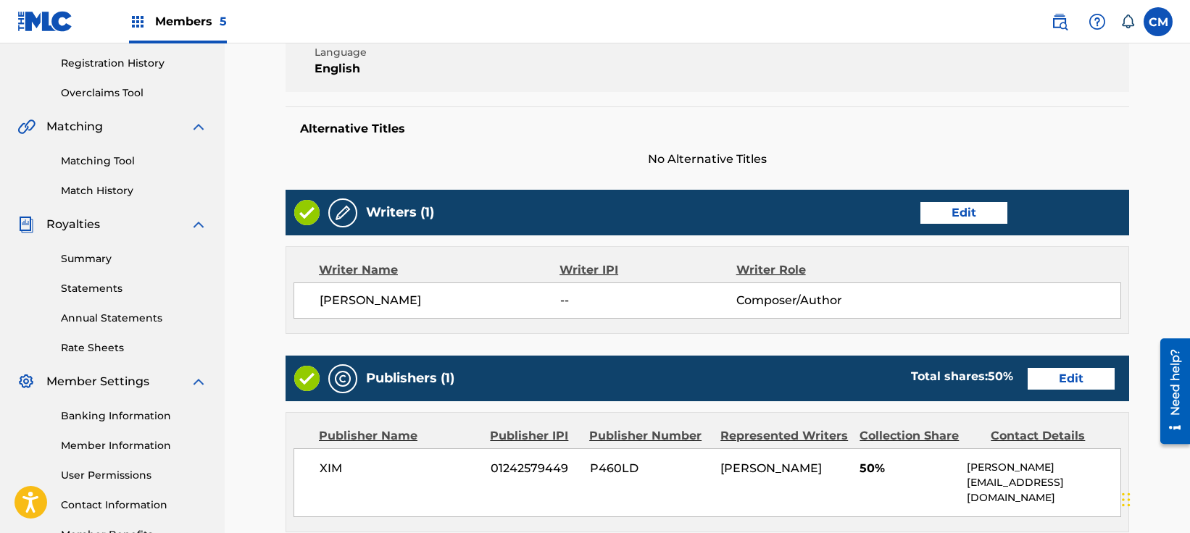
scroll to position [290, 0]
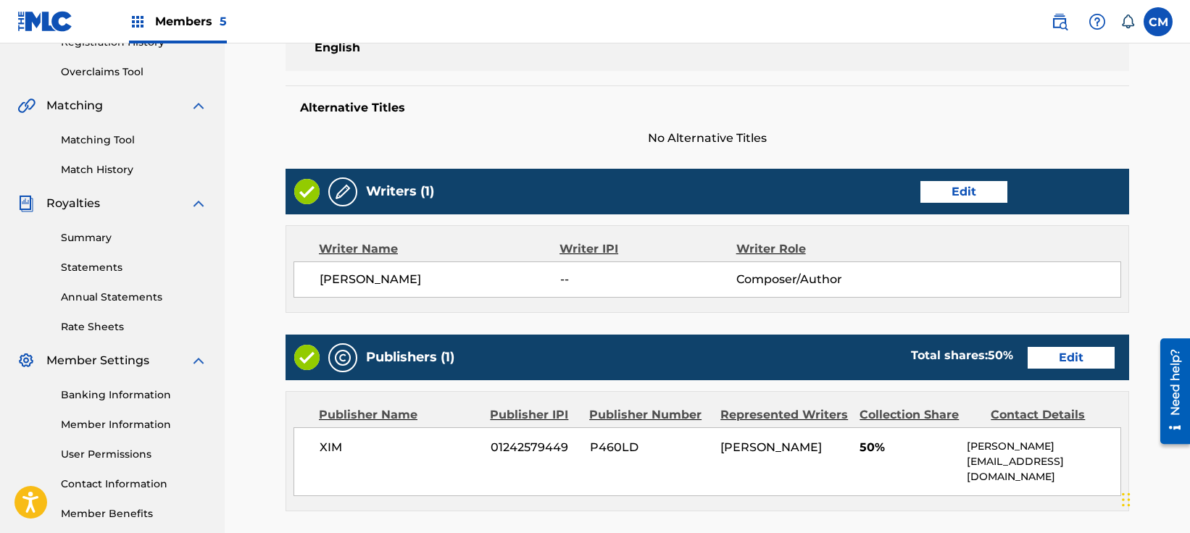
click at [969, 199] on link "Edit" at bounding box center [963, 192] width 87 height 22
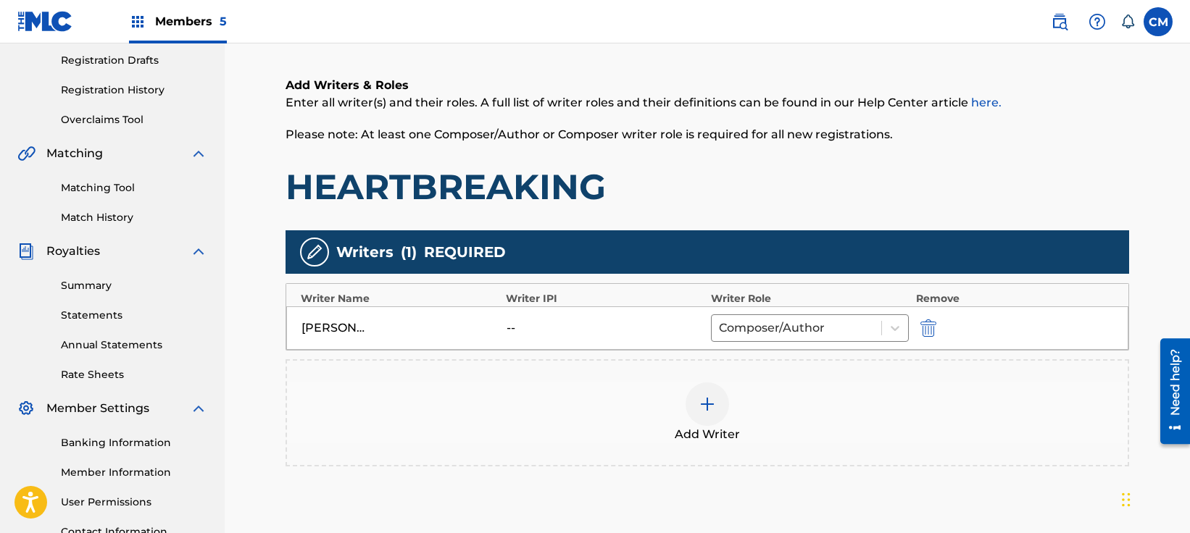
scroll to position [290, 0]
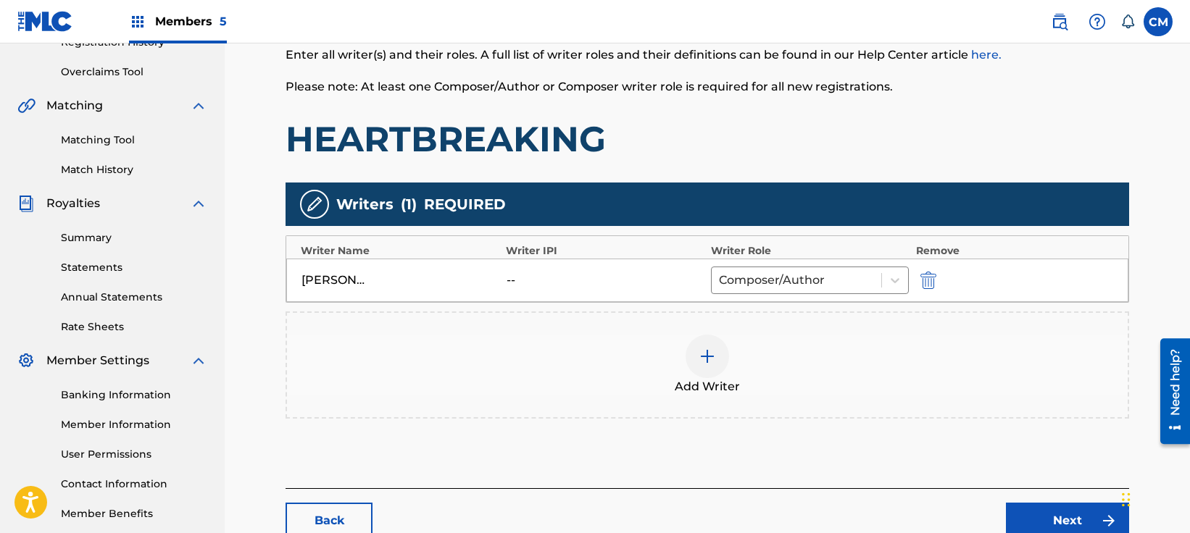
click at [698, 366] on div "Add Writer" at bounding box center [707, 365] width 840 height 61
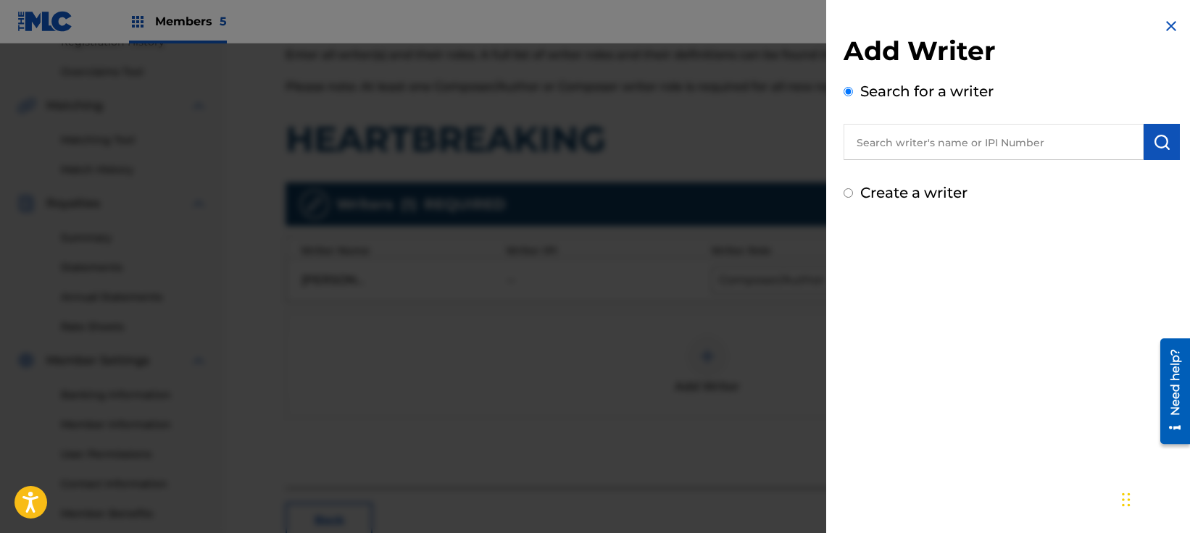
click at [925, 145] on input "text" at bounding box center [993, 142] width 300 height 36
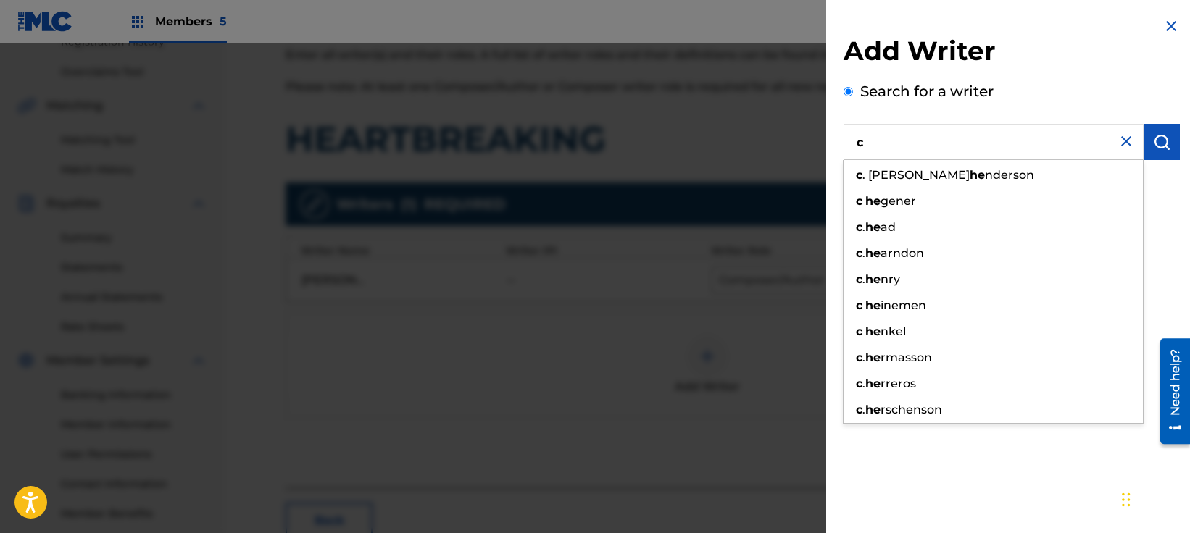
type input "c"
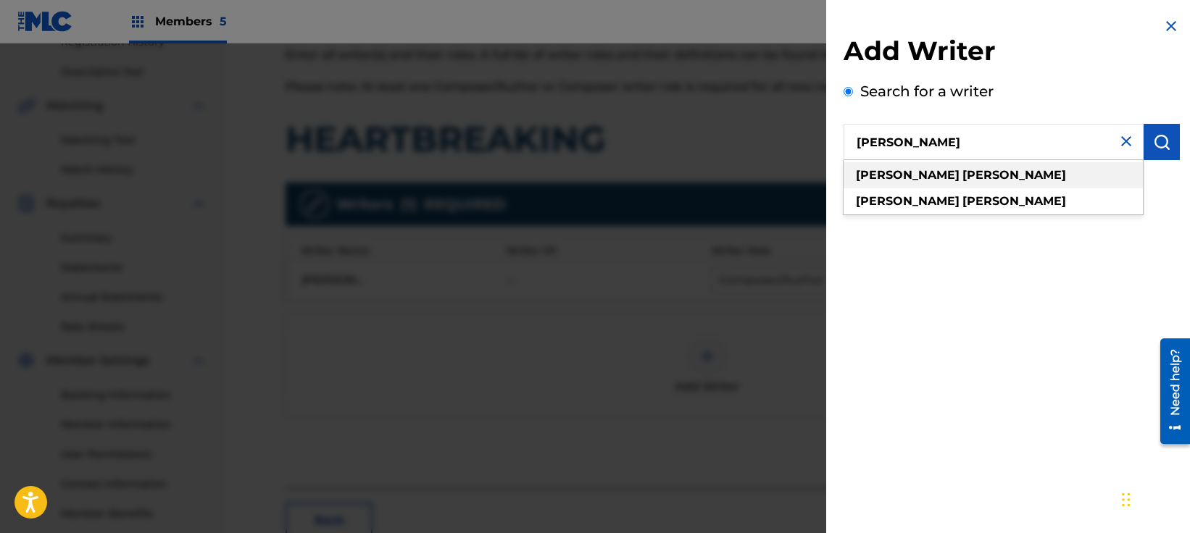
type input "[PERSON_NAME]"
click at [962, 175] on strong "[PERSON_NAME]" at bounding box center [1014, 175] width 104 height 14
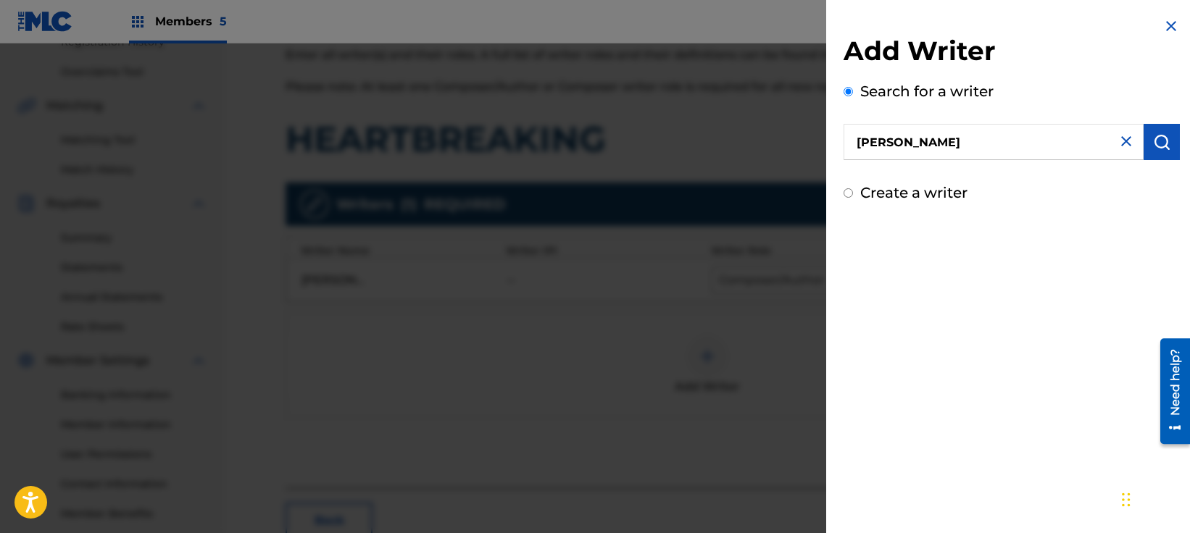
click at [1186, 140] on div "Add Writer Search for a writer [PERSON_NAME] Create a writer" at bounding box center [1011, 110] width 371 height 221
click at [1170, 139] on button "submit" at bounding box center [1161, 142] width 36 height 36
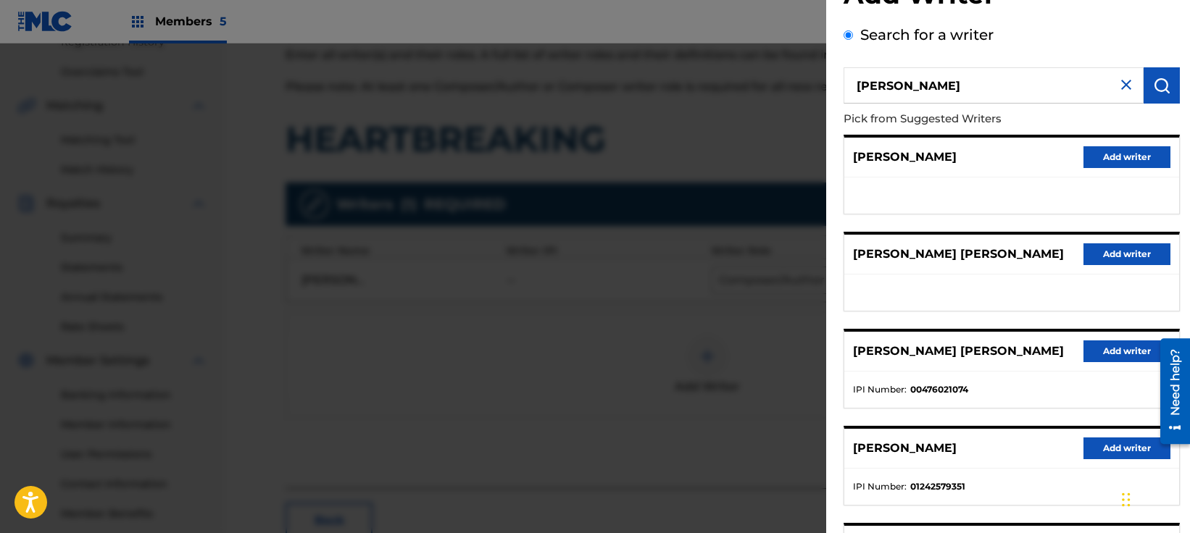
scroll to position [217, 0]
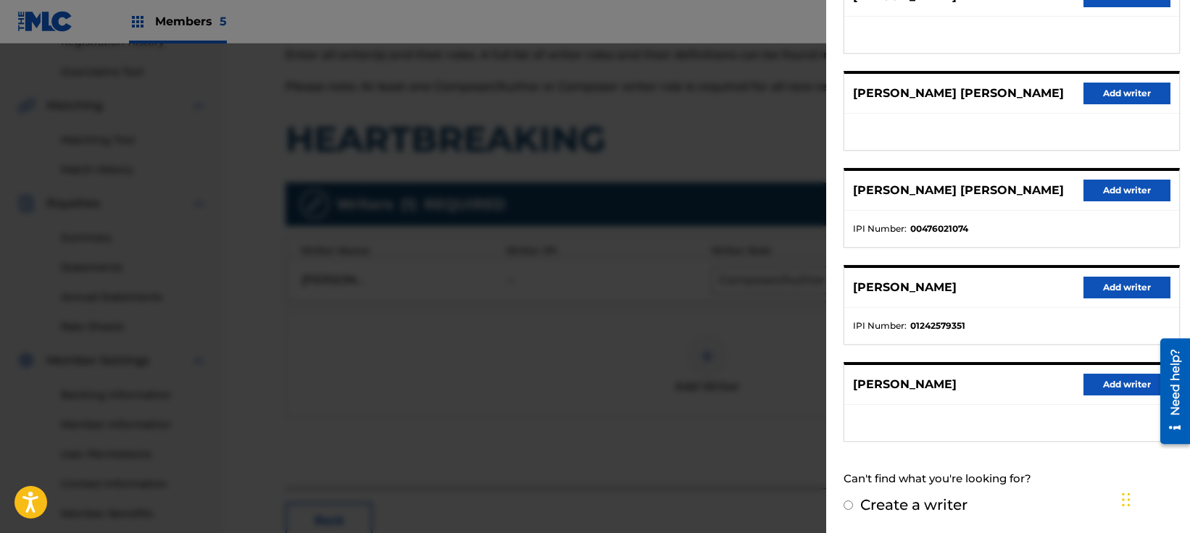
click at [1090, 297] on button "Add writer" at bounding box center [1126, 288] width 87 height 22
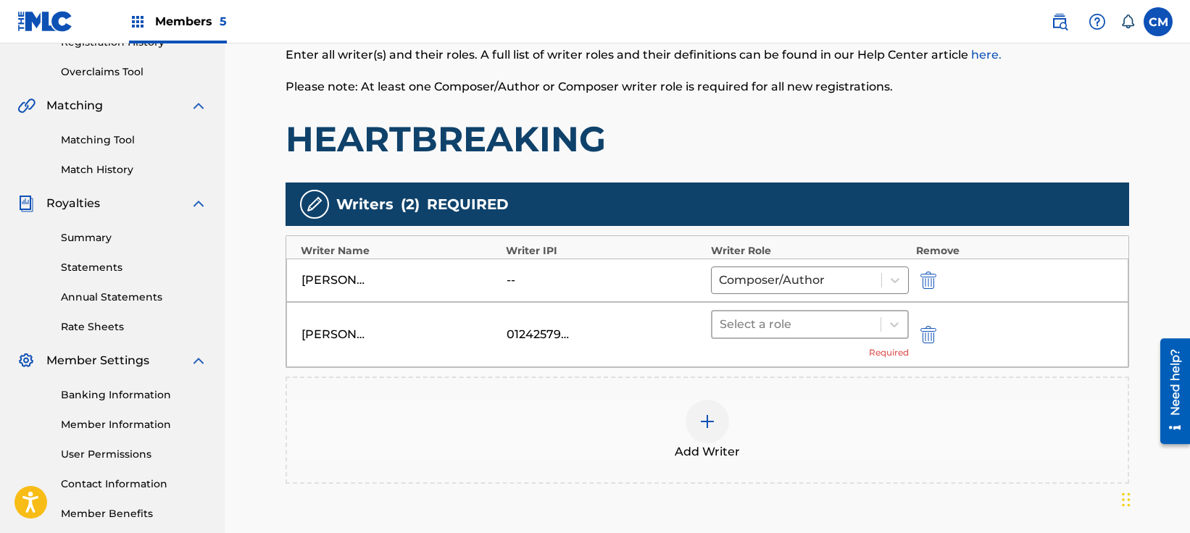
click at [846, 320] on div at bounding box center [796, 324] width 154 height 20
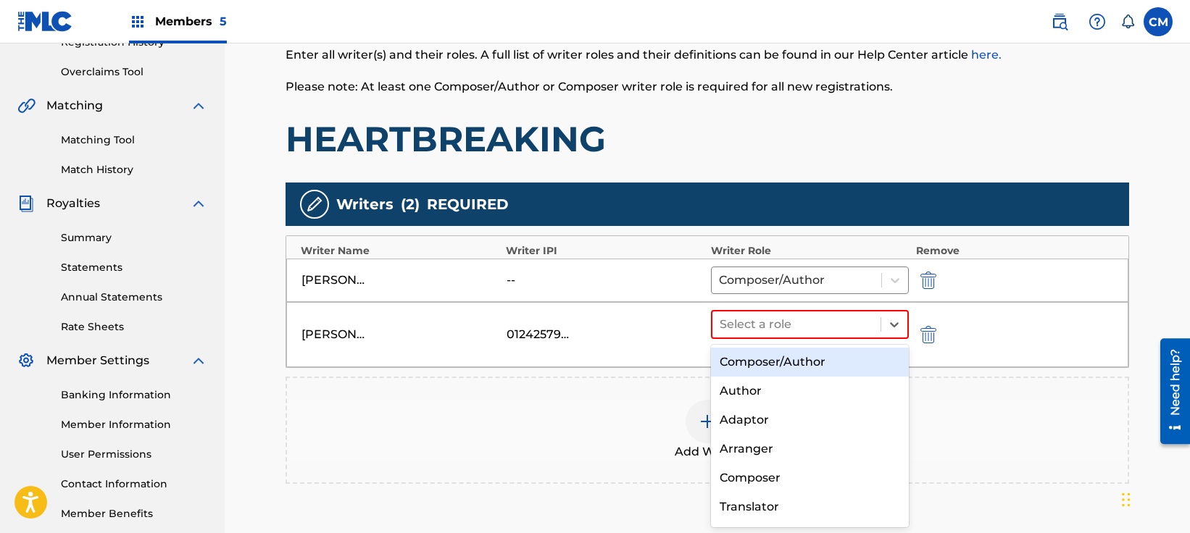
click at [790, 362] on div "Composer/Author" at bounding box center [810, 362] width 198 height 29
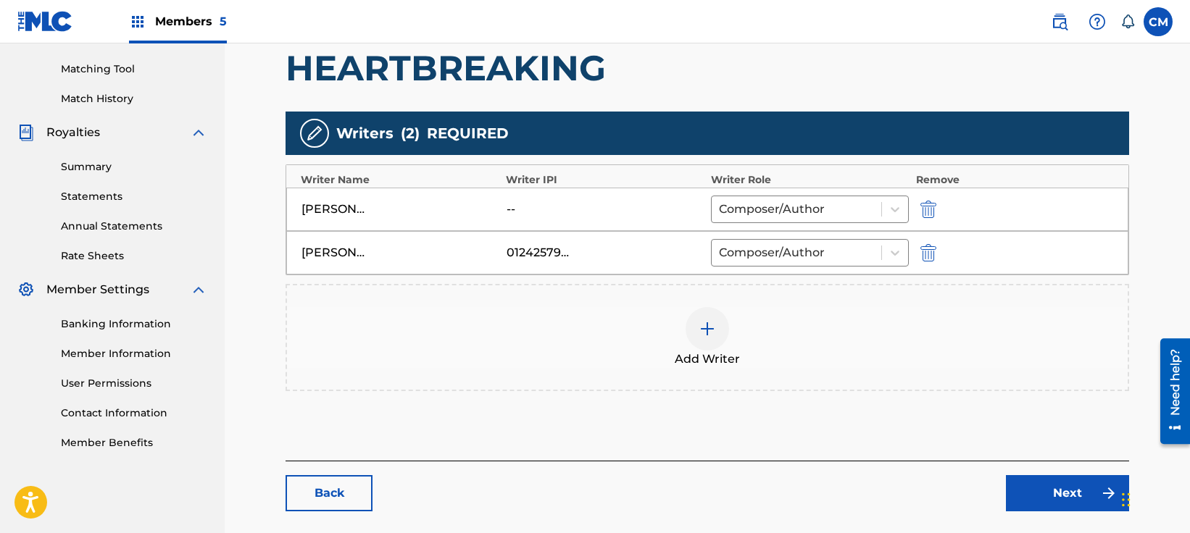
scroll to position [430, 0]
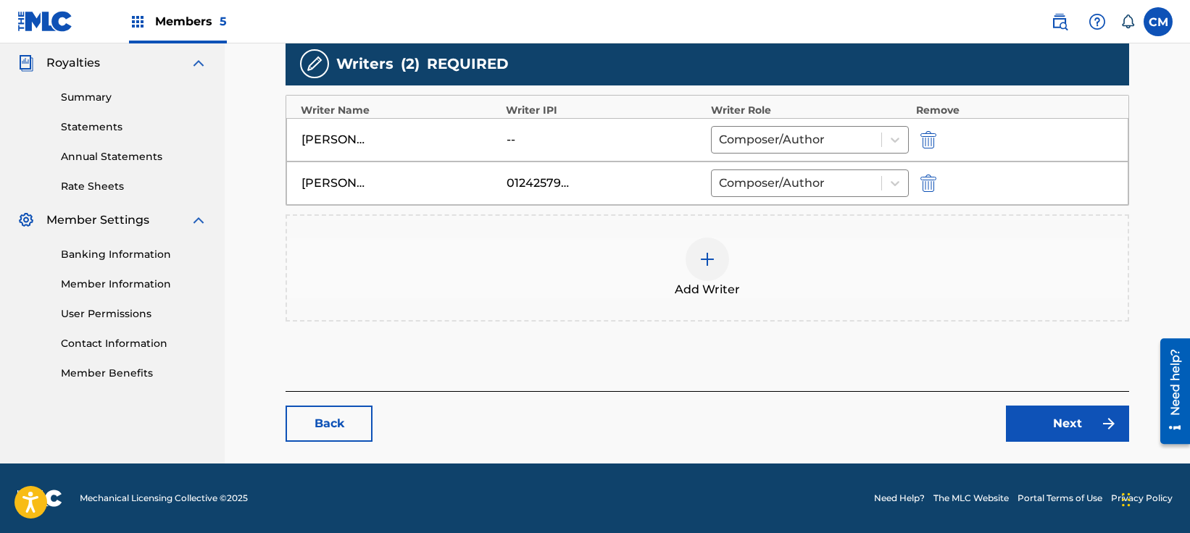
drag, startPoint x: 1002, startPoint y: 414, endPoint x: 1007, endPoint y: 421, distance: 8.8
click at [1007, 421] on div "Next" at bounding box center [1058, 424] width 141 height 36
click at [1043, 429] on link "Next" at bounding box center [1067, 424] width 123 height 36
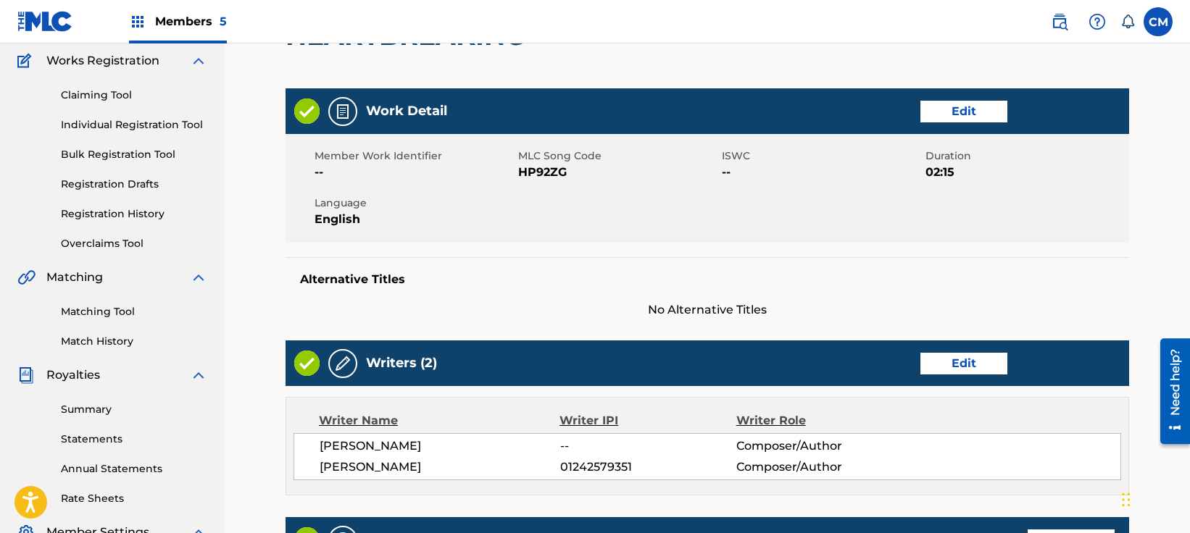
scroll to position [290, 0]
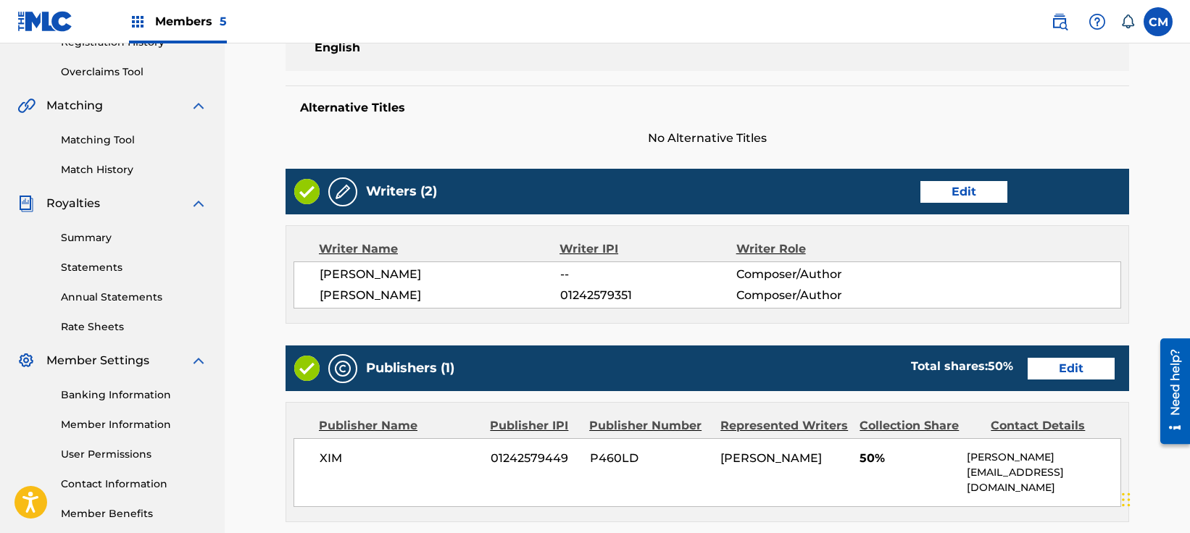
click at [1064, 379] on link "Edit" at bounding box center [1070, 369] width 87 height 22
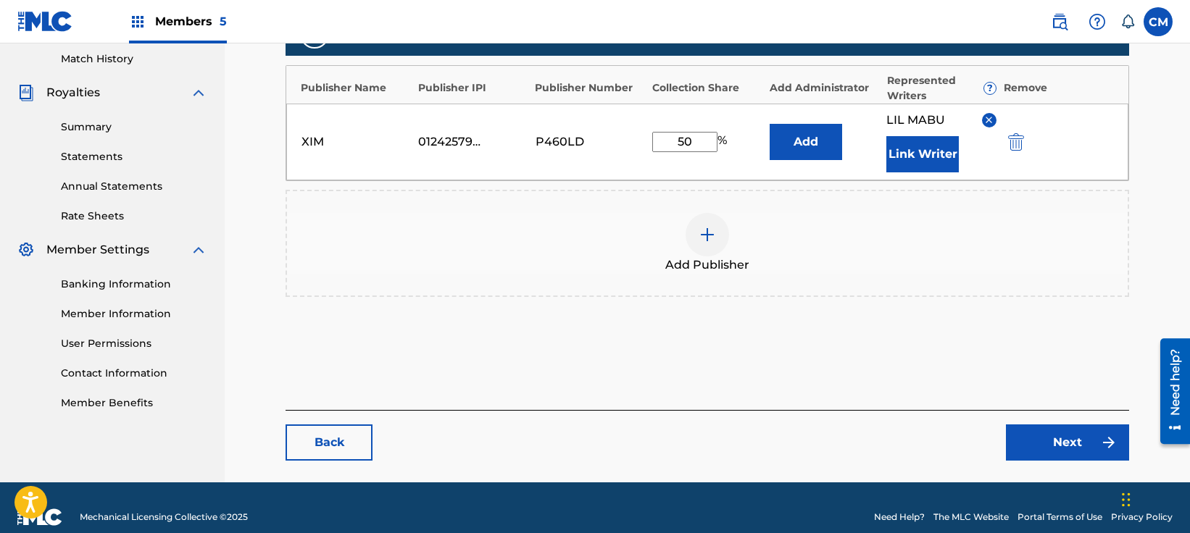
scroll to position [420, 0]
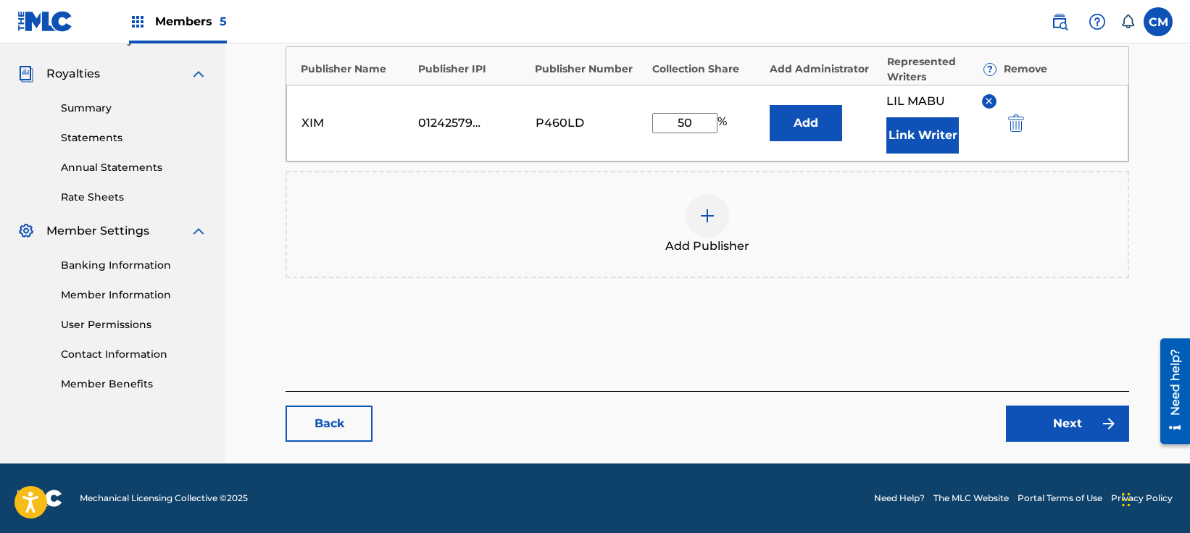
click at [915, 143] on button "Link Writer" at bounding box center [922, 135] width 72 height 36
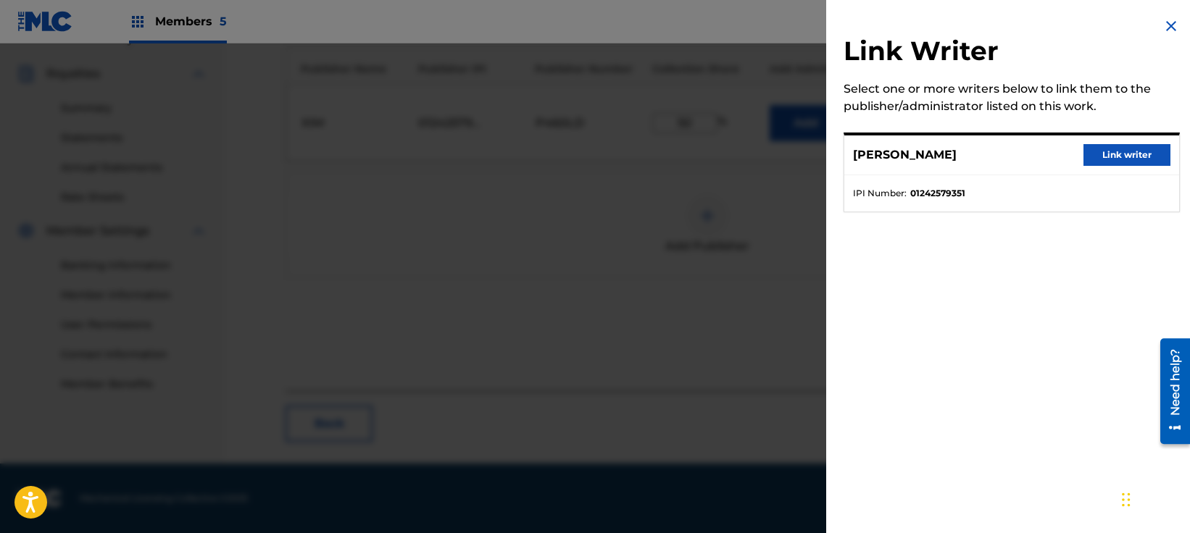
click at [1101, 165] on div "[PERSON_NAME] Link writer" at bounding box center [1011, 155] width 335 height 40
click at [1103, 164] on button "Link writer" at bounding box center [1126, 155] width 87 height 22
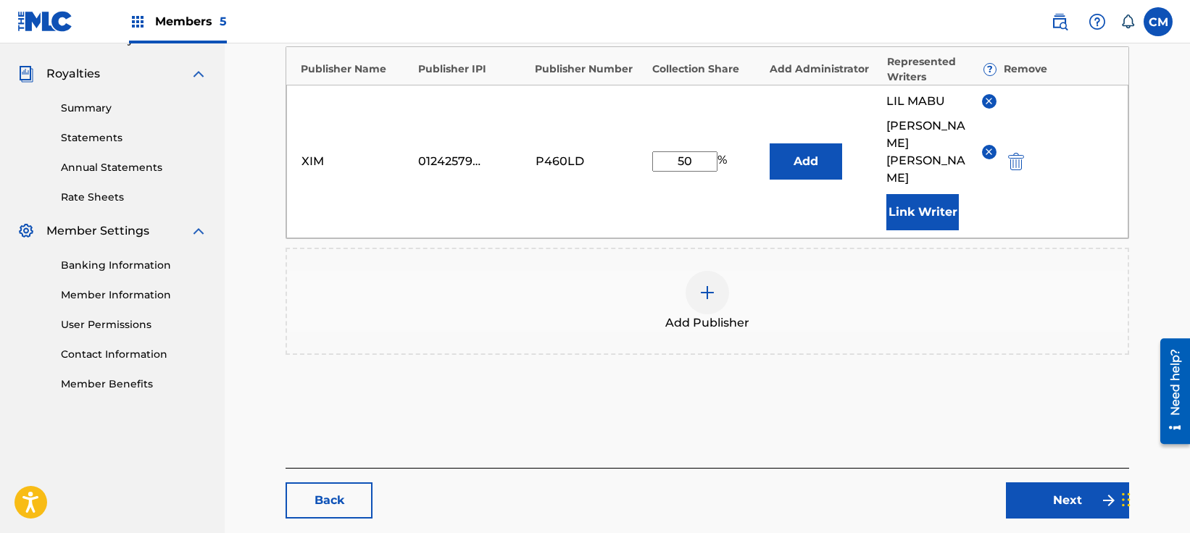
click at [1025, 483] on link "Next" at bounding box center [1067, 501] width 123 height 36
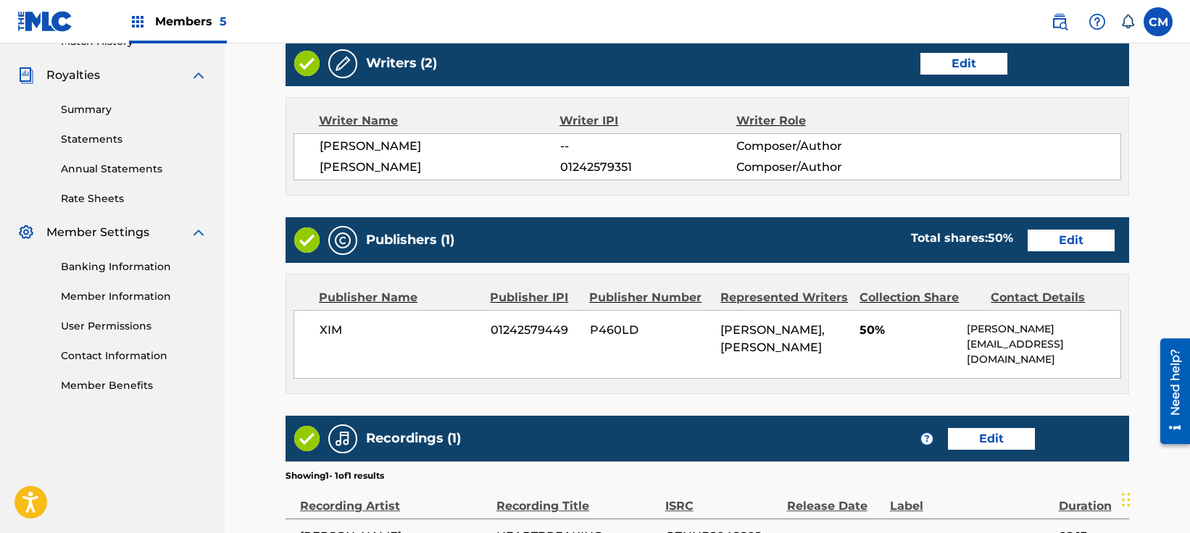
scroll to position [593, 0]
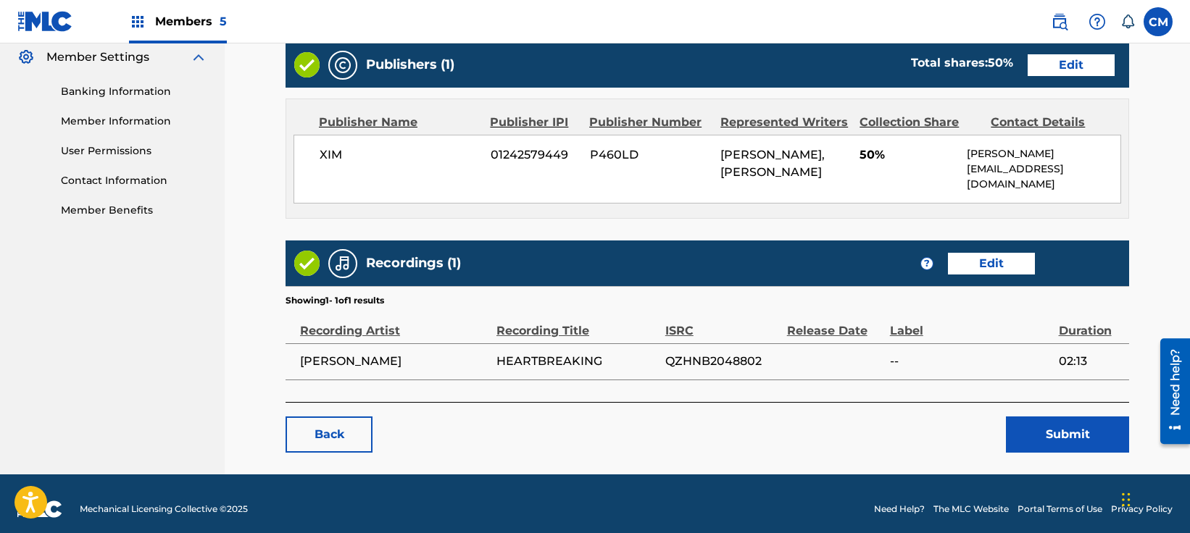
click at [1045, 433] on button "Submit" at bounding box center [1067, 435] width 123 height 36
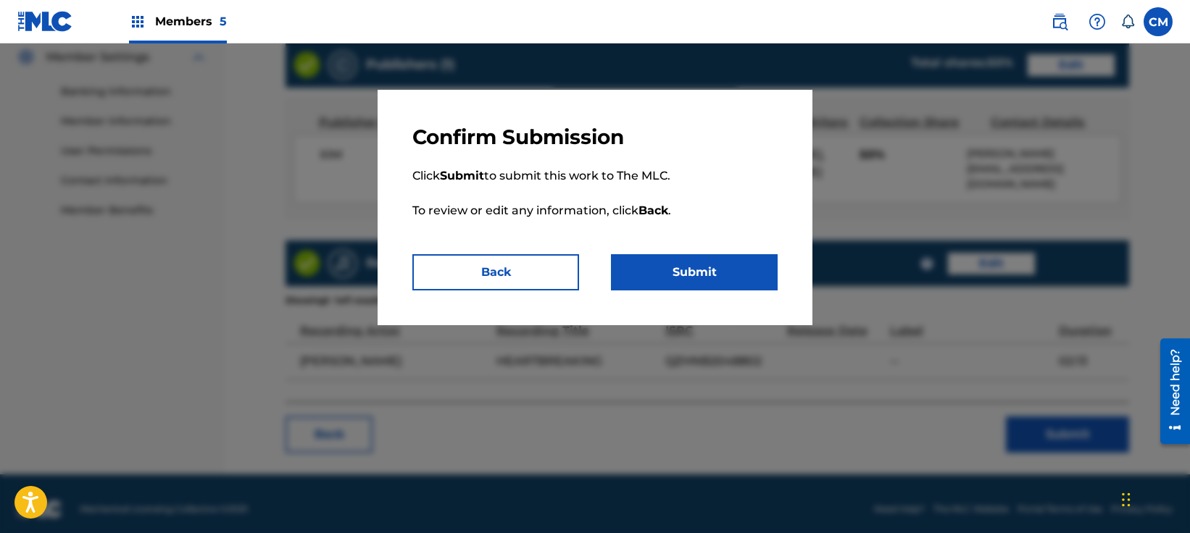
click at [680, 278] on button "Submit" at bounding box center [694, 272] width 167 height 36
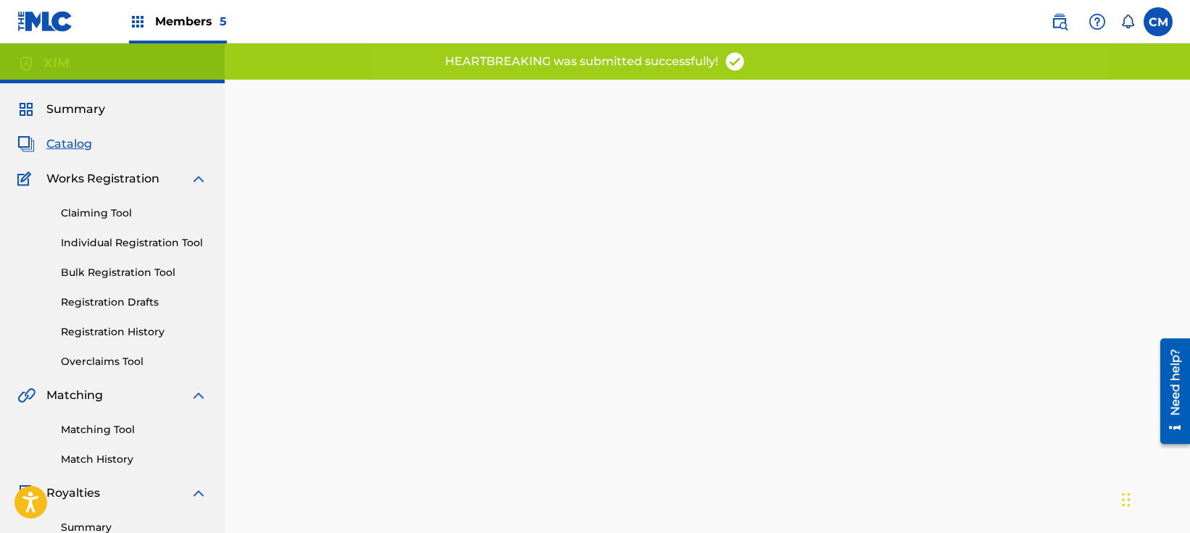
click at [64, 155] on div "Summary Catalog Works Registration Claiming Tool Individual Registration Tool B…" at bounding box center [112, 456] width 225 height 746
click at [64, 151] on span "Catalog" at bounding box center [69, 143] width 46 height 17
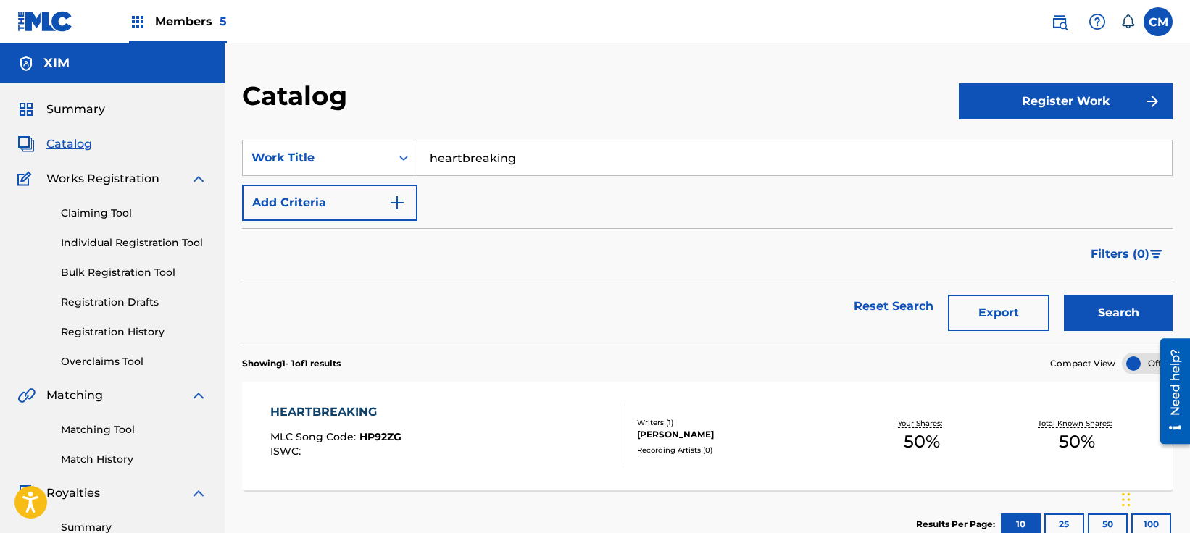
click at [562, 158] on input "heartbreaking" at bounding box center [794, 158] width 754 height 35
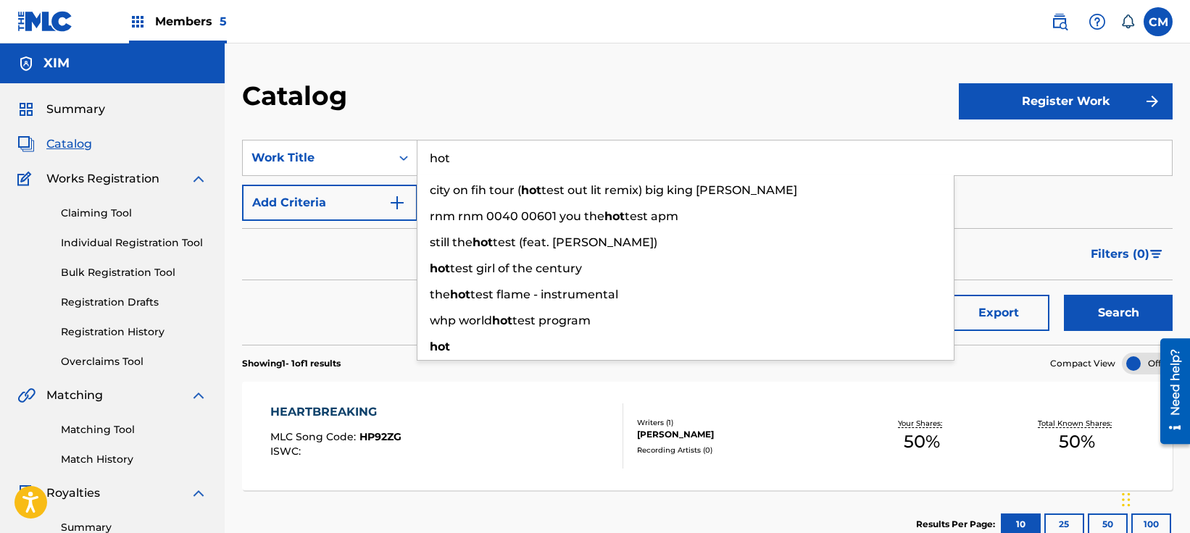
type input "hot"
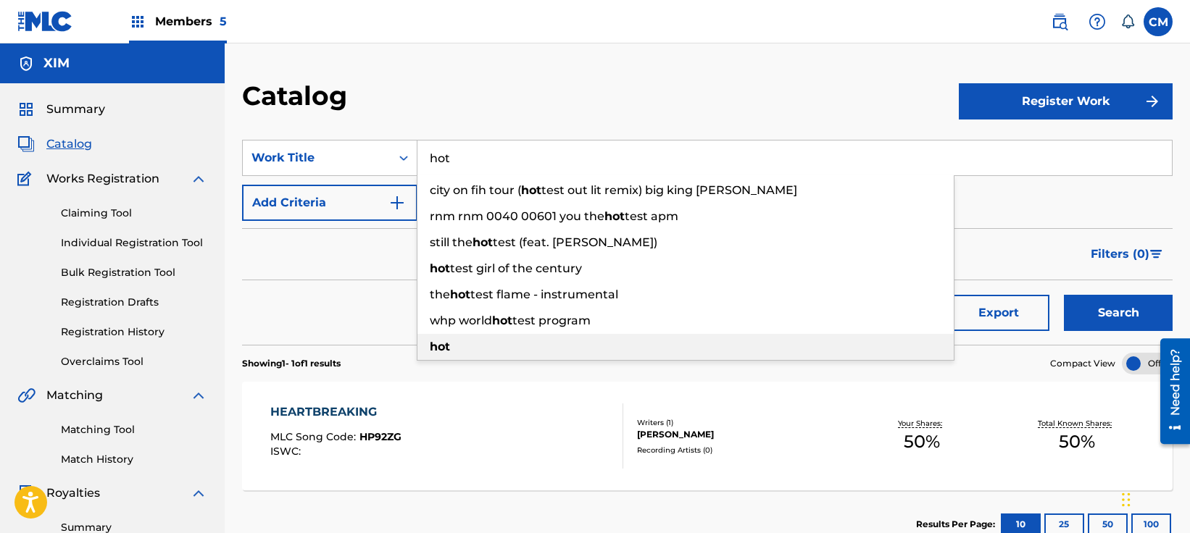
click at [448, 346] on strong "hot" at bounding box center [440, 347] width 20 height 14
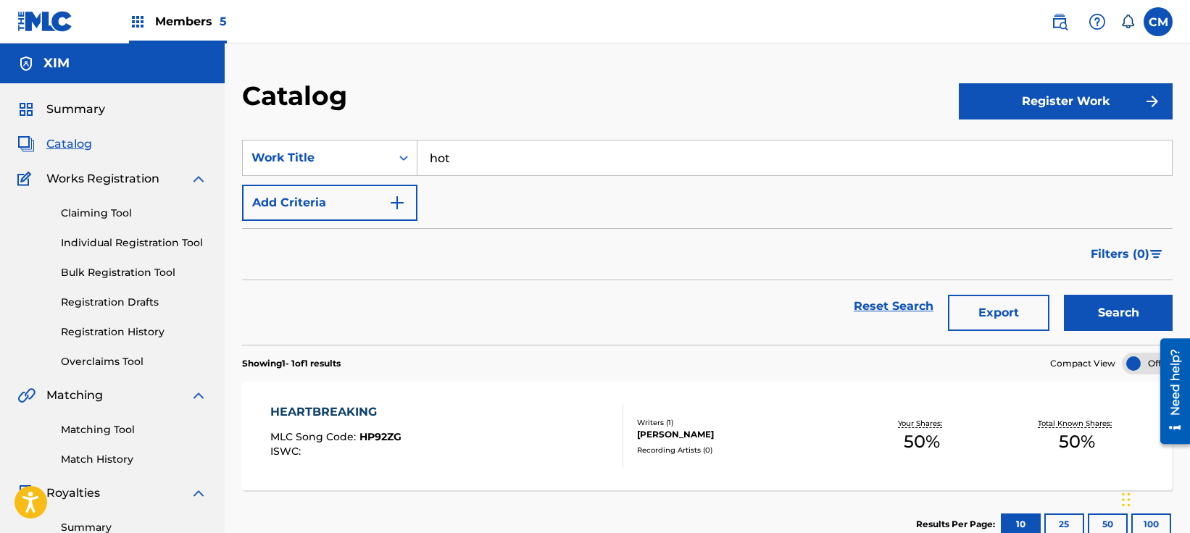
click at [1109, 306] on button "Search" at bounding box center [1118, 313] width 109 height 36
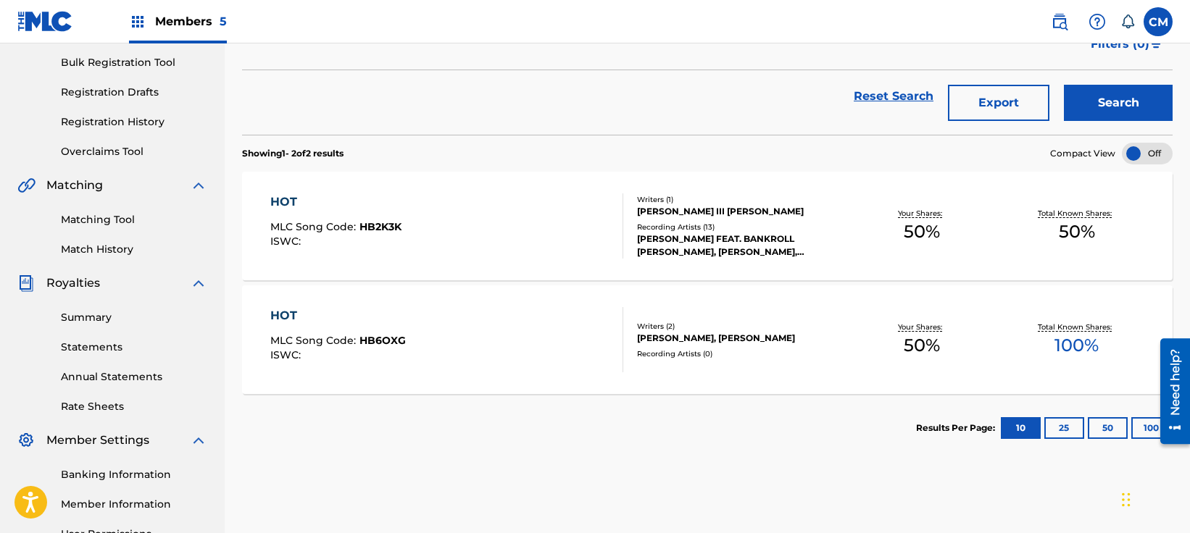
scroll to position [217, 0]
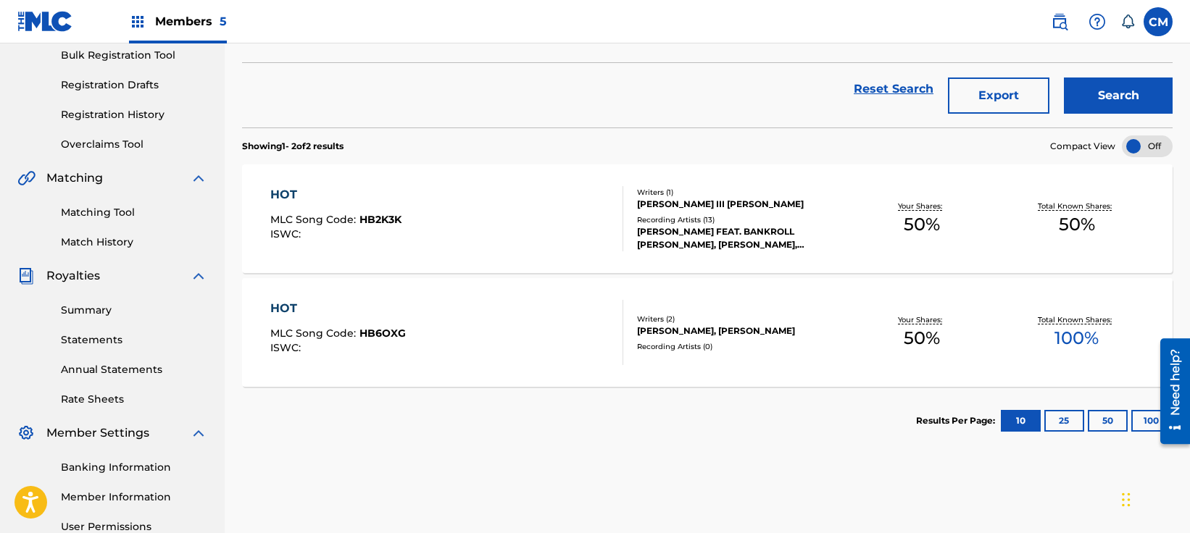
click at [403, 388] on section "Results Per Page: 10 25 50 100" at bounding box center [707, 421] width 930 height 68
click at [409, 380] on div "HOT MLC Song Code : HB6OXG ISWC : Writers ( 2 ) [PERSON_NAME], [PERSON_NAME] Re…" at bounding box center [707, 332] width 930 height 109
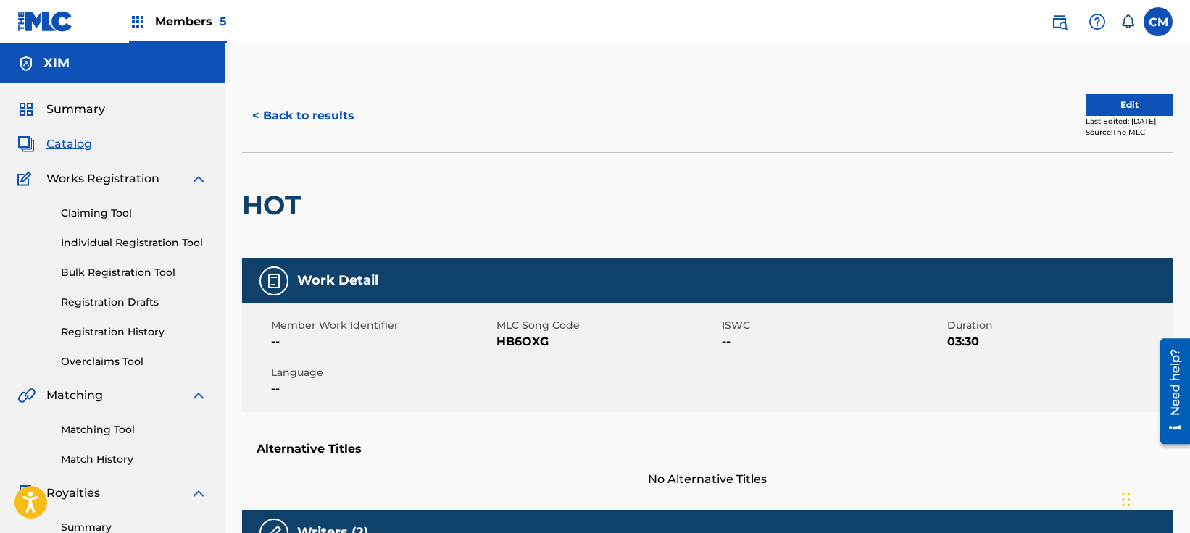
click at [1142, 98] on button "Edit" at bounding box center [1128, 105] width 87 height 22
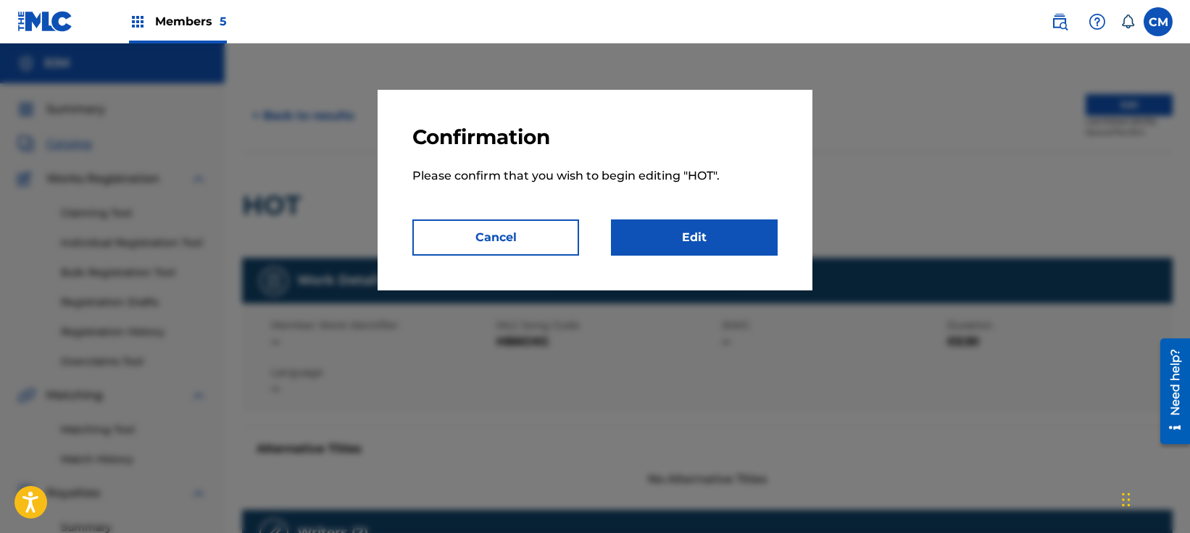
click at [683, 235] on link "Edit" at bounding box center [694, 238] width 167 height 36
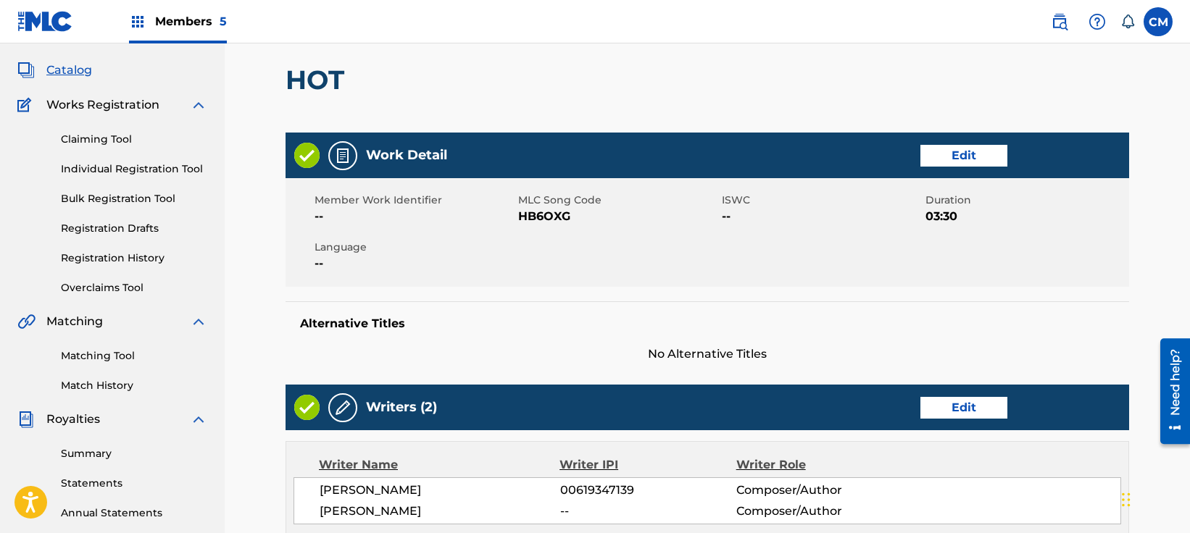
scroll to position [145, 0]
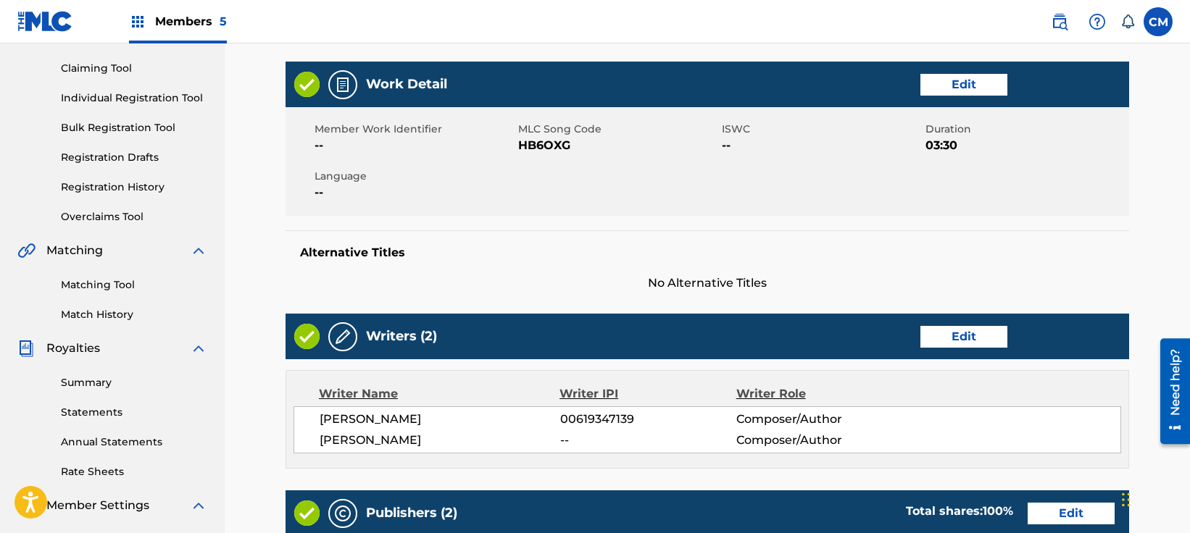
click at [938, 349] on div "Writers (2) Edit" at bounding box center [706, 337] width 843 height 46
click at [940, 340] on link "Edit" at bounding box center [963, 337] width 87 height 22
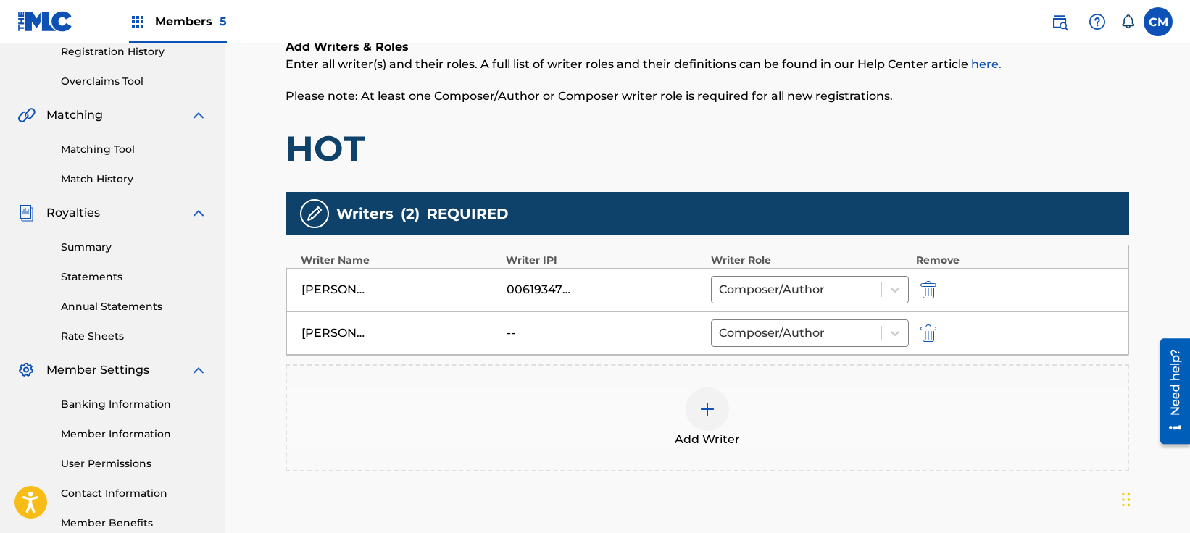
scroll to position [290, 0]
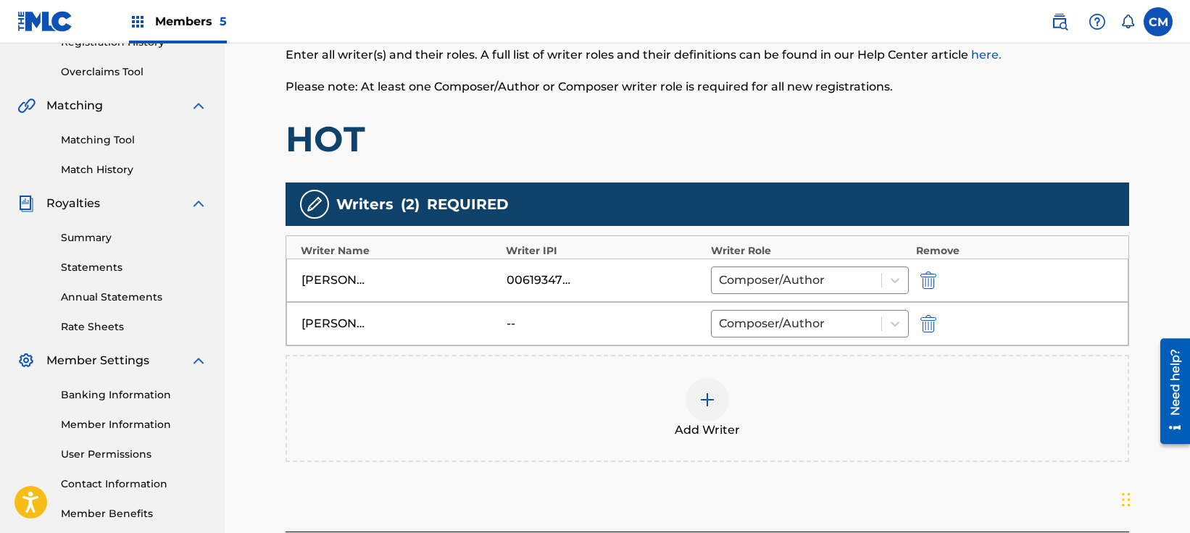
click at [655, 390] on div "Add Writer" at bounding box center [707, 408] width 840 height 61
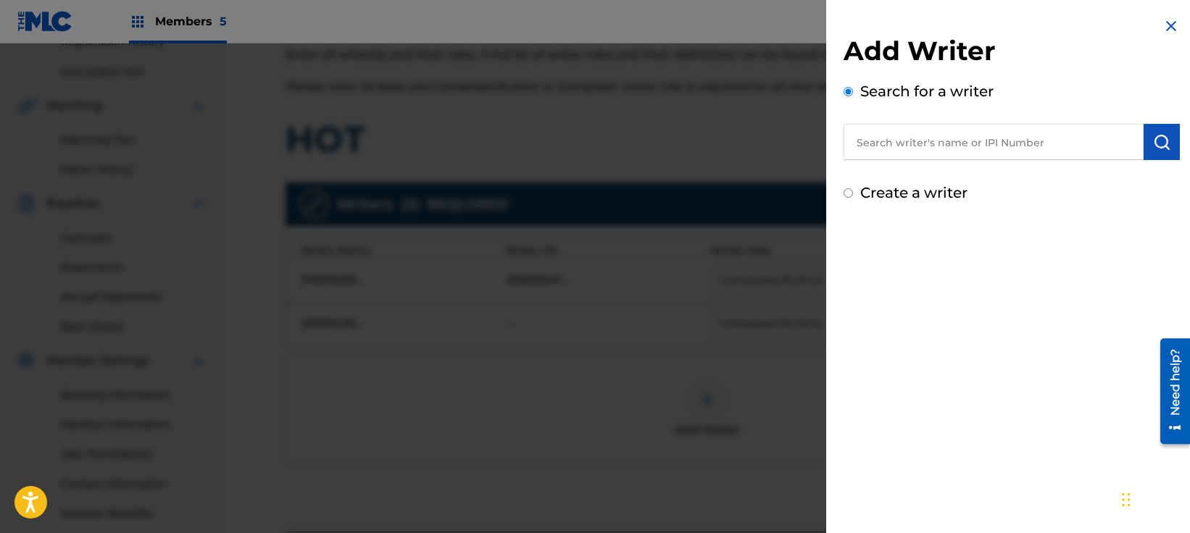
click at [709, 393] on div at bounding box center [595, 309] width 1190 height 533
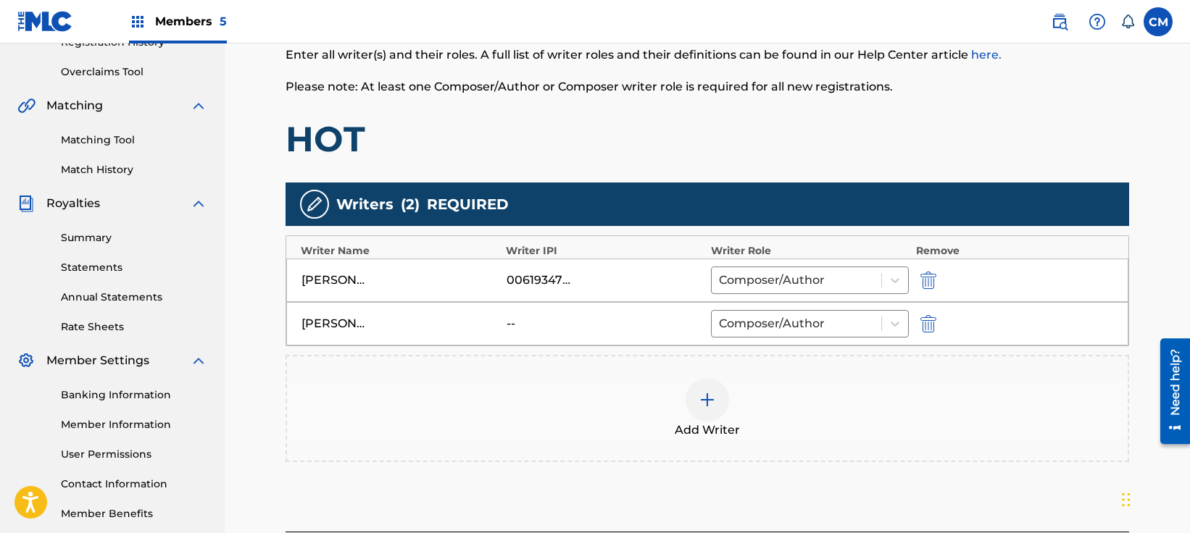
click at [688, 399] on div at bounding box center [706, 399] width 43 height 43
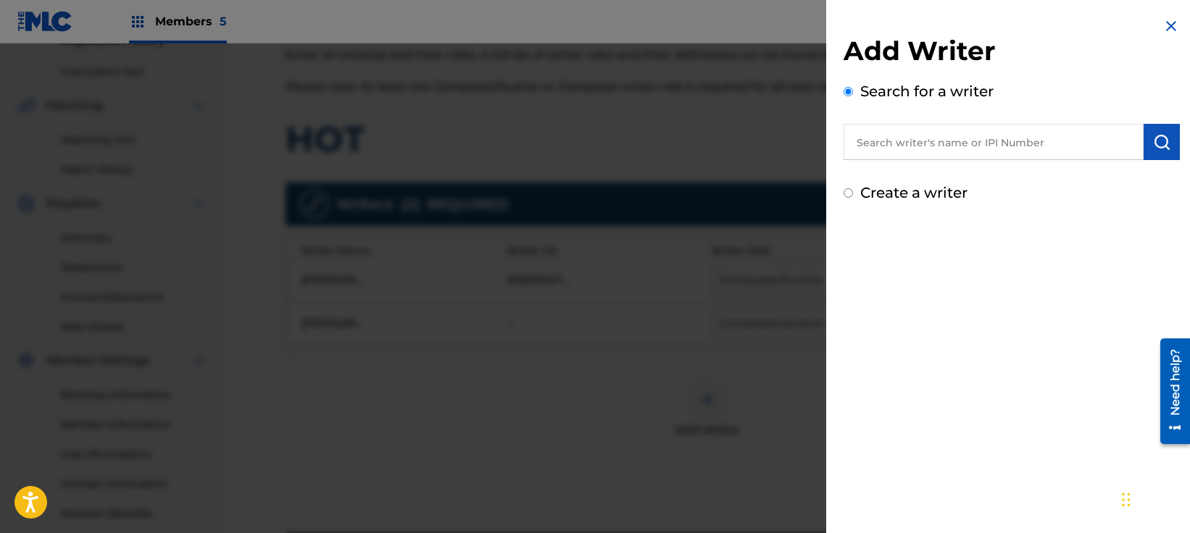
click at [914, 139] on input "text" at bounding box center [993, 142] width 300 height 36
type input "[PERSON_NAME]"
click at [1155, 134] on img "submit" at bounding box center [1161, 141] width 17 height 17
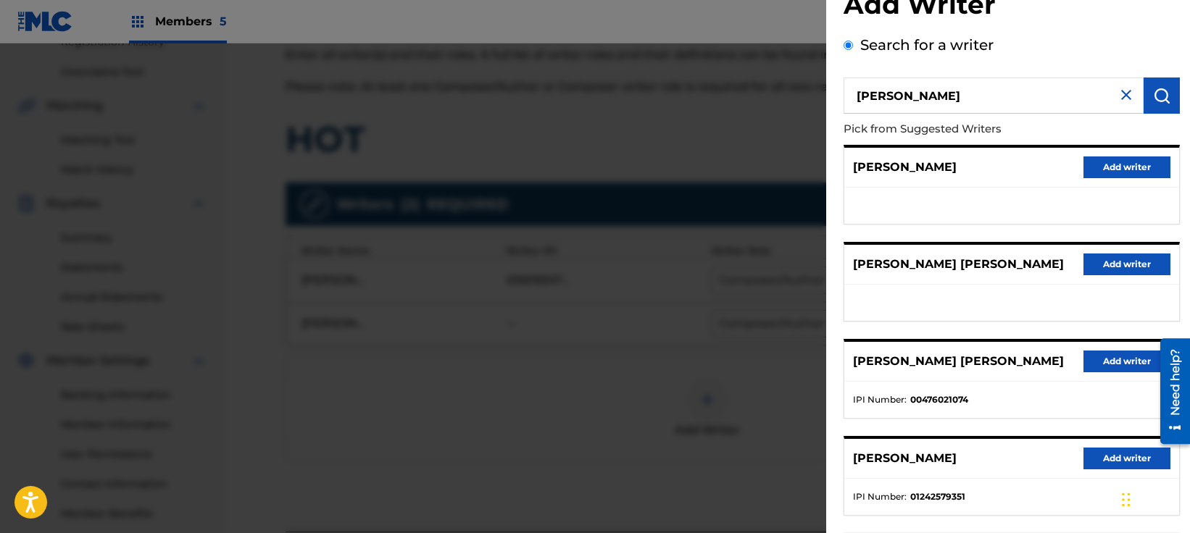
scroll to position [72, 0]
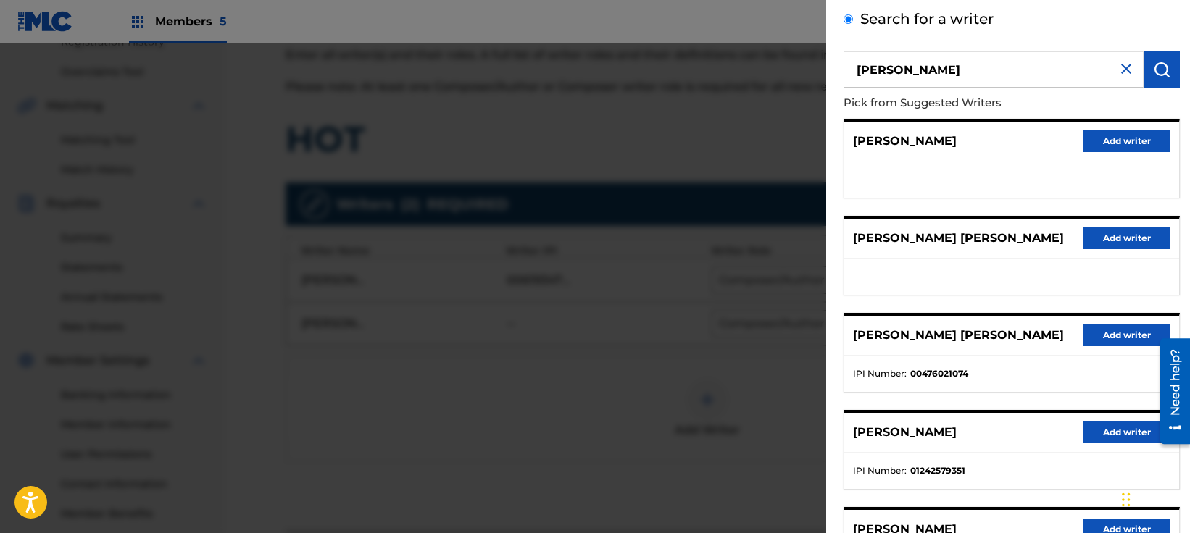
click at [1102, 431] on button "Add writer" at bounding box center [1126, 433] width 87 height 22
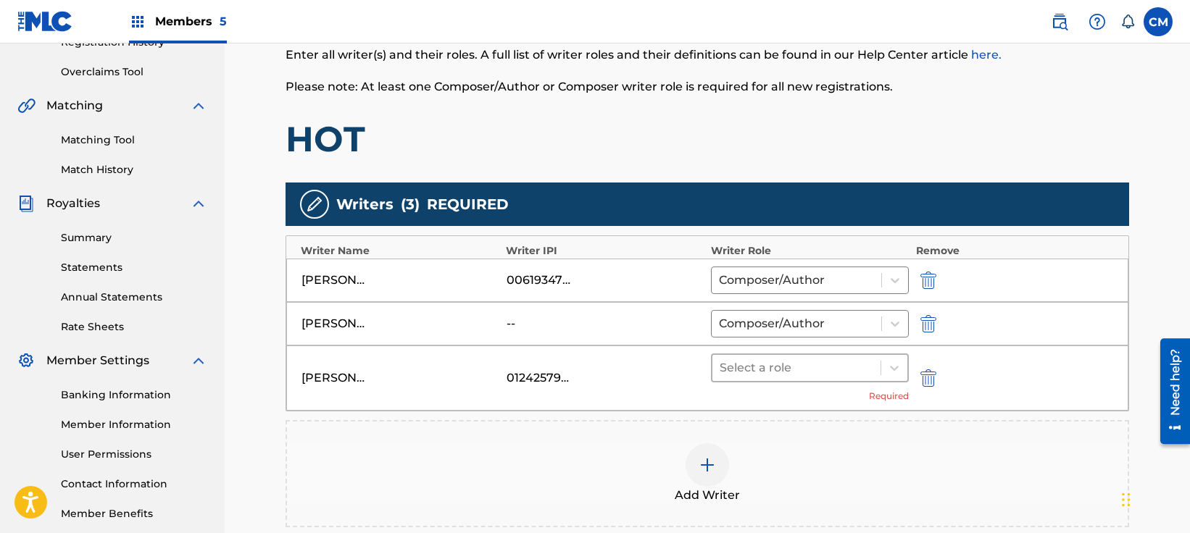
click at [751, 377] on div at bounding box center [796, 368] width 154 height 20
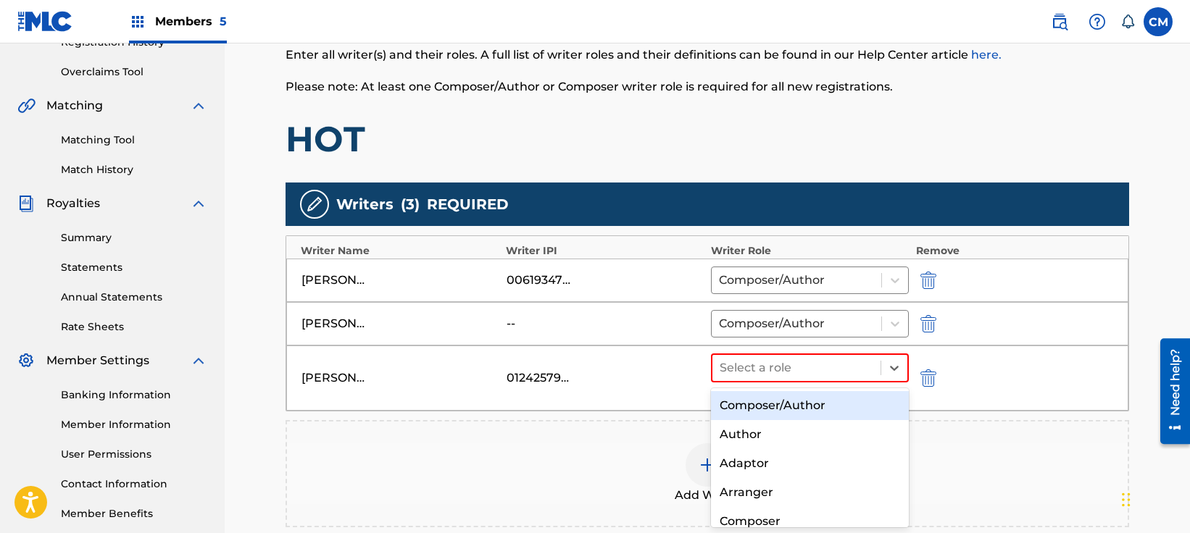
click at [753, 414] on div "Composer/Author" at bounding box center [810, 405] width 198 height 29
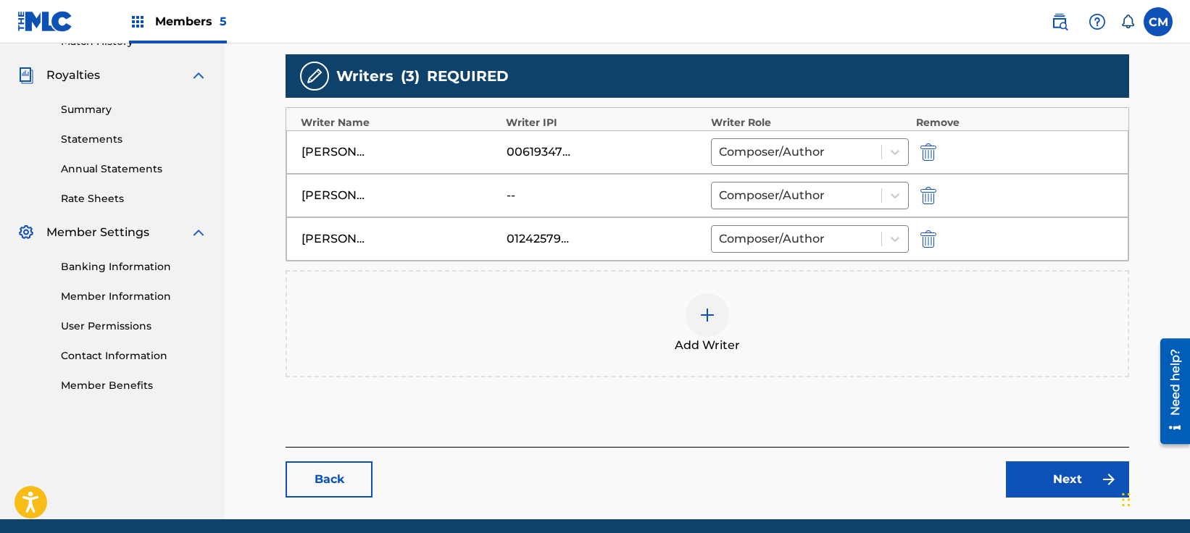
scroll to position [474, 0]
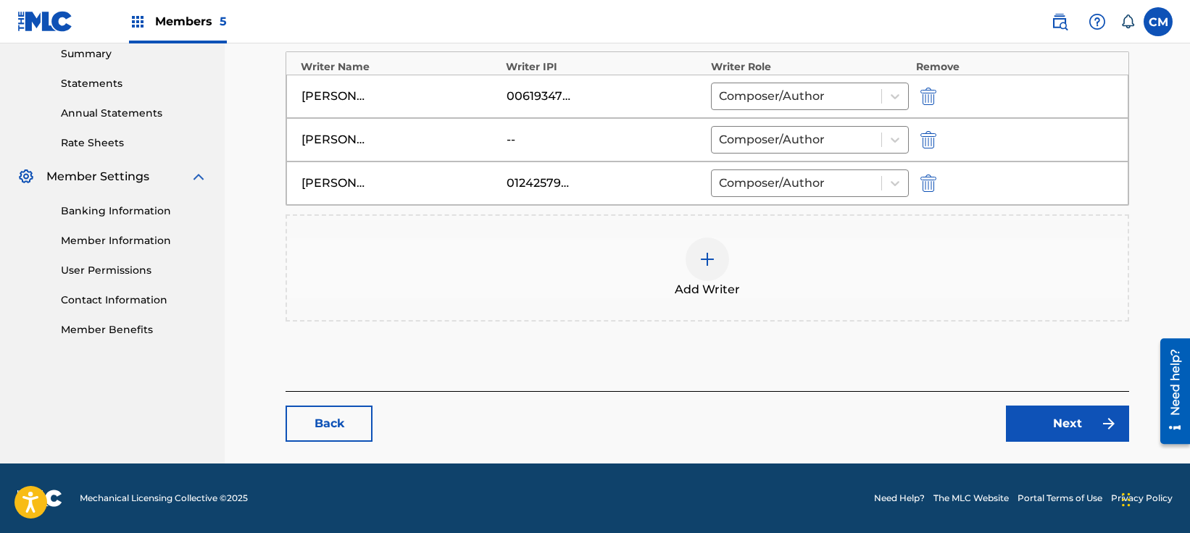
click at [1090, 429] on link "Next" at bounding box center [1067, 424] width 123 height 36
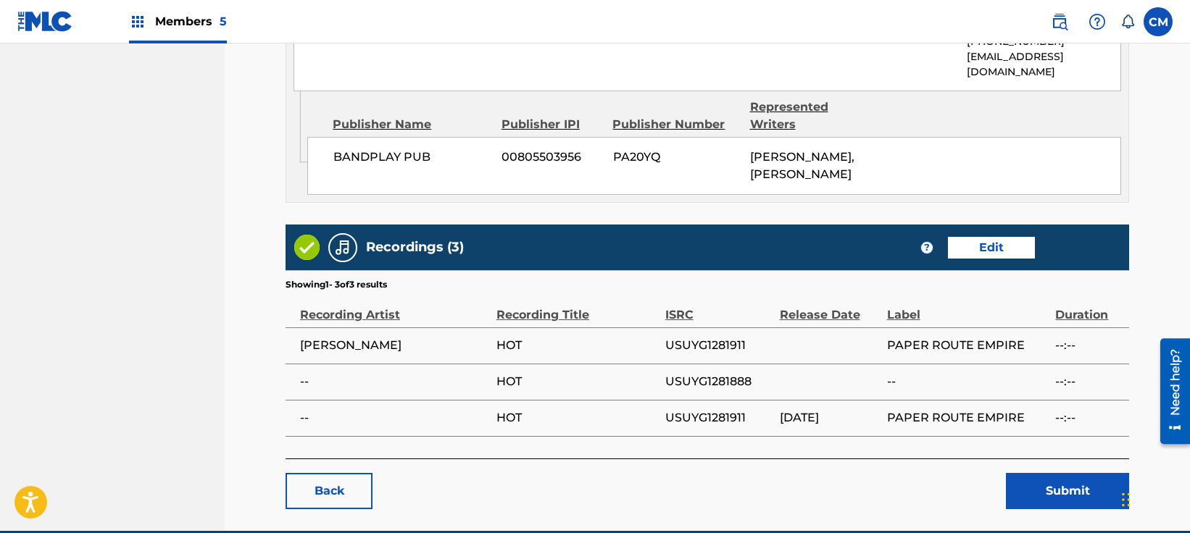
scroll to position [1004, 0]
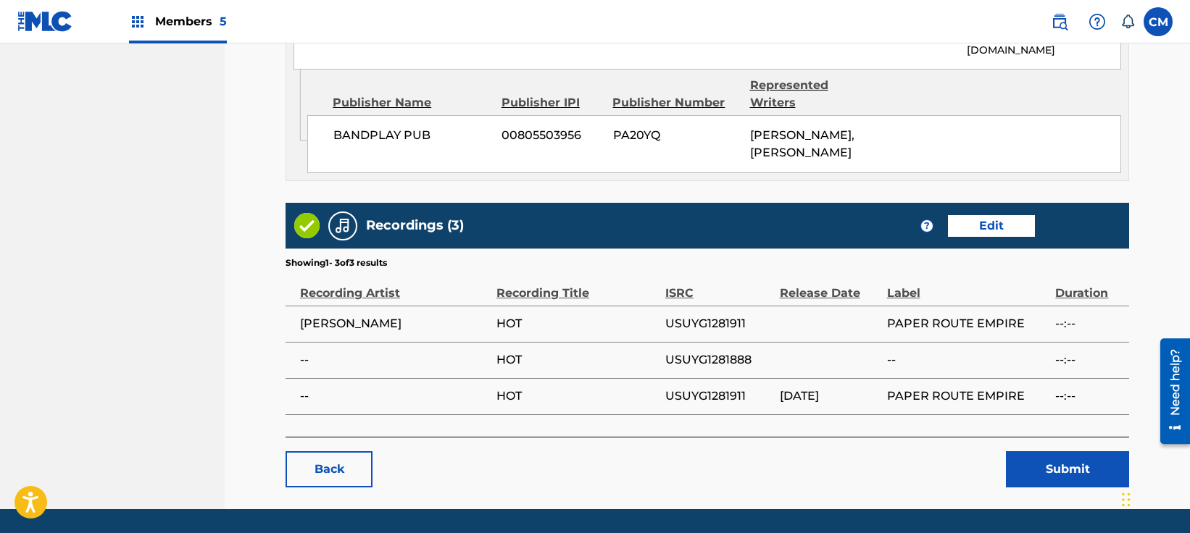
click at [1038, 451] on button "Submit" at bounding box center [1067, 469] width 123 height 36
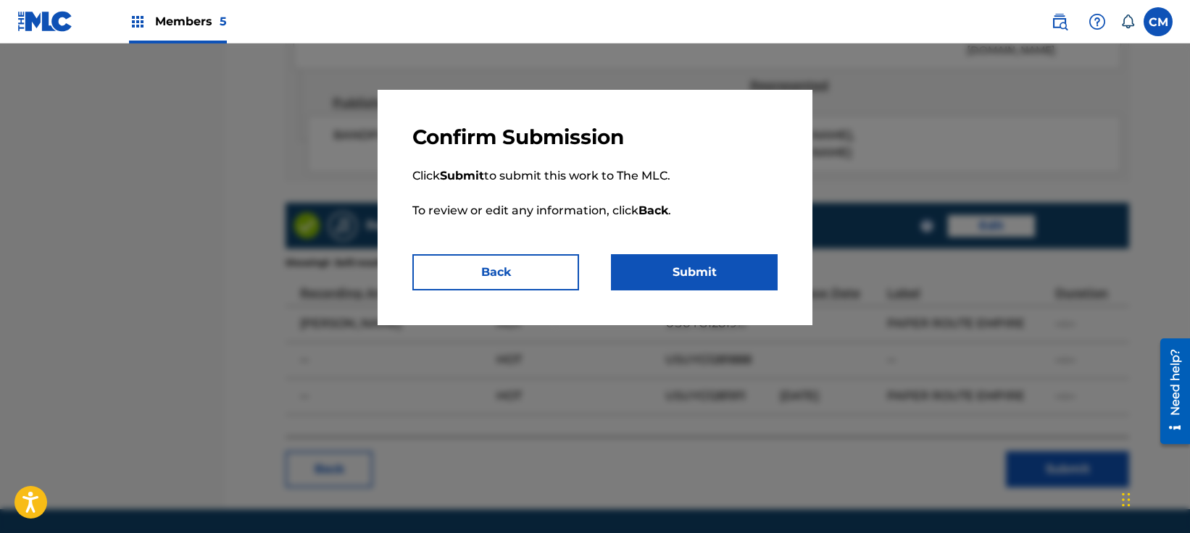
click at [689, 279] on button "Submit" at bounding box center [694, 272] width 167 height 36
